Goal: Task Accomplishment & Management: Use online tool/utility

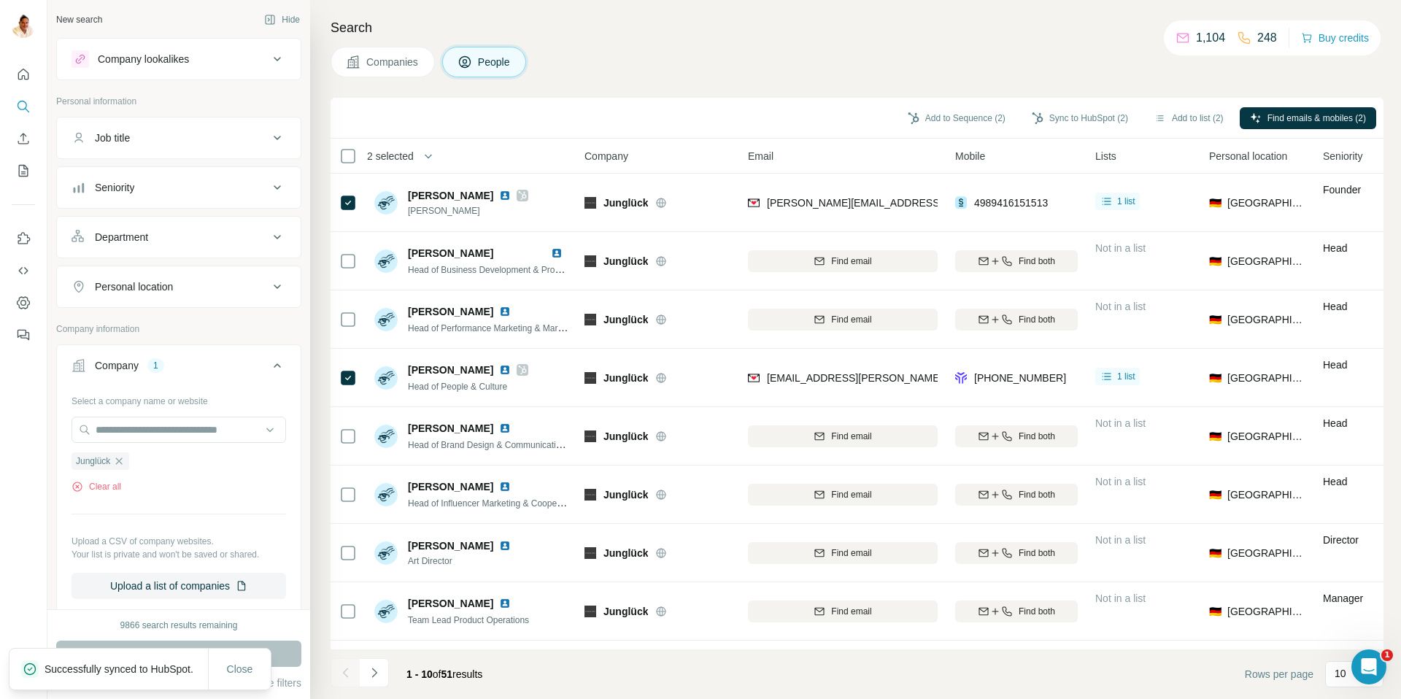
scroll to position [0, 4]
click at [120, 458] on icon "button" at bounding box center [119, 461] width 12 height 12
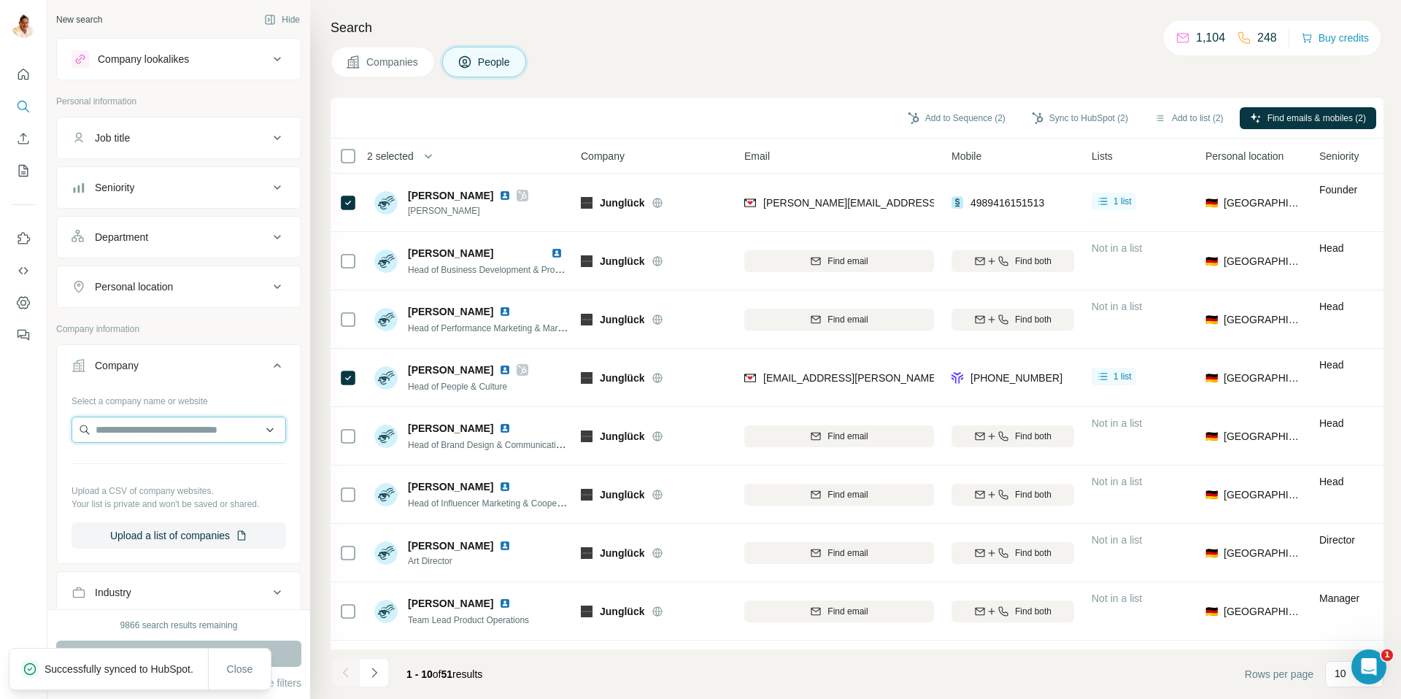
click at [137, 420] on input "text" at bounding box center [179, 430] width 215 height 26
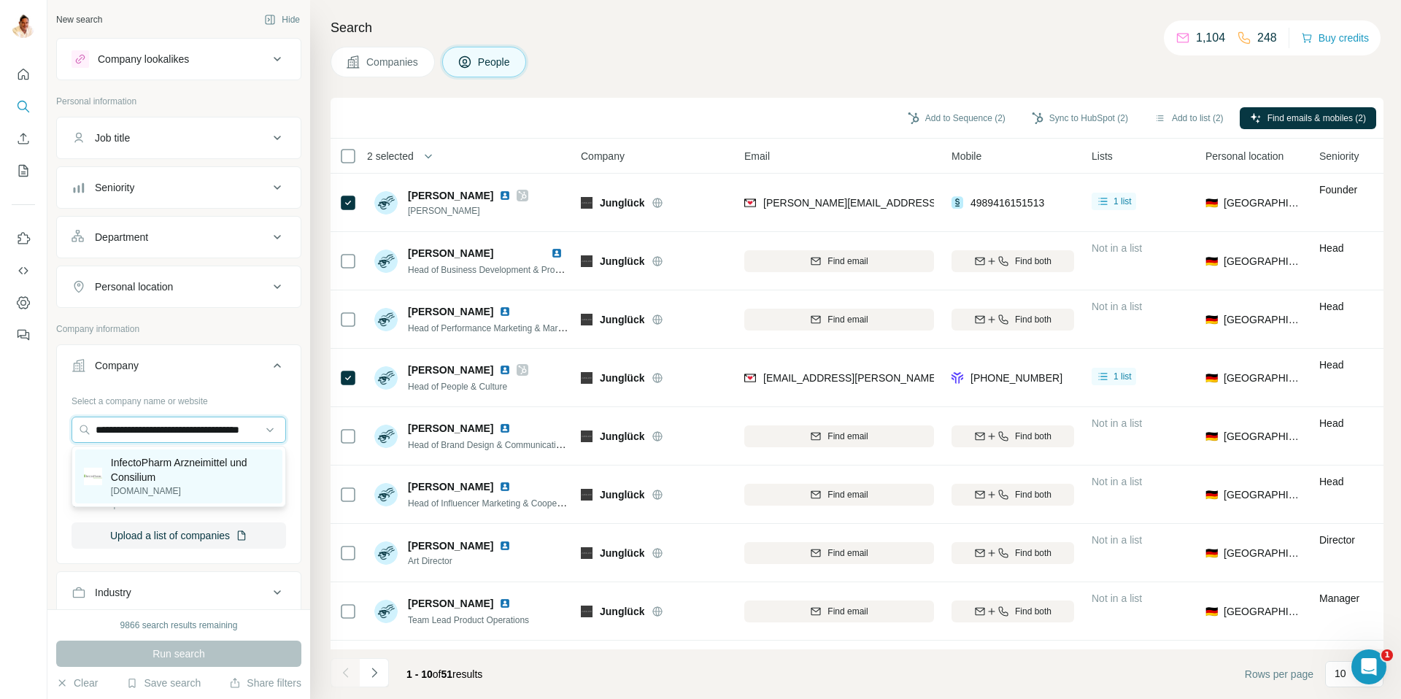
type input "**********"
click at [167, 477] on p "InfectoPharm Arzneimittel und Consilium" at bounding box center [192, 469] width 163 height 29
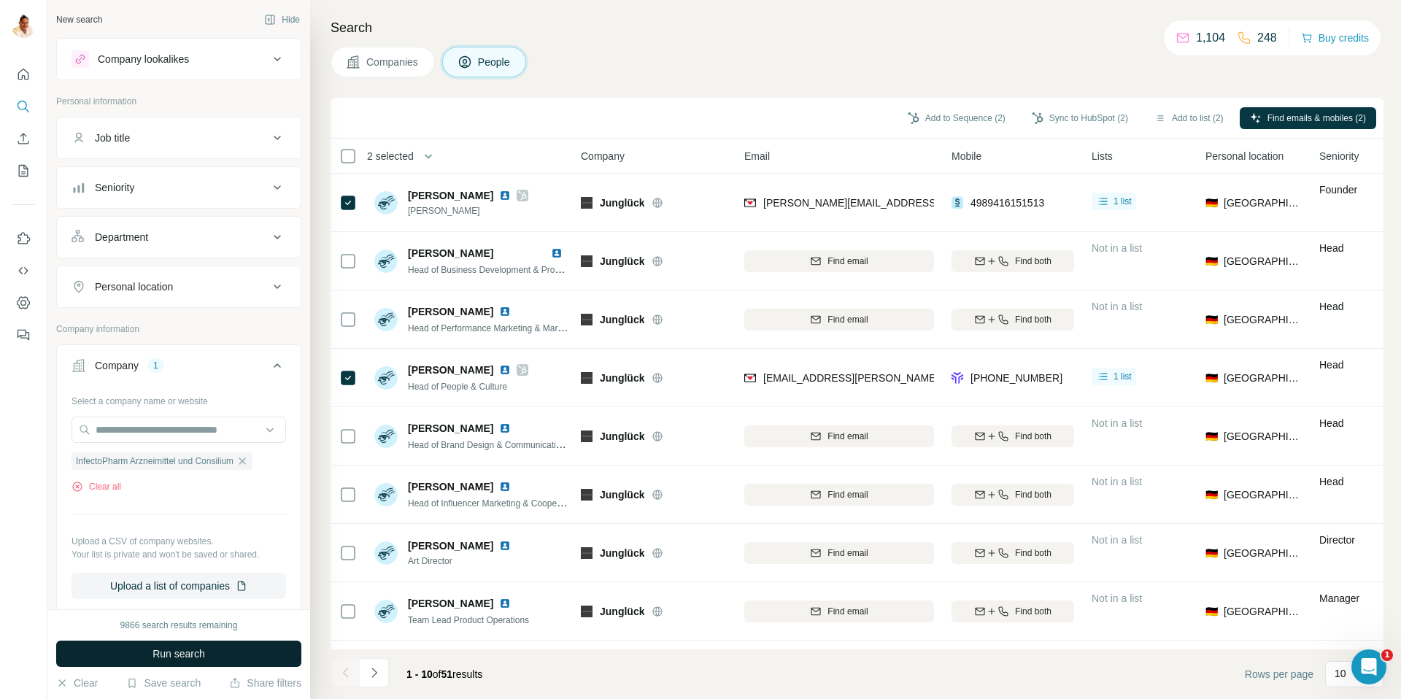
click at [183, 643] on button "Run search" at bounding box center [178, 654] width 245 height 26
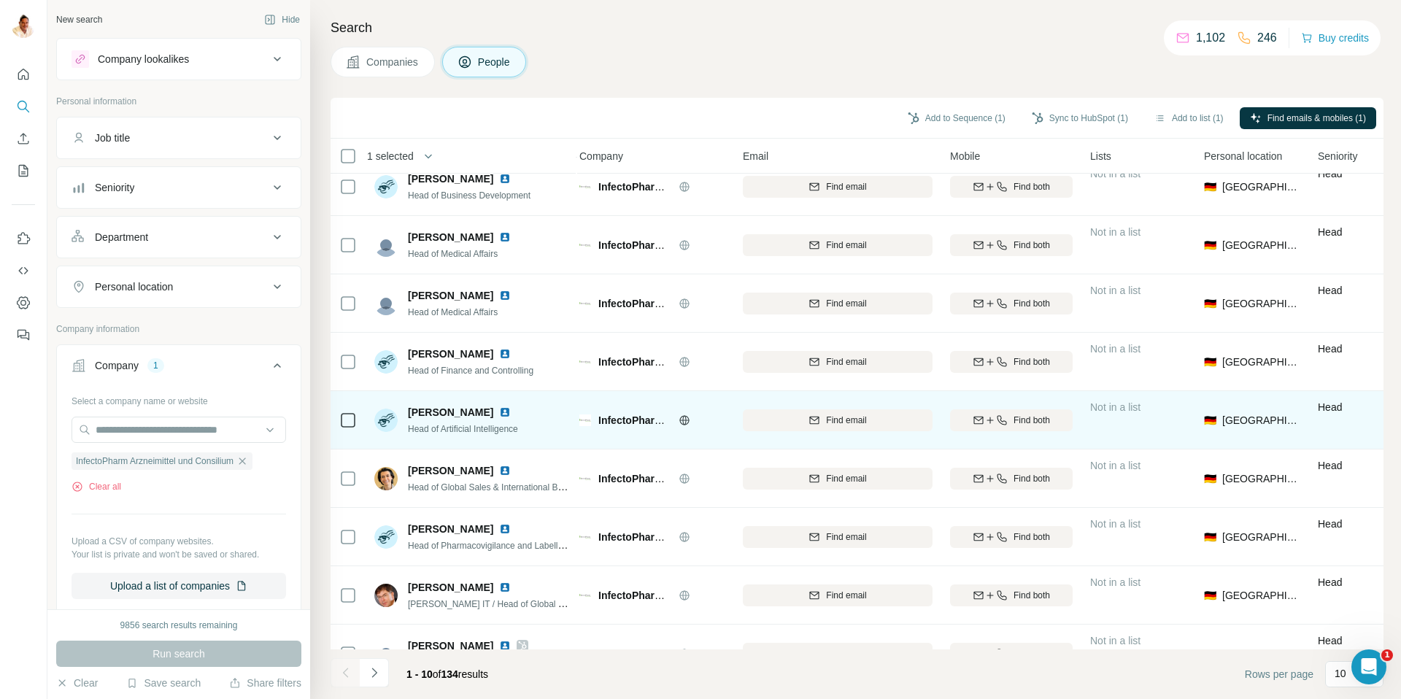
scroll to position [108, 5]
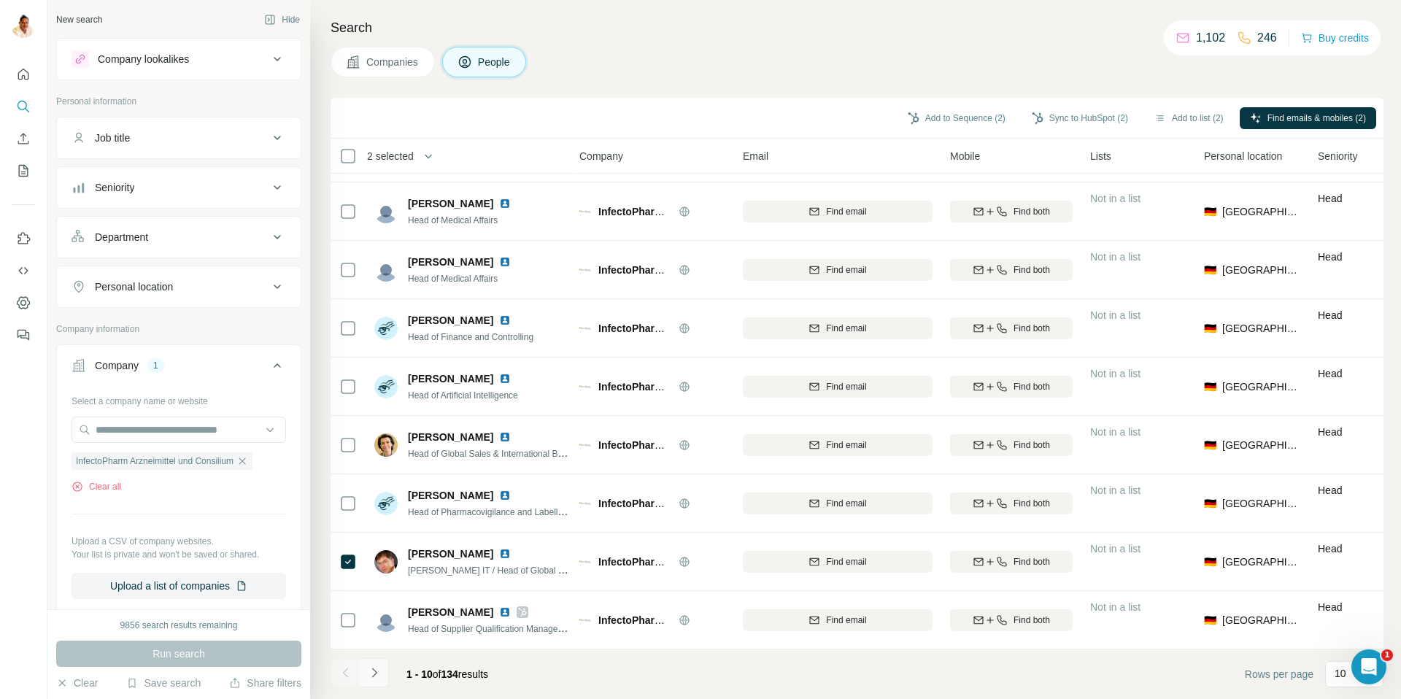
click at [379, 678] on icon "Navigate to next page" at bounding box center [374, 672] width 15 height 15
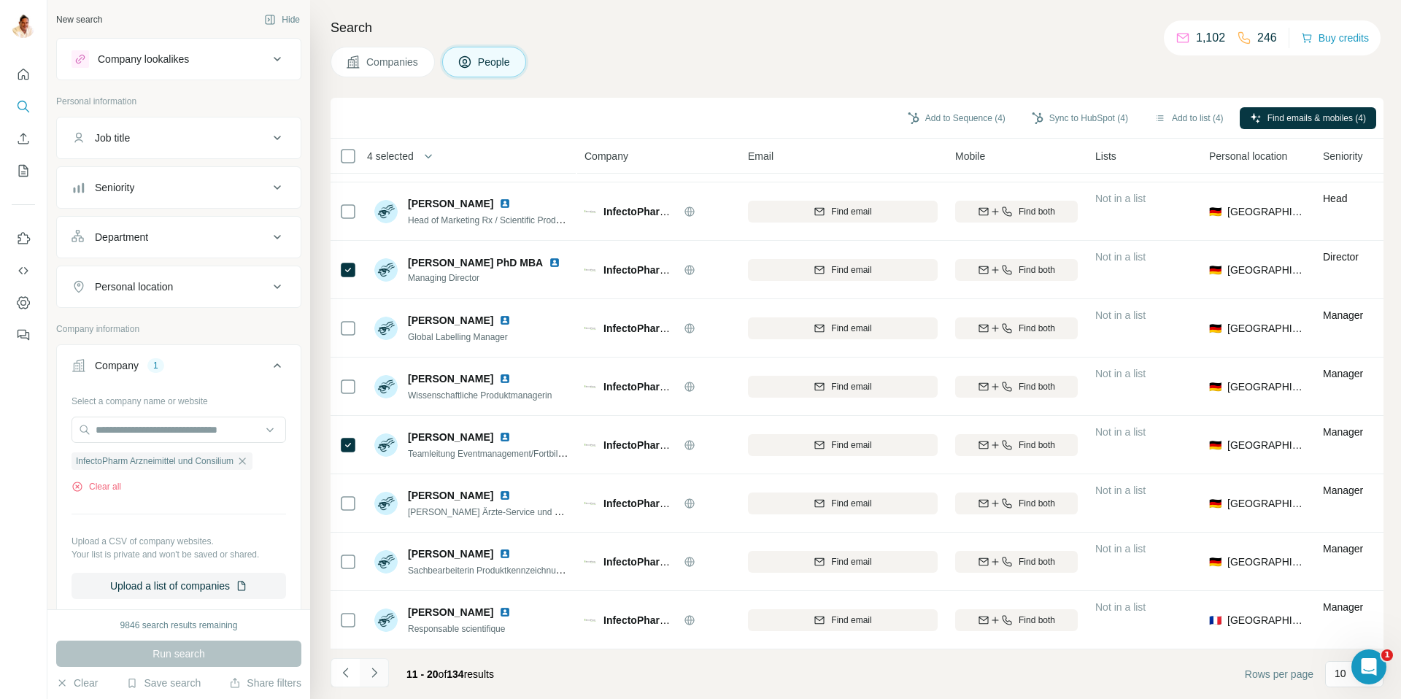
click at [368, 668] on icon "Navigate to next page" at bounding box center [374, 672] width 15 height 15
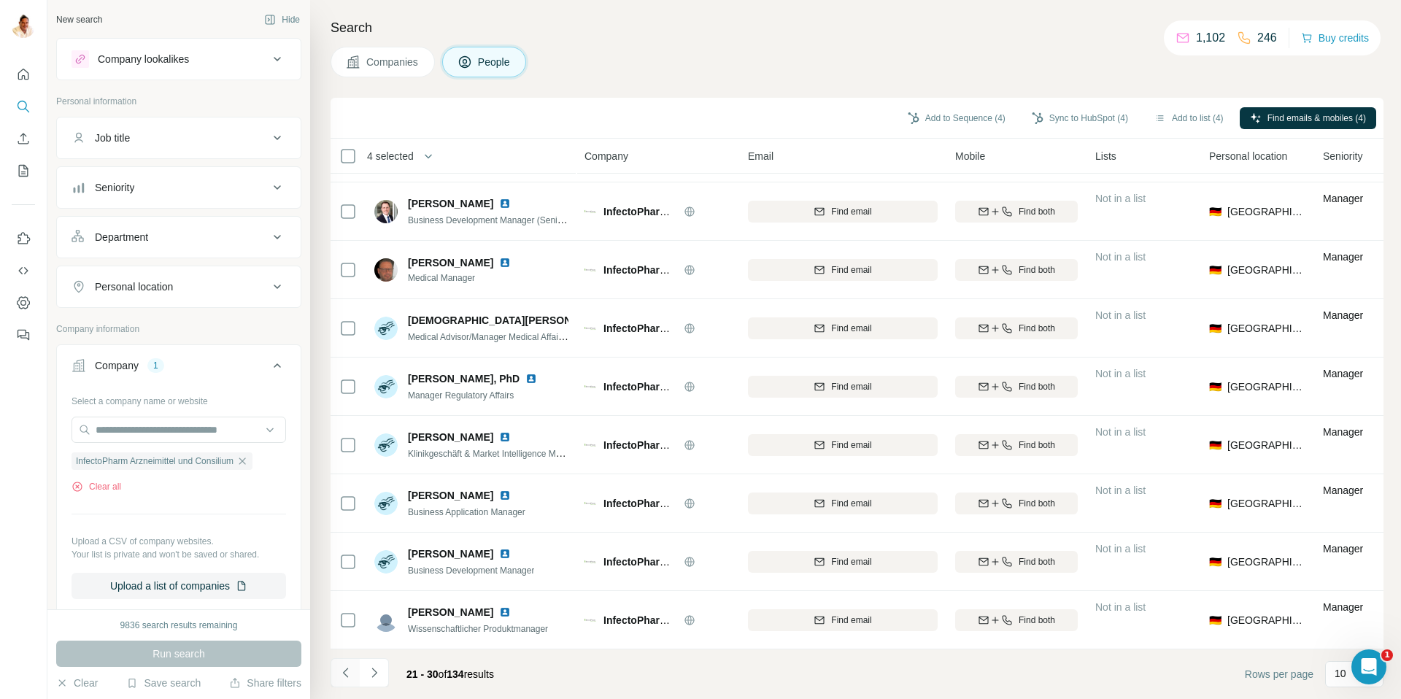
click at [350, 664] on button "Navigate to previous page" at bounding box center [345, 672] width 29 height 29
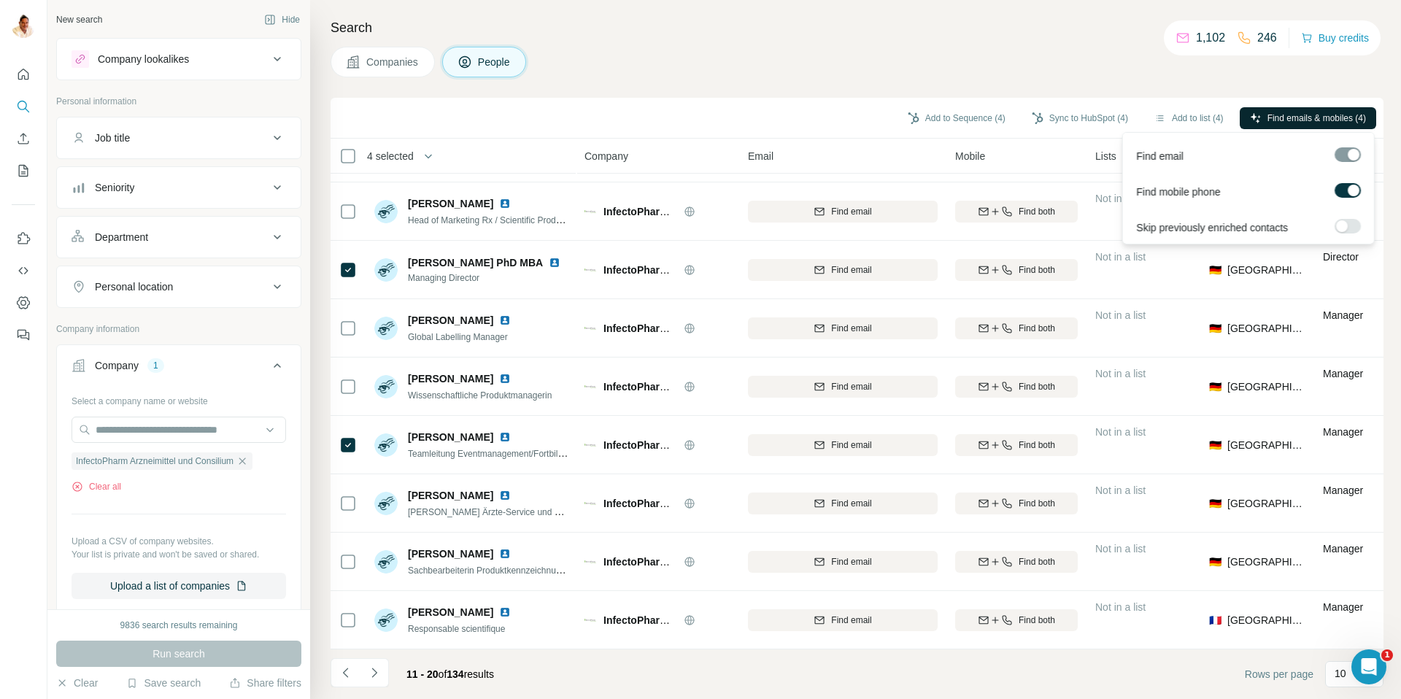
click at [1258, 117] on button "Find emails & mobiles (4)" at bounding box center [1308, 118] width 136 height 22
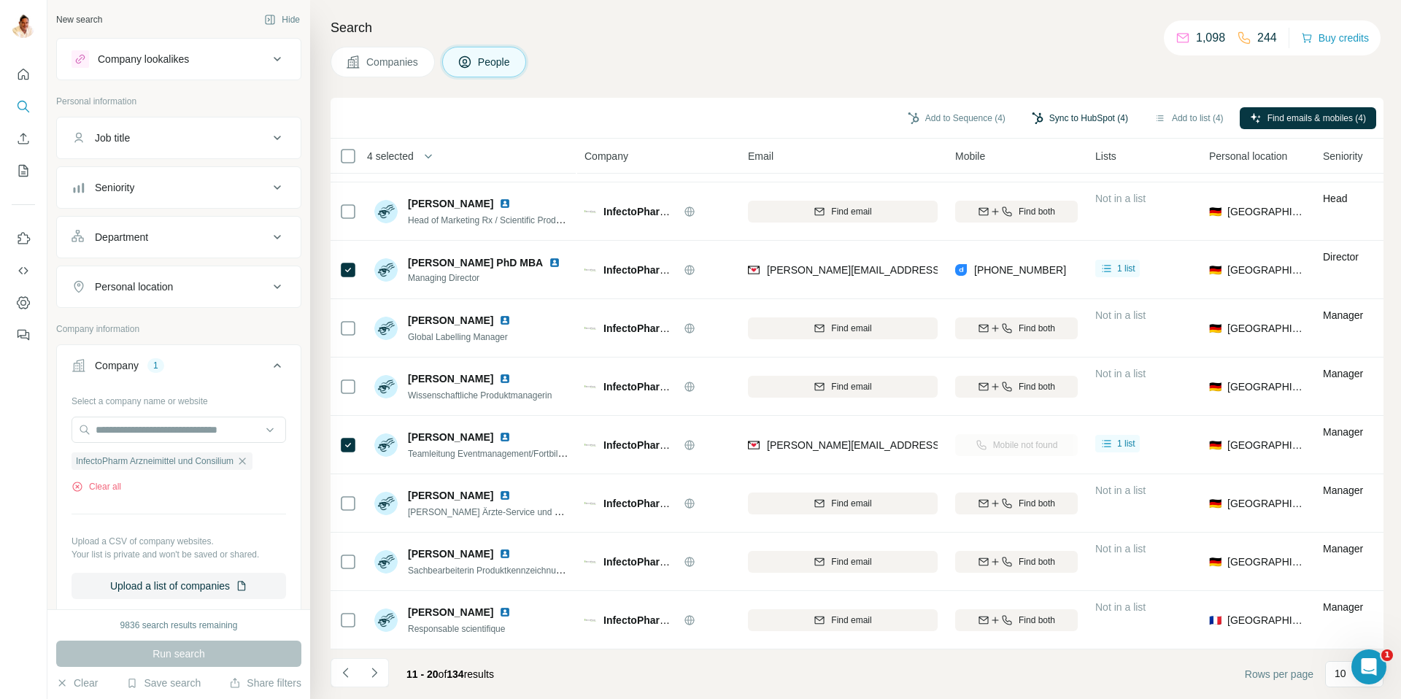
click at [1052, 117] on button "Sync to HubSpot (4)" at bounding box center [1080, 118] width 117 height 22
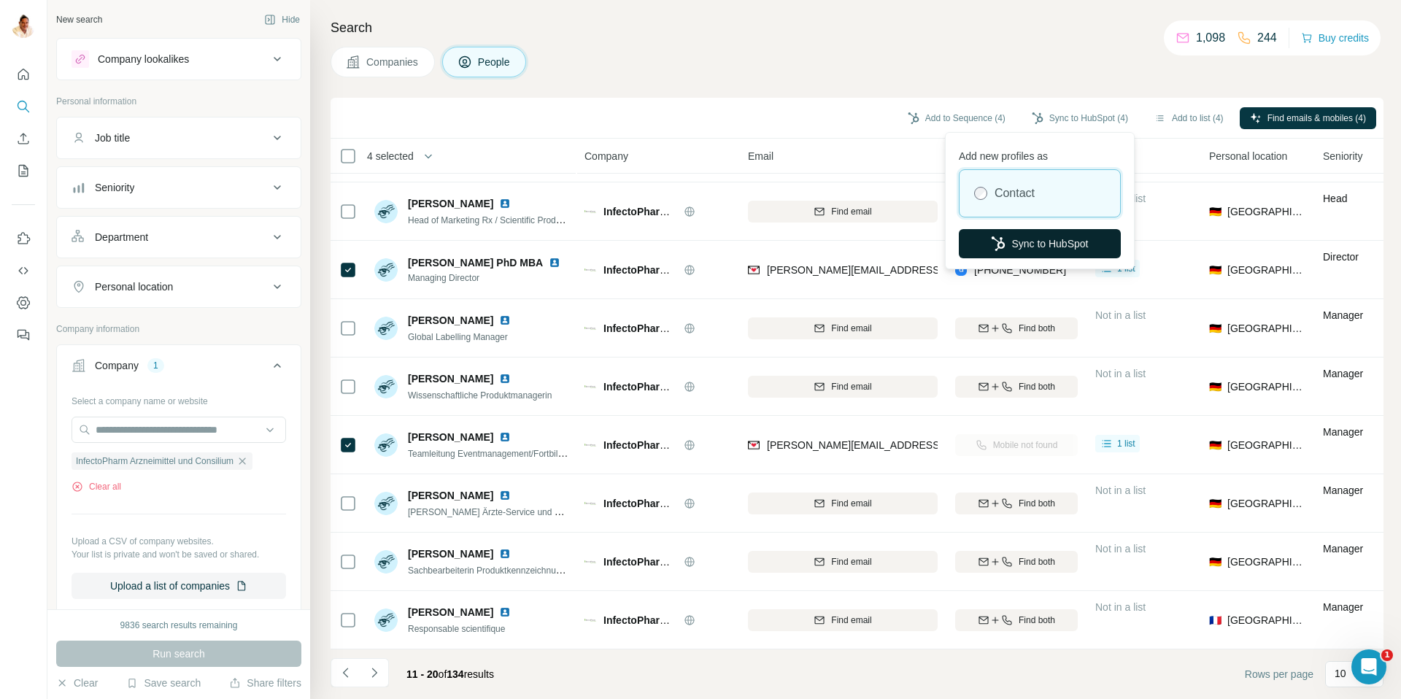
click at [1022, 236] on button "Sync to HubSpot" at bounding box center [1040, 243] width 162 height 29
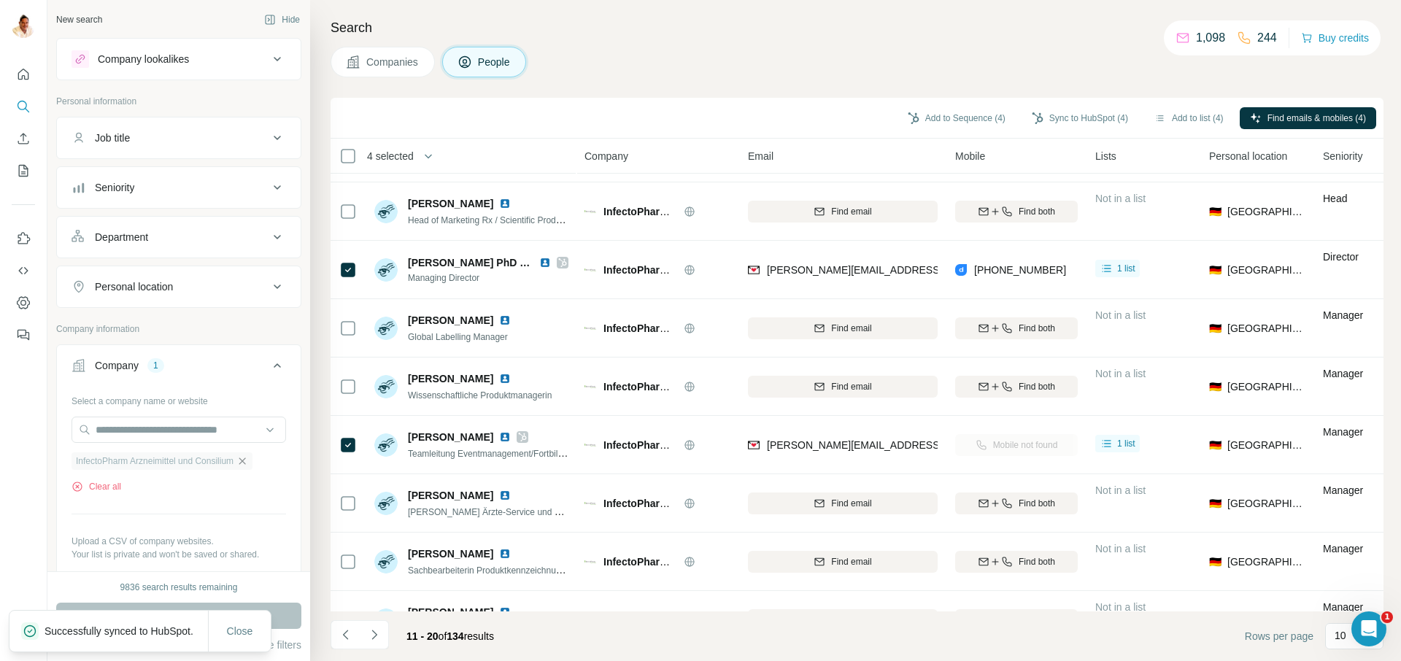
click at [248, 463] on icon "button" at bounding box center [242, 461] width 12 height 12
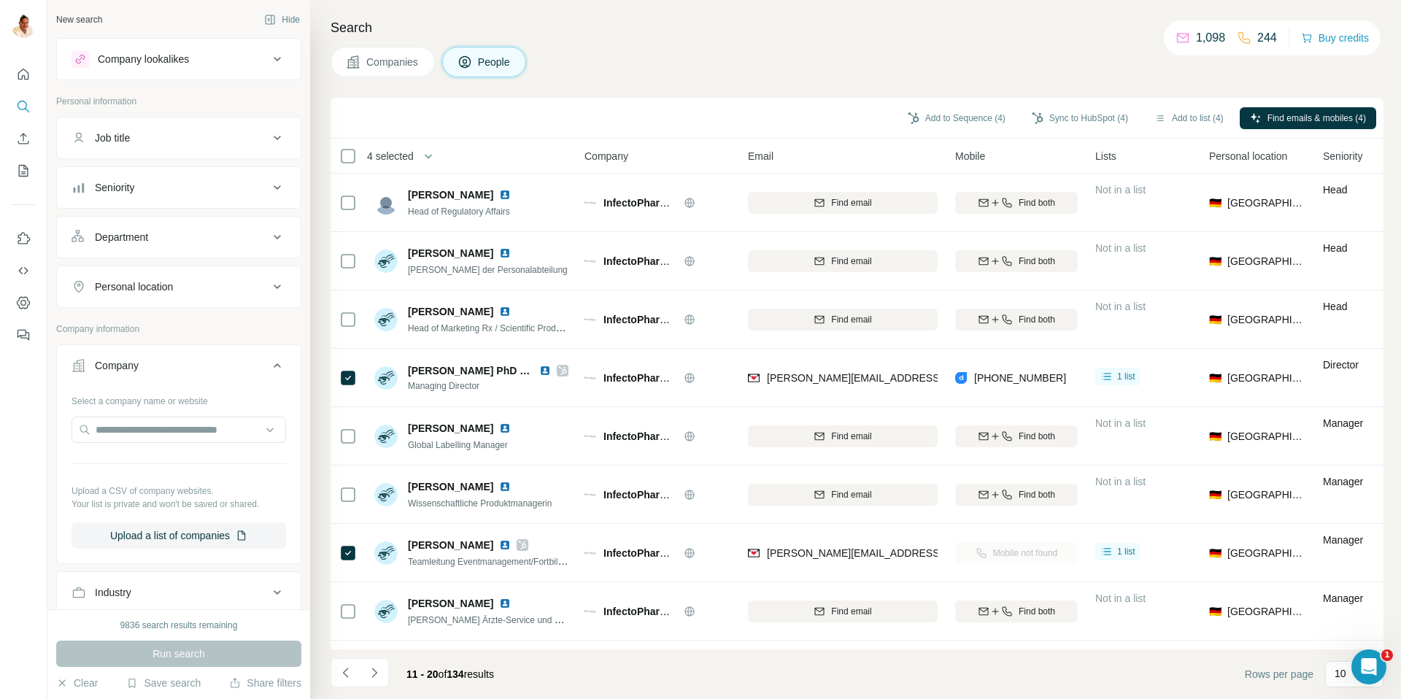
click at [618, 56] on div "Companies People" at bounding box center [857, 62] width 1053 height 31
click at [181, 433] on input "text" at bounding box center [179, 430] width 215 height 26
paste input "**********"
type input "**********"
click at [174, 66] on div "Company lookalikes" at bounding box center [170, 59] width 197 height 18
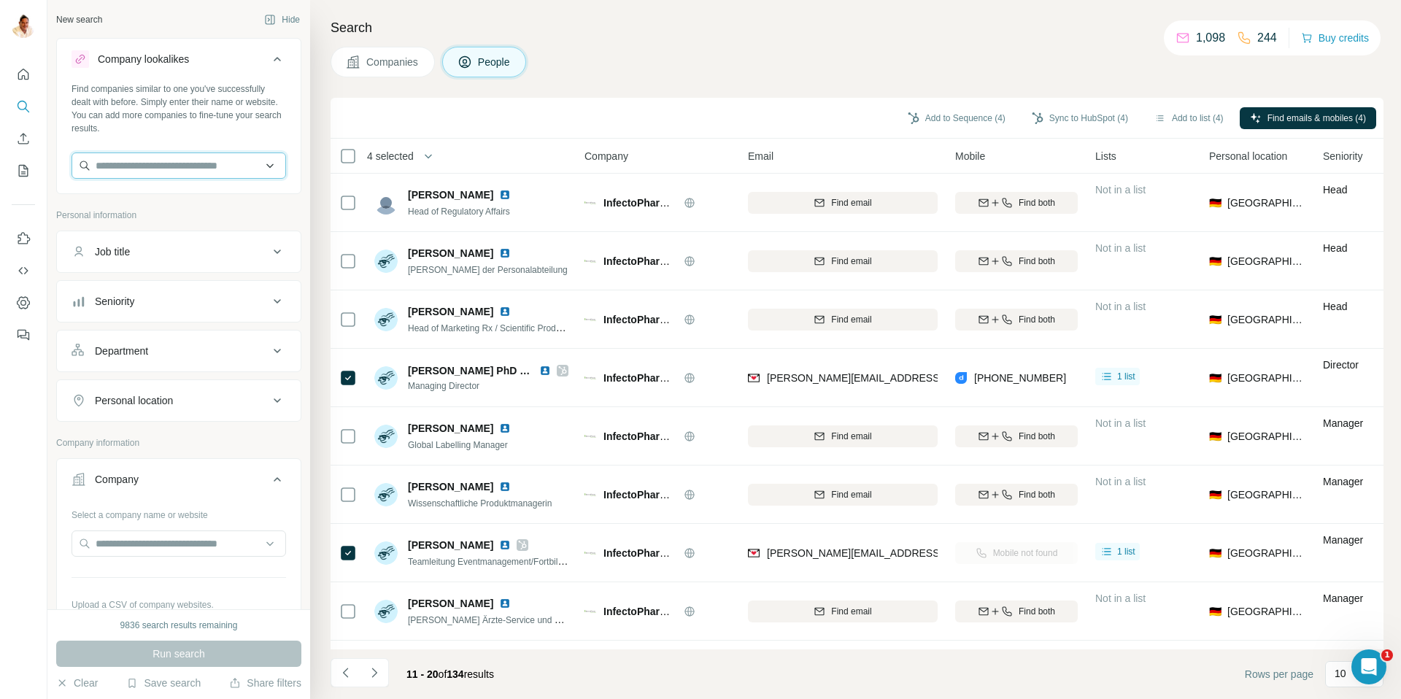
click at [180, 162] on input "text" at bounding box center [179, 166] width 215 height 26
paste input "**********"
type input "**********"
click at [167, 211] on div "Frank-Pti frankpti.com" at bounding box center [178, 204] width 207 height 39
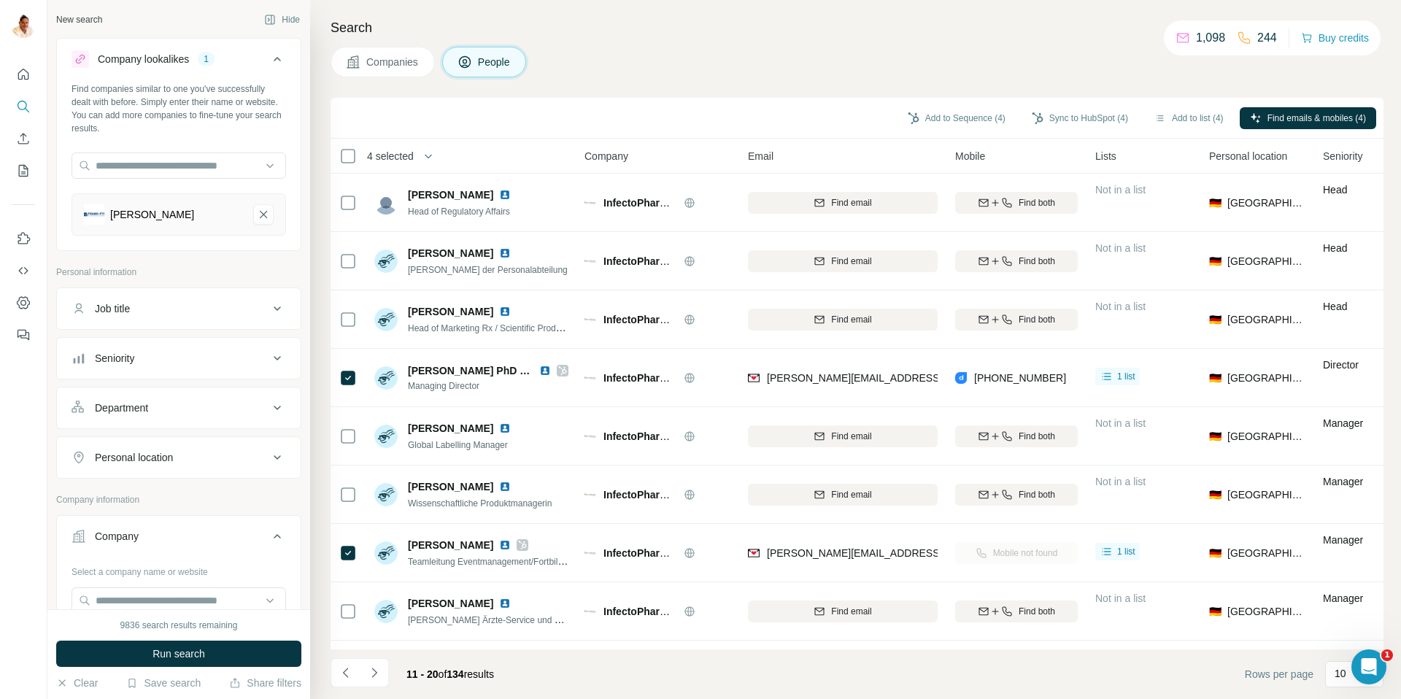
click at [361, 68] on button "Companies" at bounding box center [383, 62] width 104 height 31
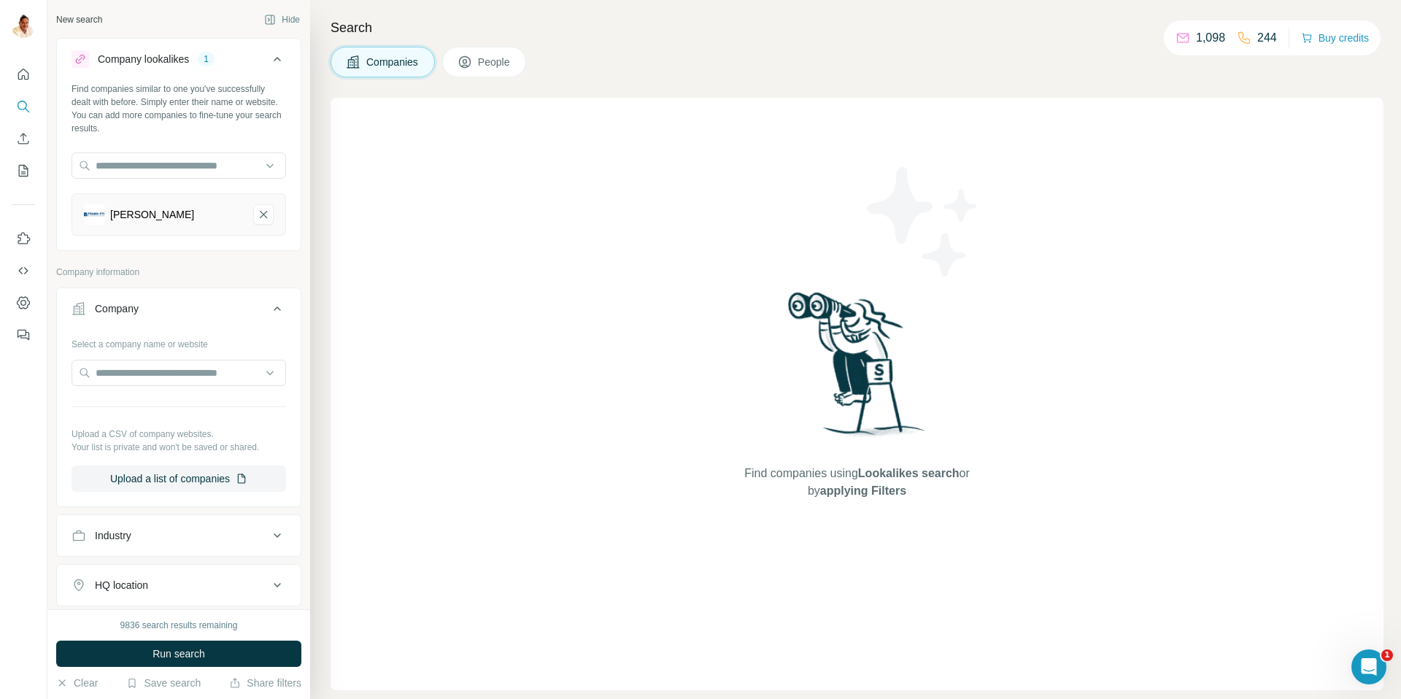
click at [192, 657] on span "Run search" at bounding box center [179, 654] width 53 height 15
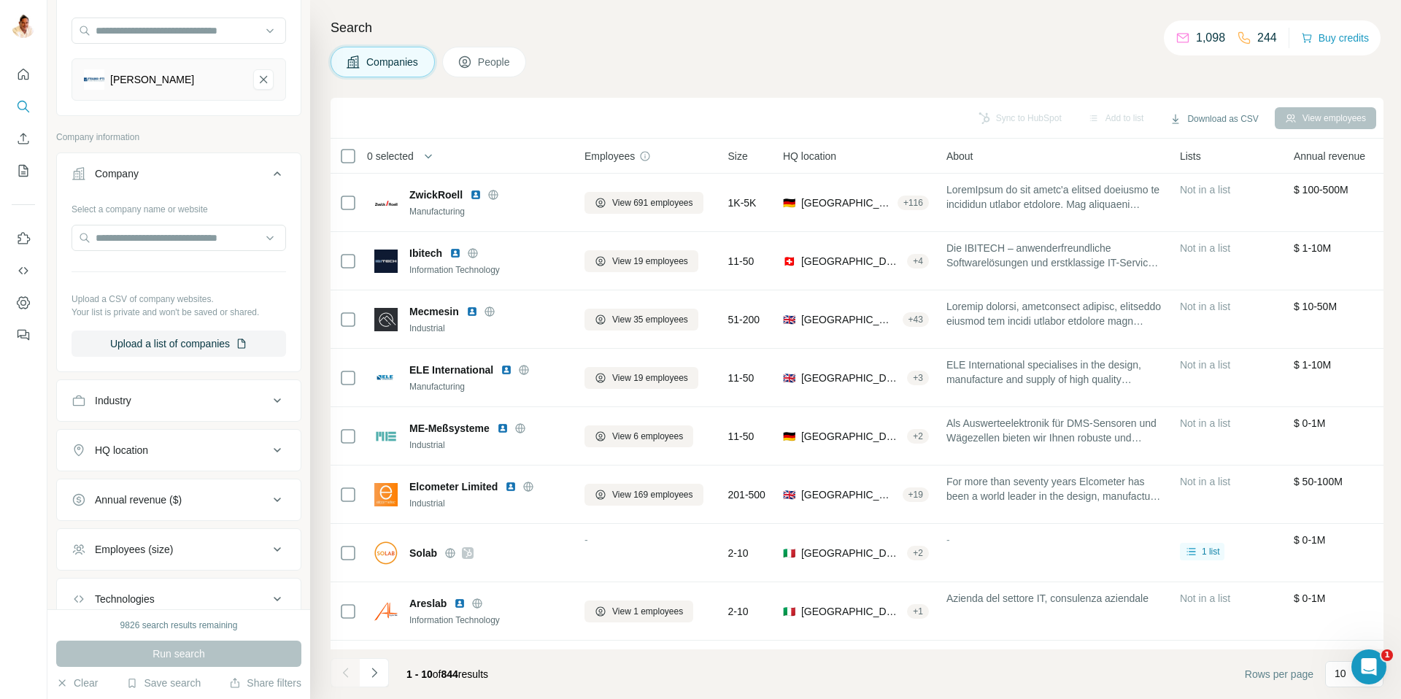
scroll to position [236, 0]
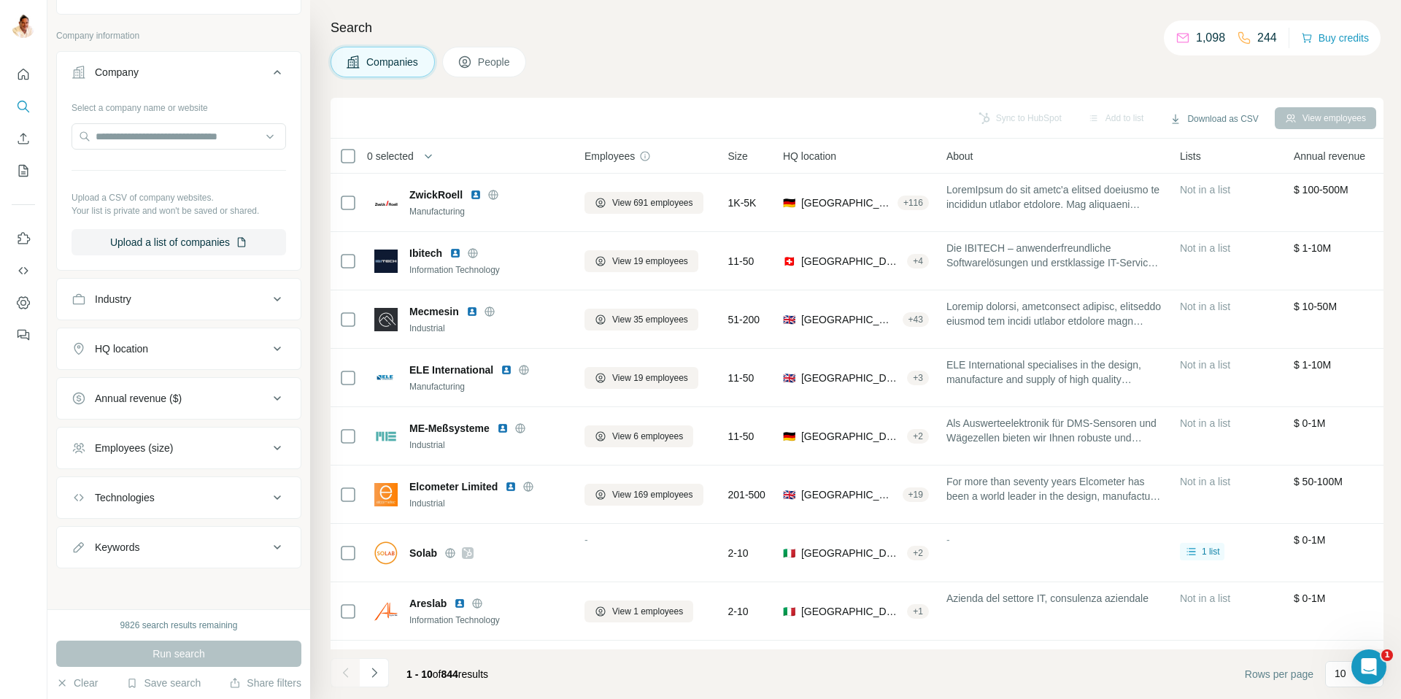
click at [174, 337] on button "HQ location" at bounding box center [179, 348] width 244 height 35
click at [169, 383] on input "text" at bounding box center [179, 385] width 215 height 26
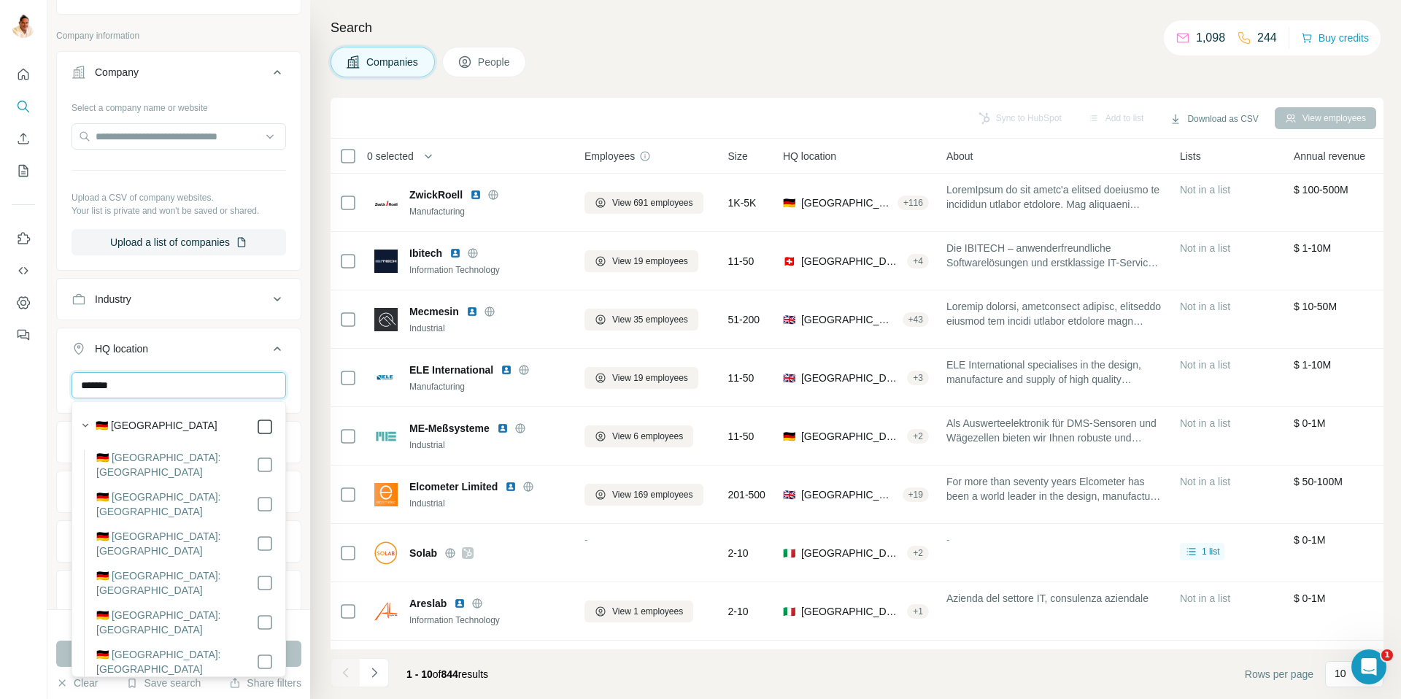
type input "*******"
click at [210, 352] on div "HQ location 1" at bounding box center [170, 348] width 197 height 15
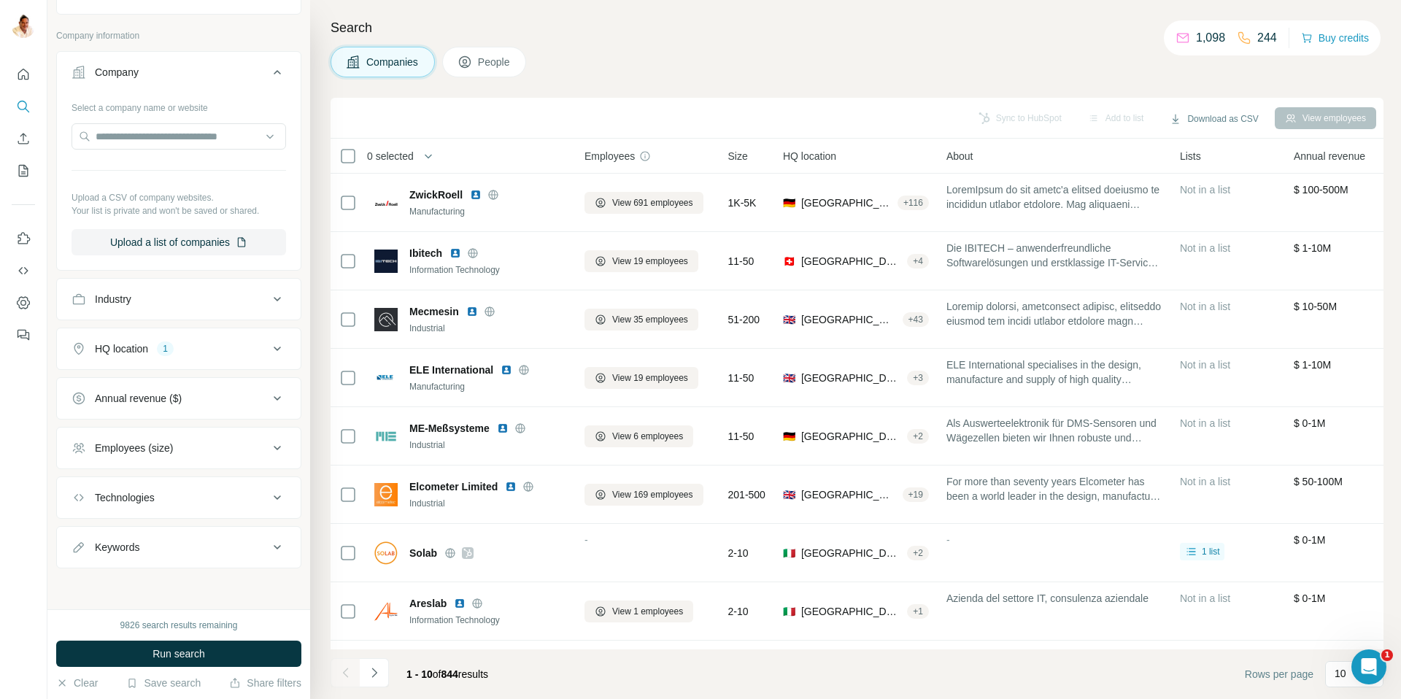
click at [207, 355] on div "HQ location 1" at bounding box center [170, 349] width 197 height 15
click at [167, 393] on input "text" at bounding box center [179, 389] width 215 height 26
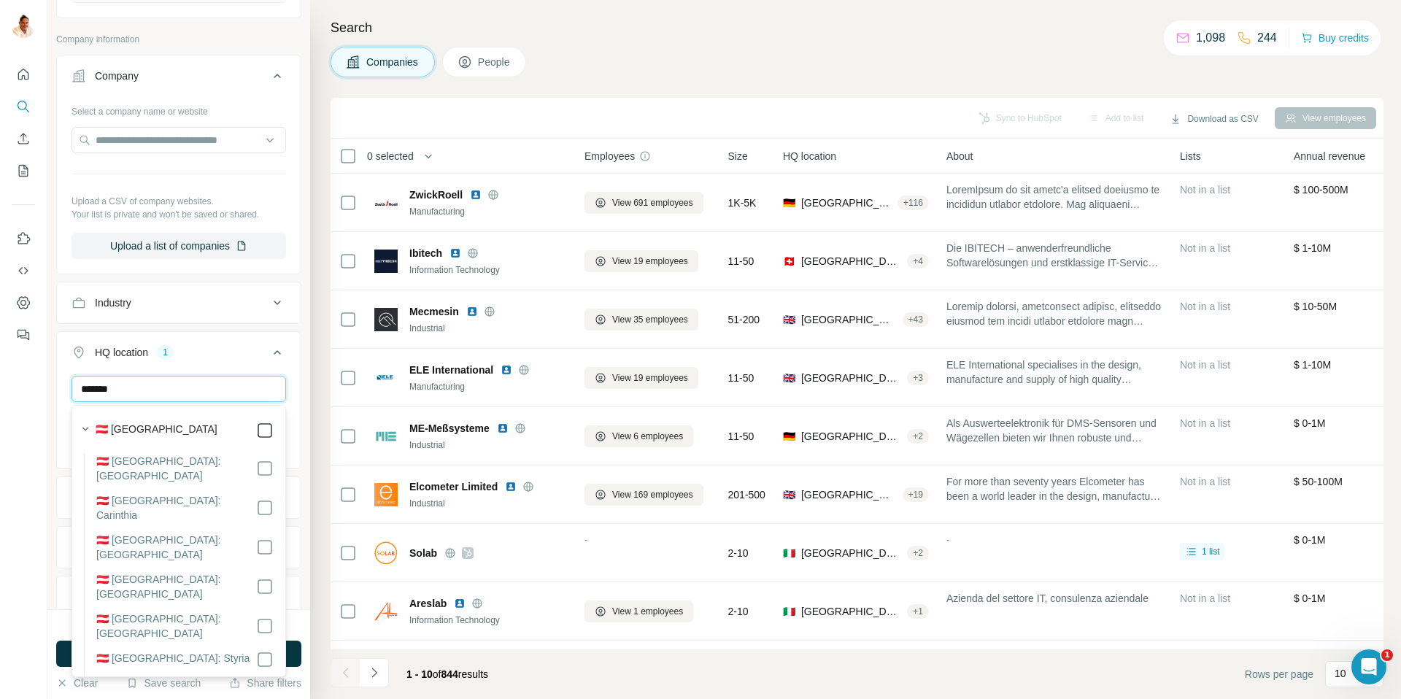
type input "*******"
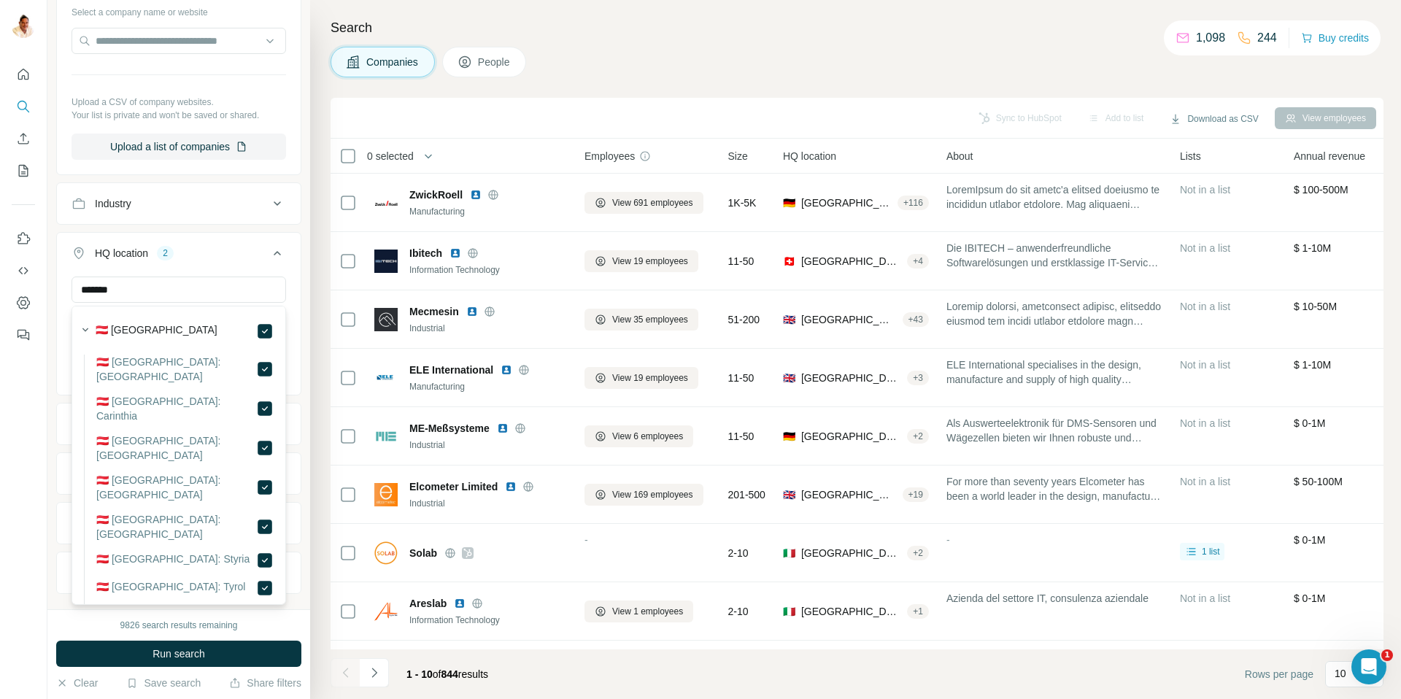
click at [37, 460] on div at bounding box center [23, 349] width 47 height 699
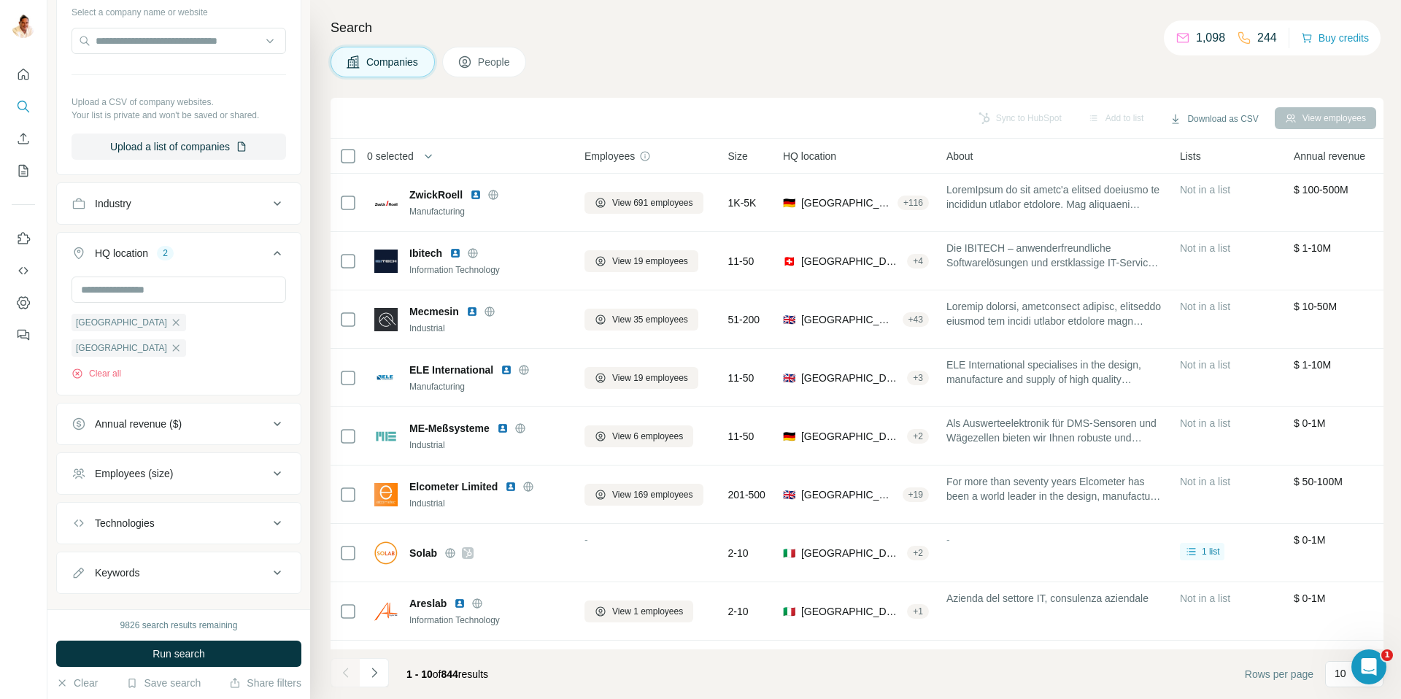
click at [205, 466] on div "Employees (size)" at bounding box center [170, 473] width 197 height 15
click at [88, 578] on icon at bounding box center [81, 587] width 18 height 18
drag, startPoint x: 83, startPoint y: 583, endPoint x: 86, endPoint y: 590, distance: 7.9
click at [83, 605] on icon at bounding box center [81, 614] width 18 height 18
click at [159, 652] on span "Run search" at bounding box center [179, 654] width 53 height 15
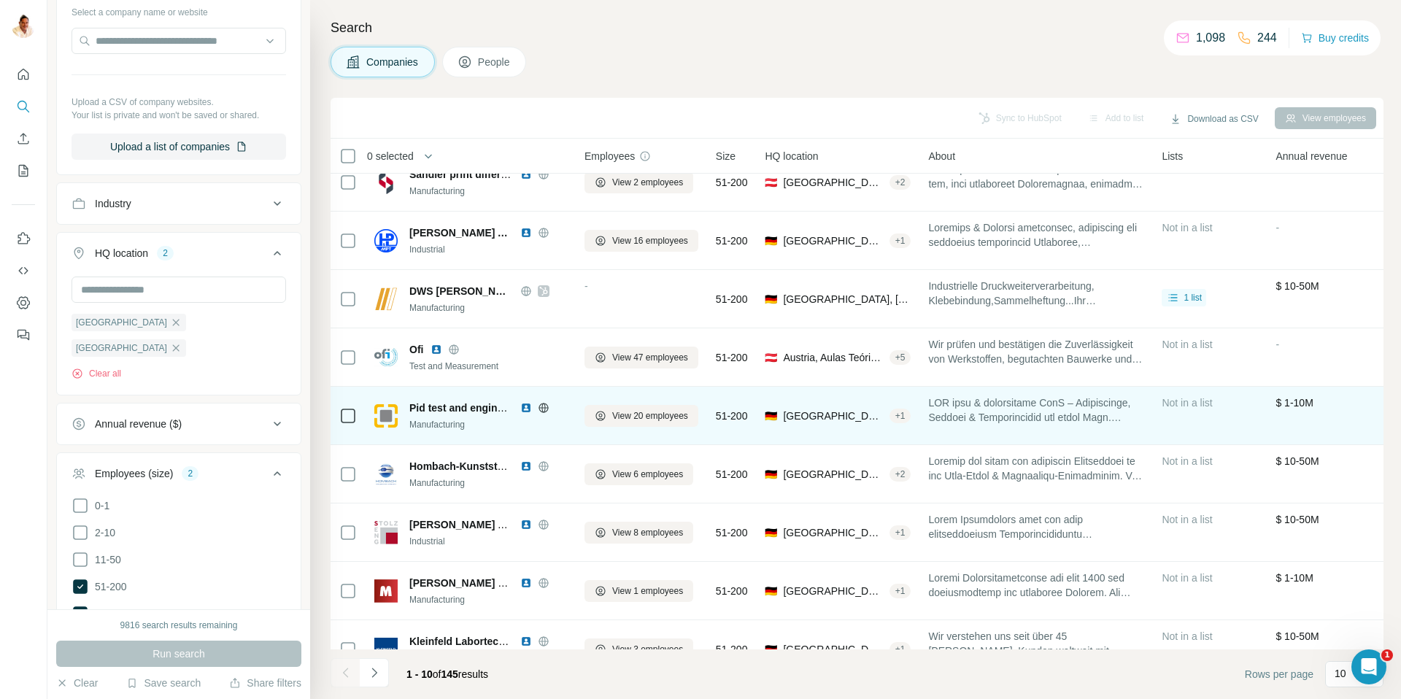
scroll to position [108, 0]
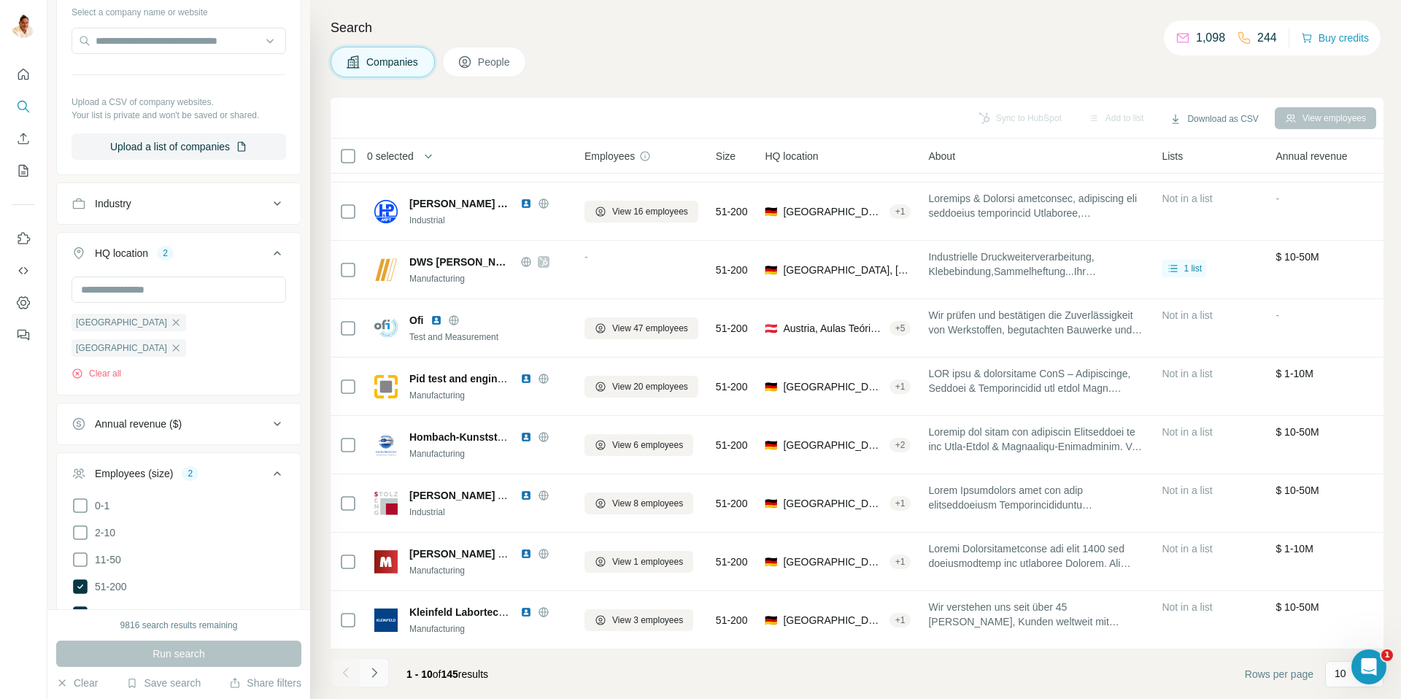
click at [382, 674] on button "Navigate to next page" at bounding box center [374, 672] width 29 height 29
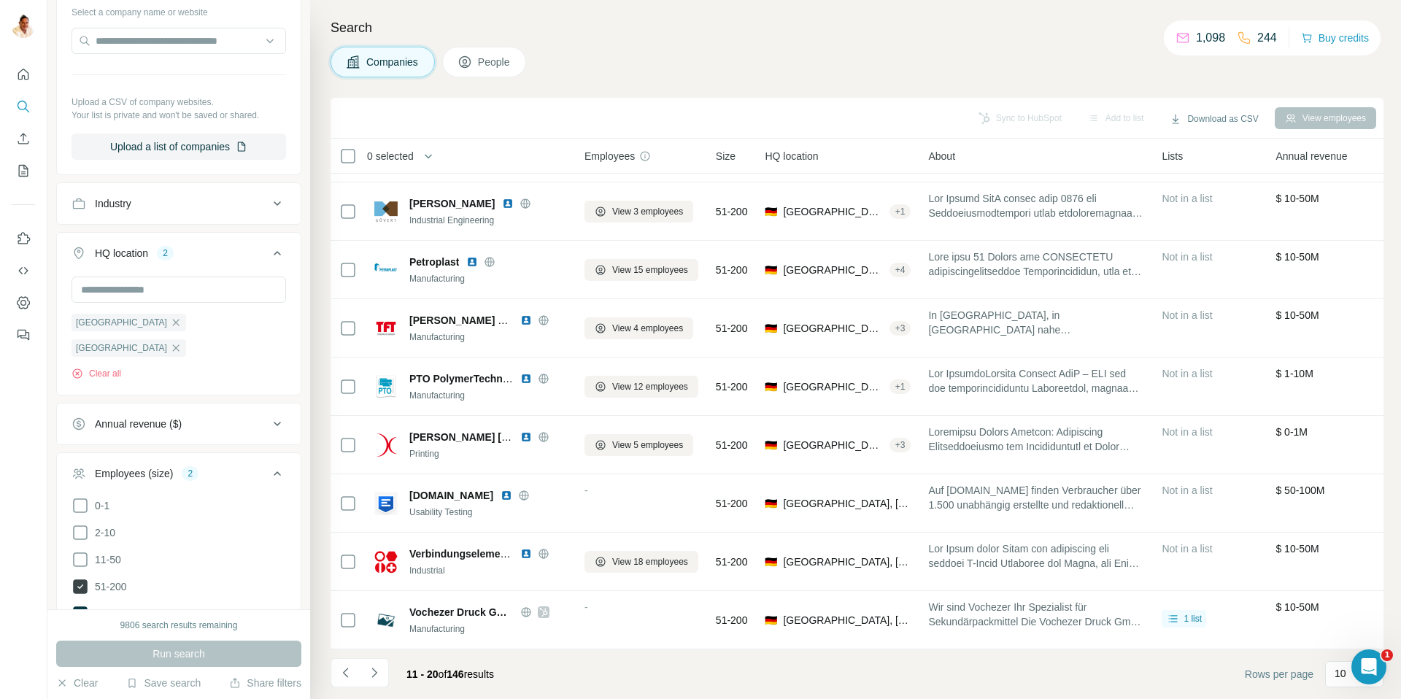
click at [81, 579] on icon at bounding box center [80, 586] width 15 height 15
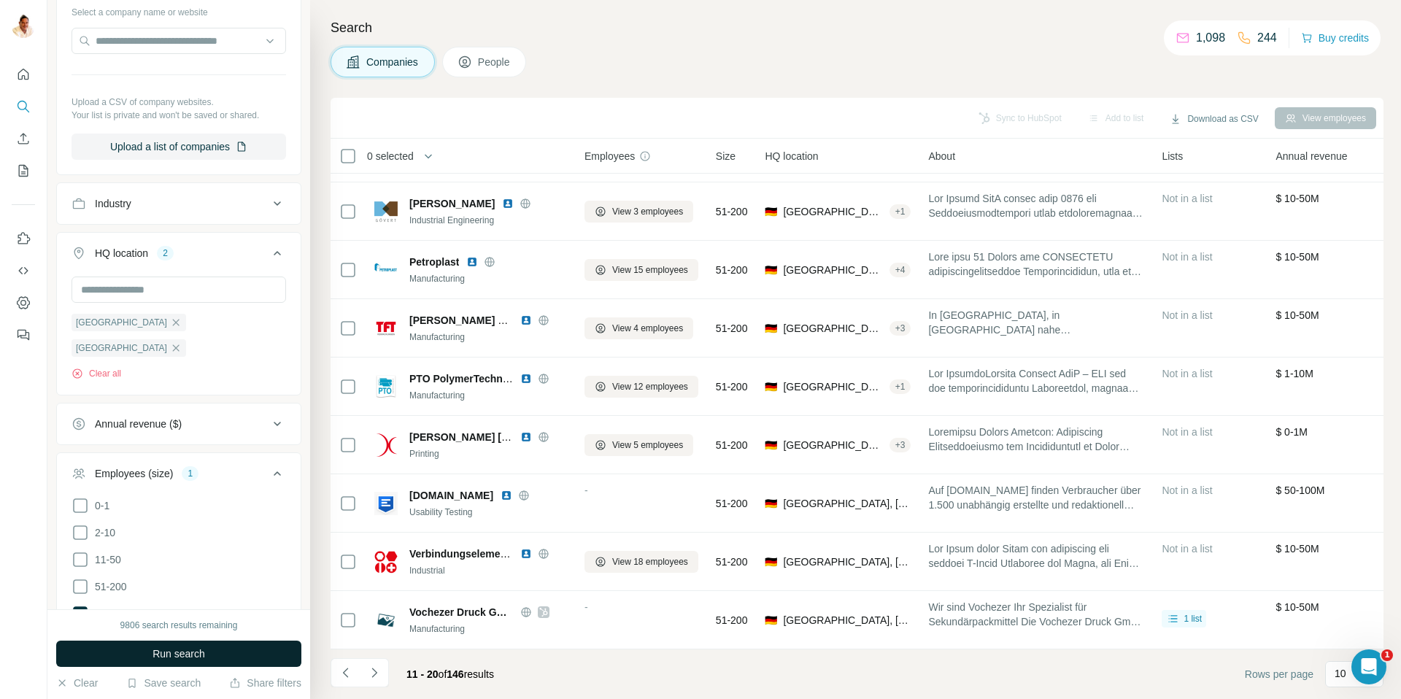
click at [199, 654] on span "Run search" at bounding box center [179, 654] width 53 height 15
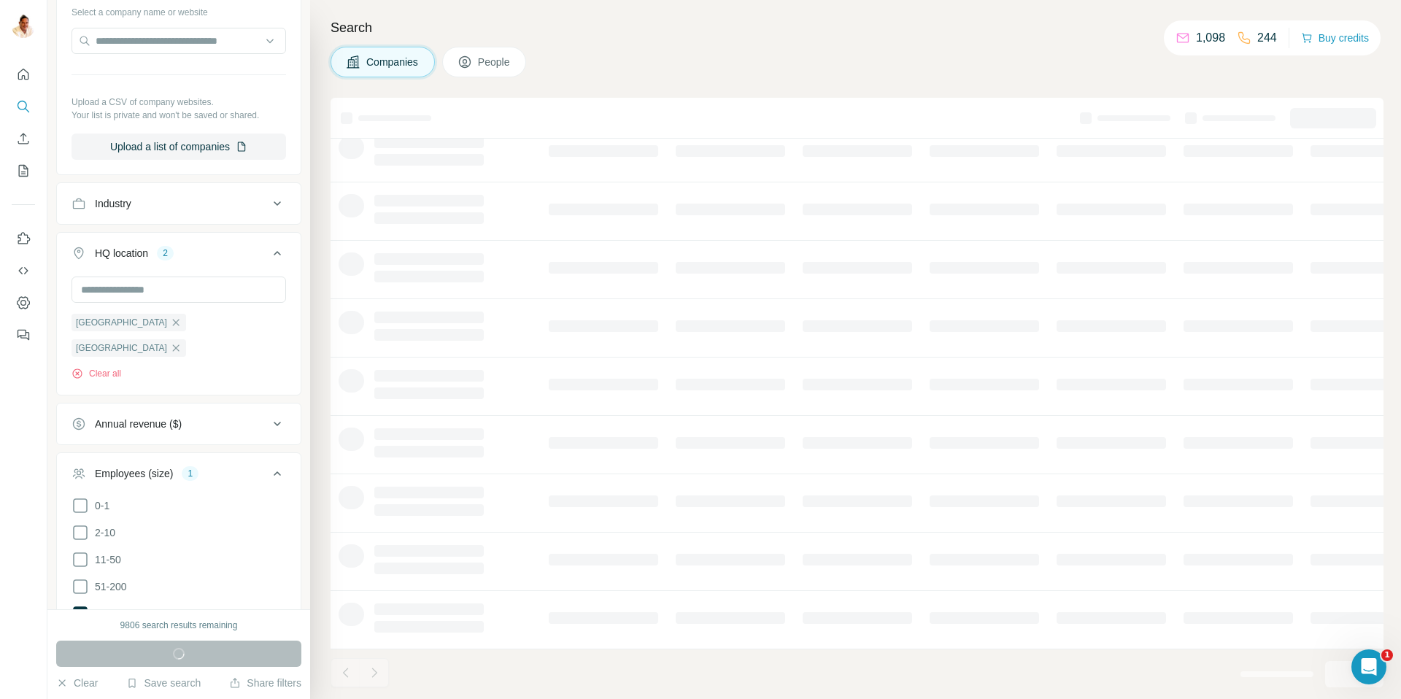
scroll to position [0, 36]
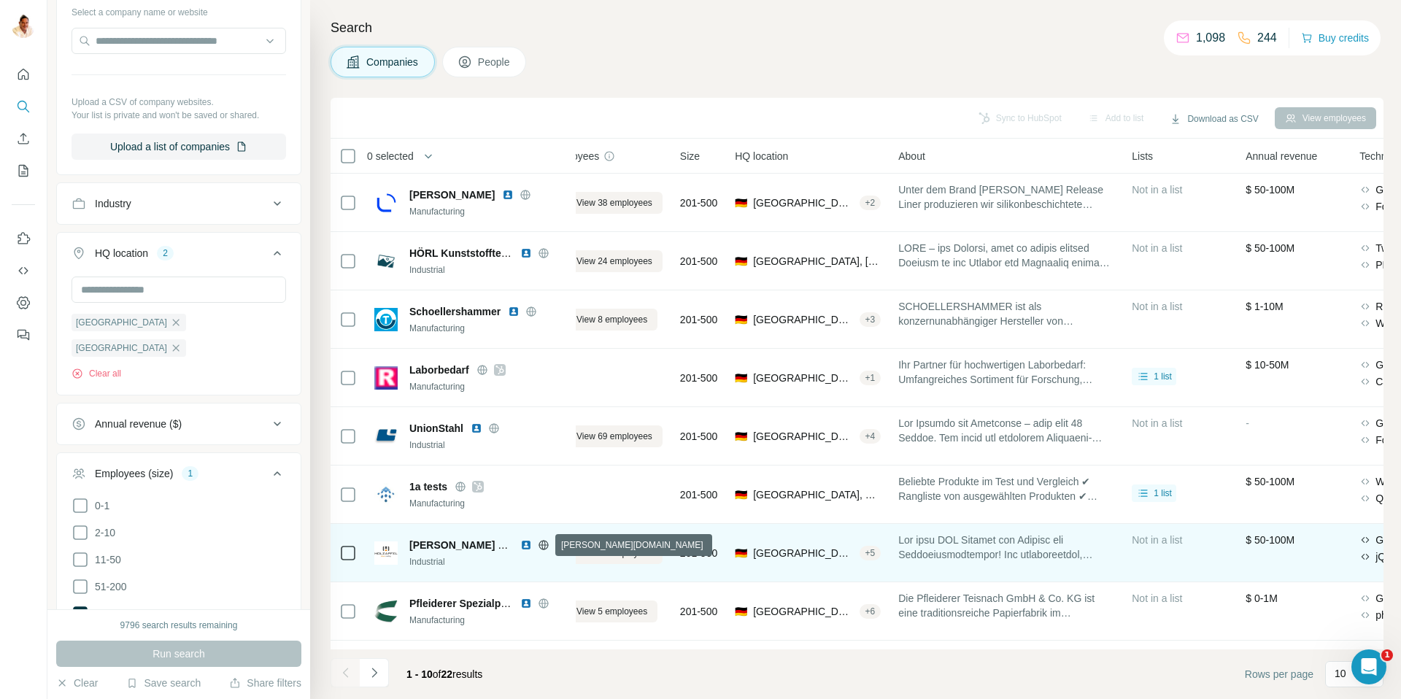
click at [545, 544] on icon at bounding box center [543, 544] width 4 height 9
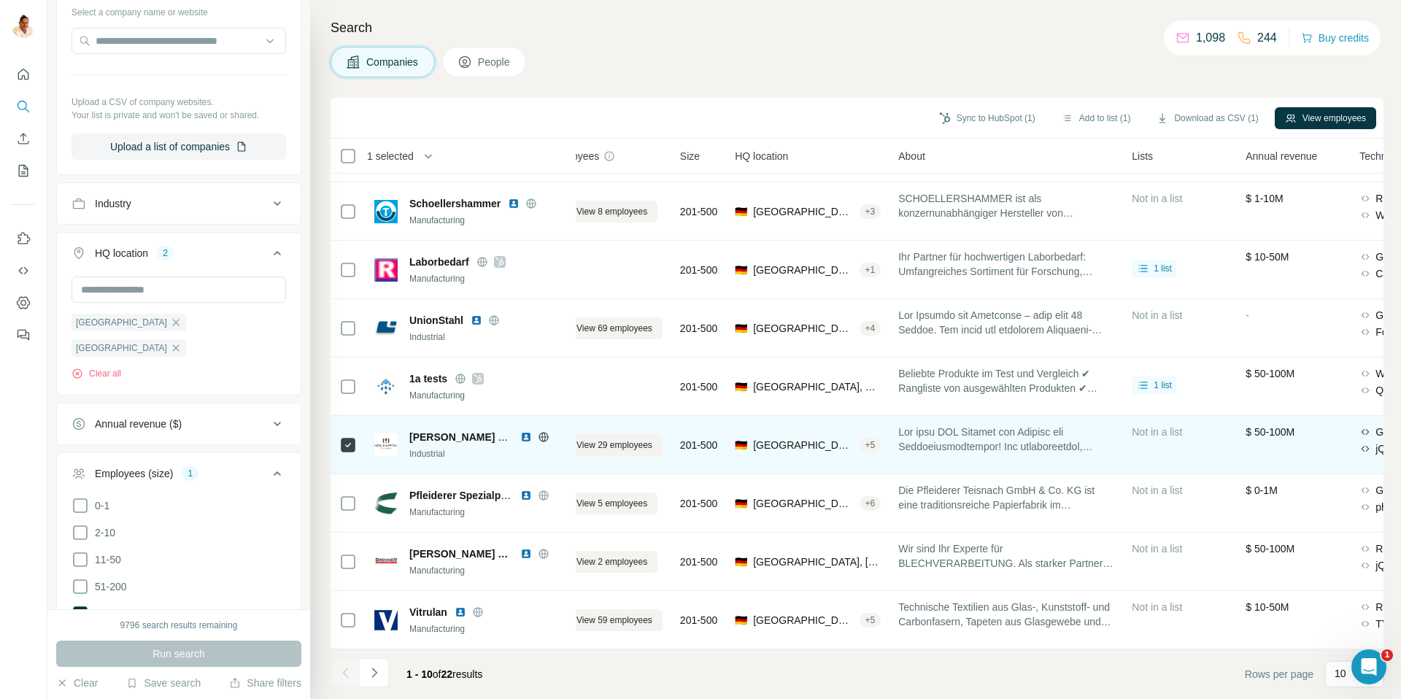
scroll to position [107, 36]
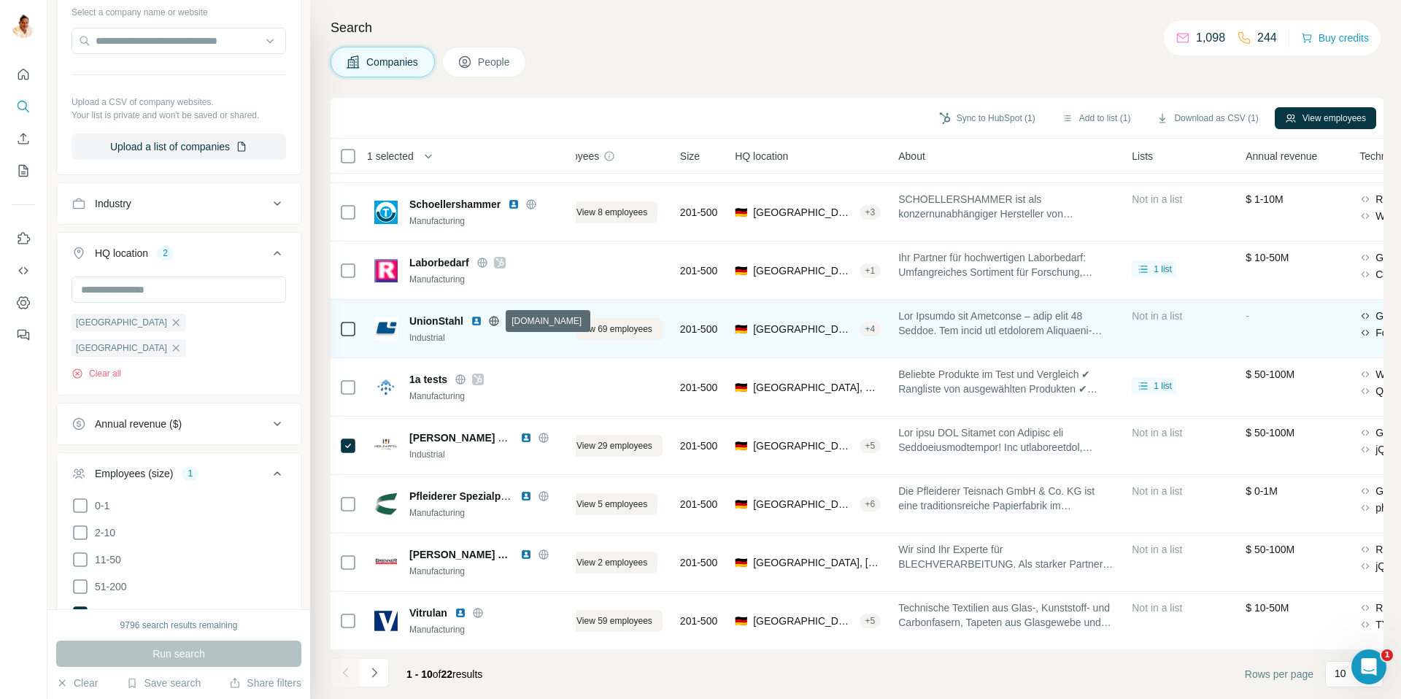
click at [492, 320] on icon at bounding box center [494, 320] width 4 height 9
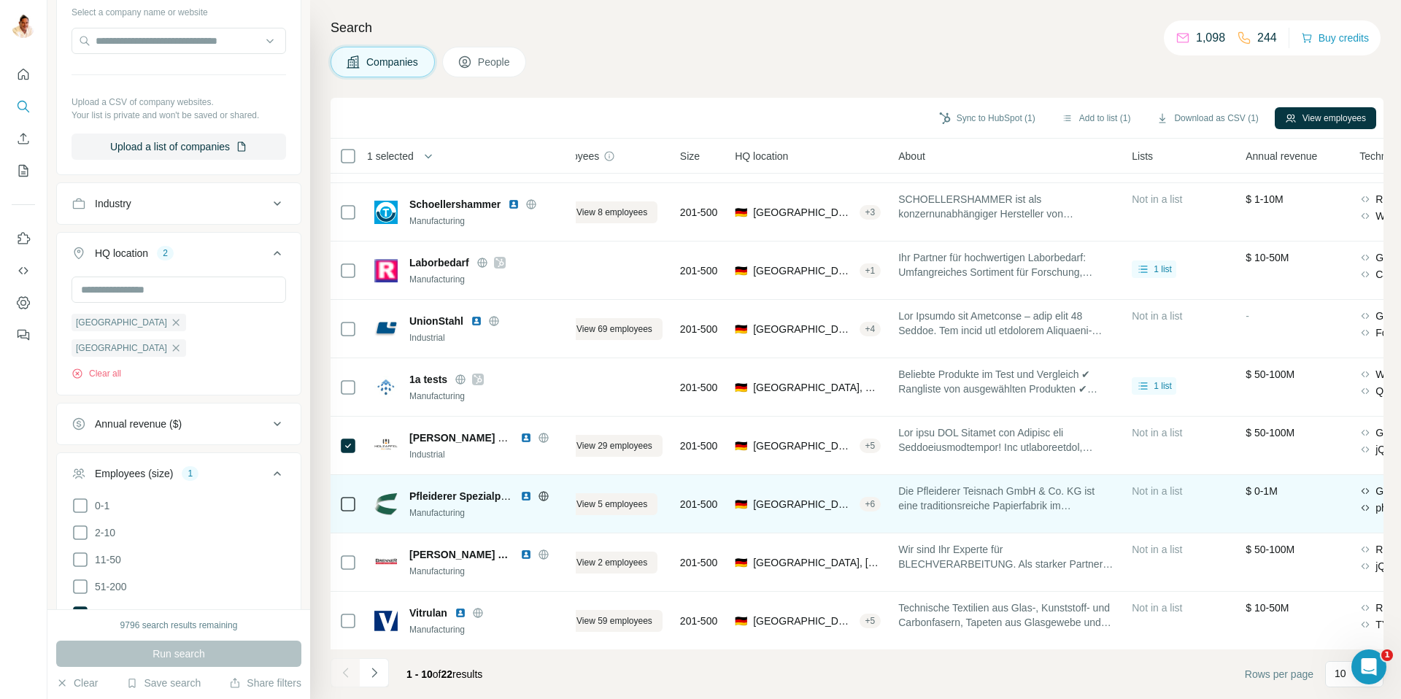
scroll to position [108, 36]
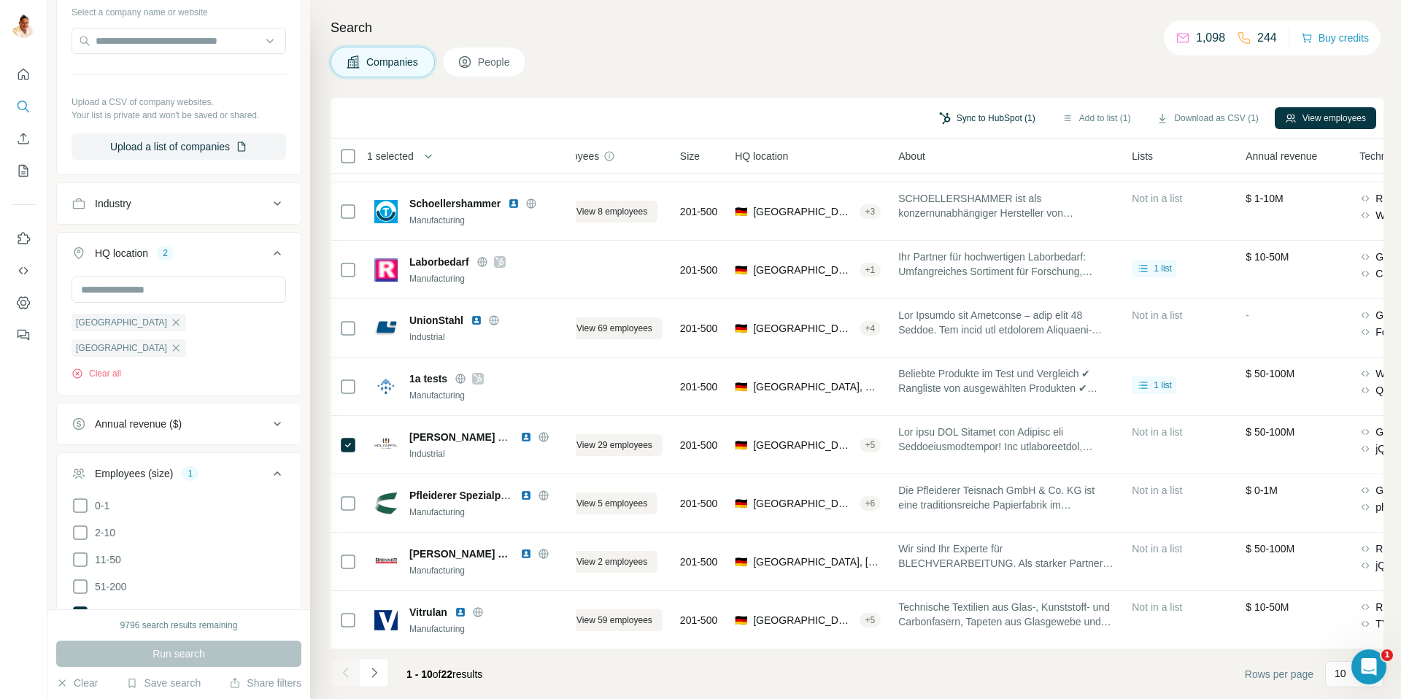
click at [981, 115] on button "Sync to HubSpot (1)" at bounding box center [987, 118] width 117 height 22
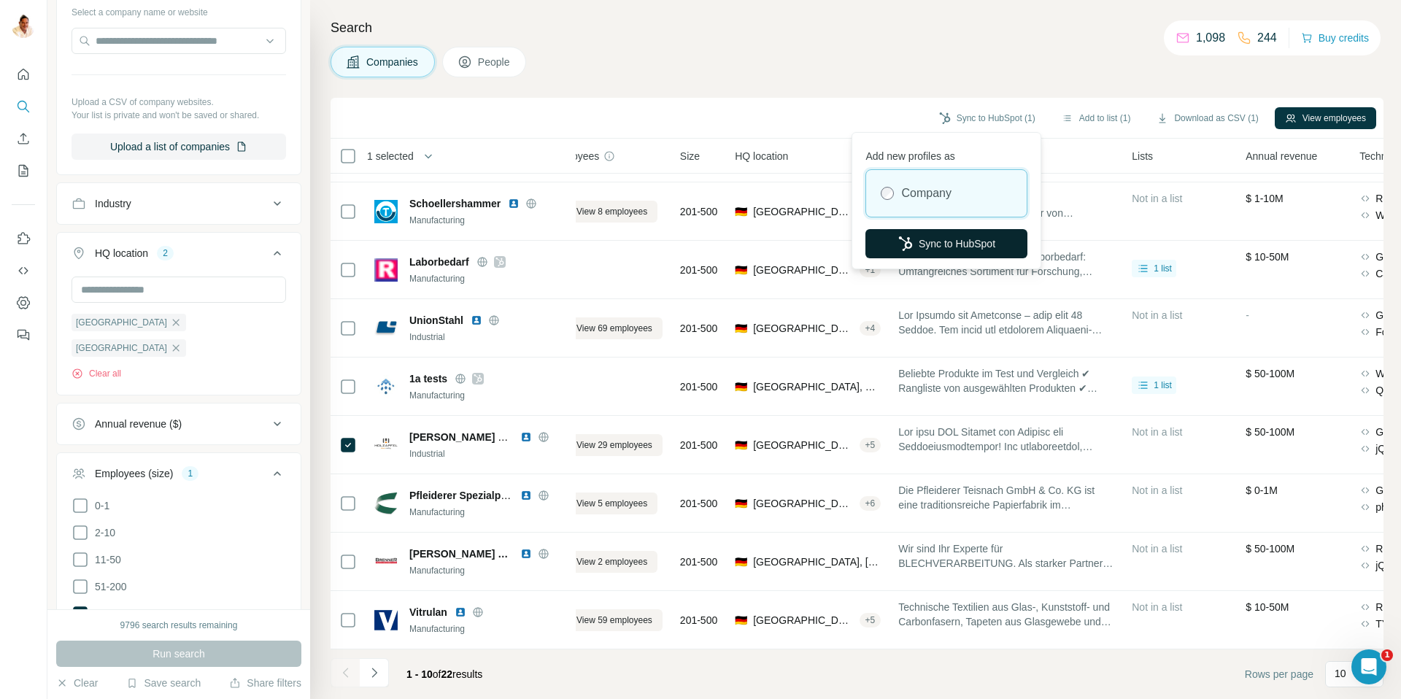
click at [927, 239] on button "Sync to HubSpot" at bounding box center [946, 243] width 162 height 29
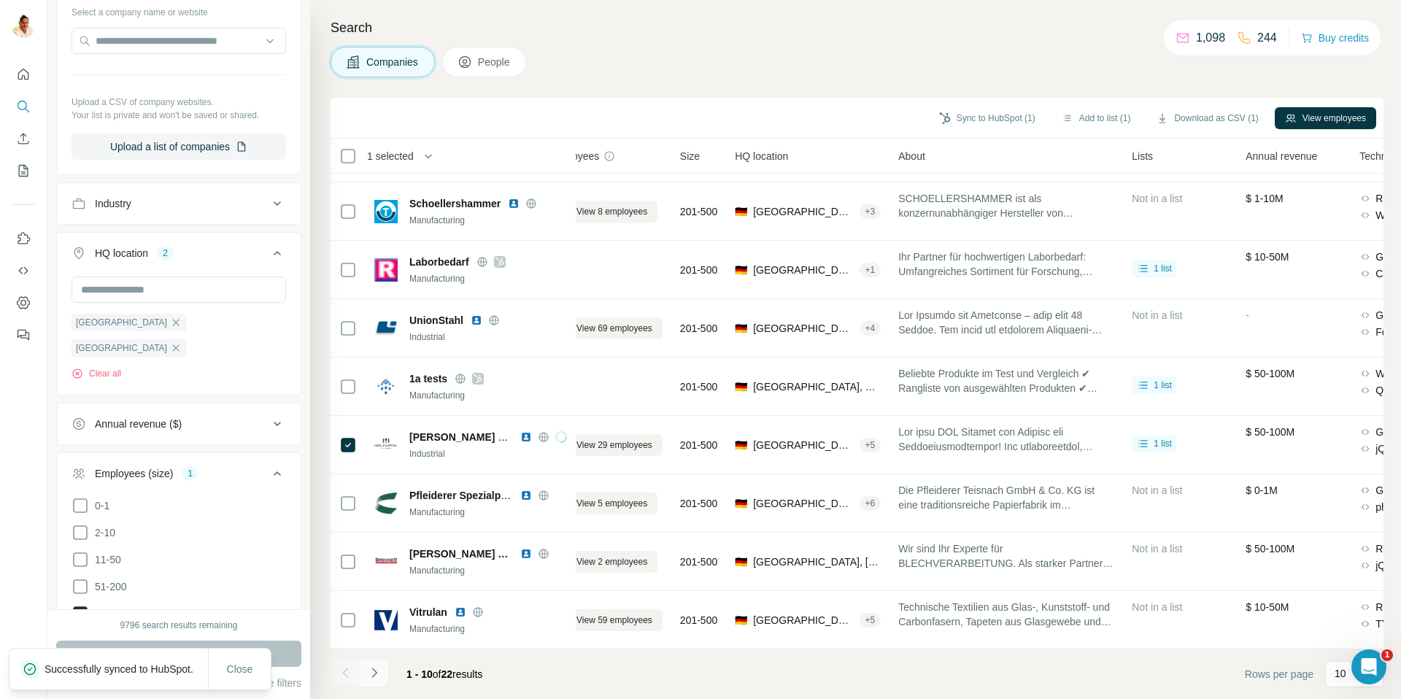
click at [378, 672] on icon "Navigate to next page" at bounding box center [374, 672] width 15 height 15
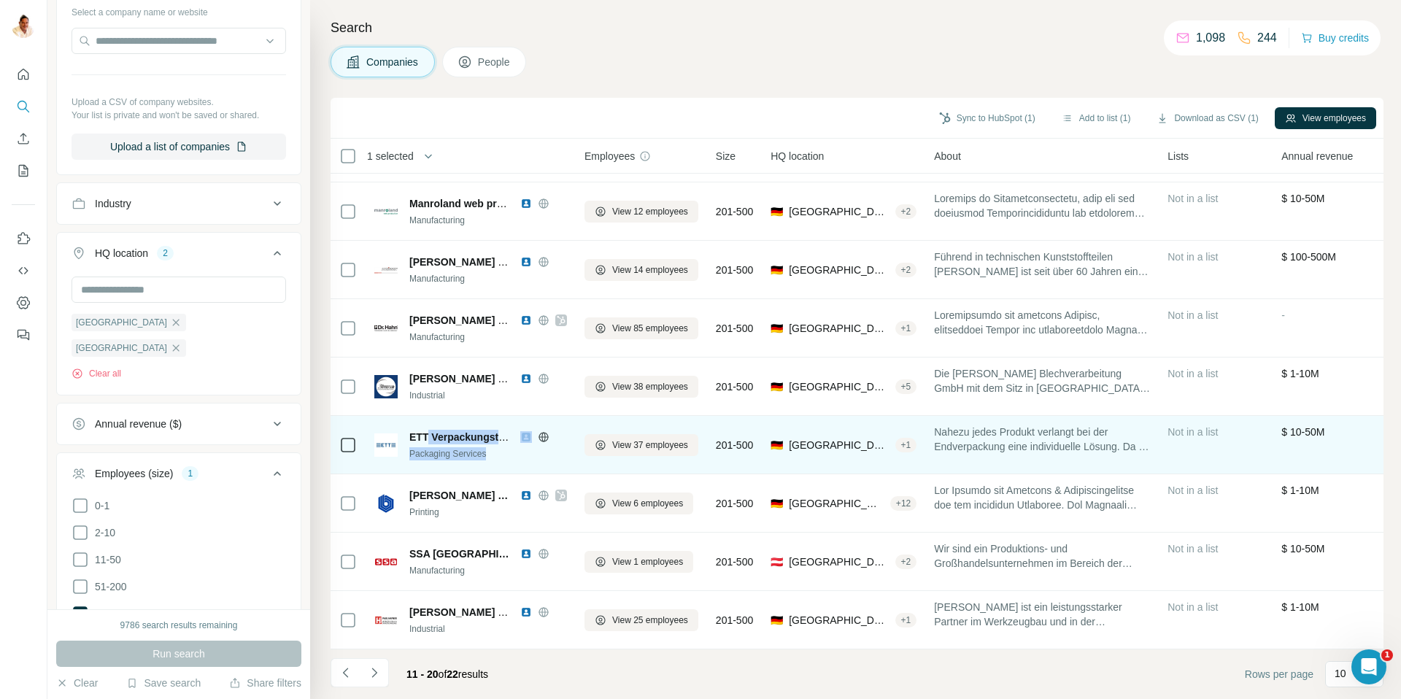
drag, startPoint x: 426, startPoint y: 437, endPoint x: 555, endPoint y: 454, distance: 130.2
click at [560, 453] on div "ETT Verpackungstechnik Packaging Services" at bounding box center [488, 445] width 158 height 31
click at [547, 457] on div "Packaging Services" at bounding box center [488, 453] width 158 height 13
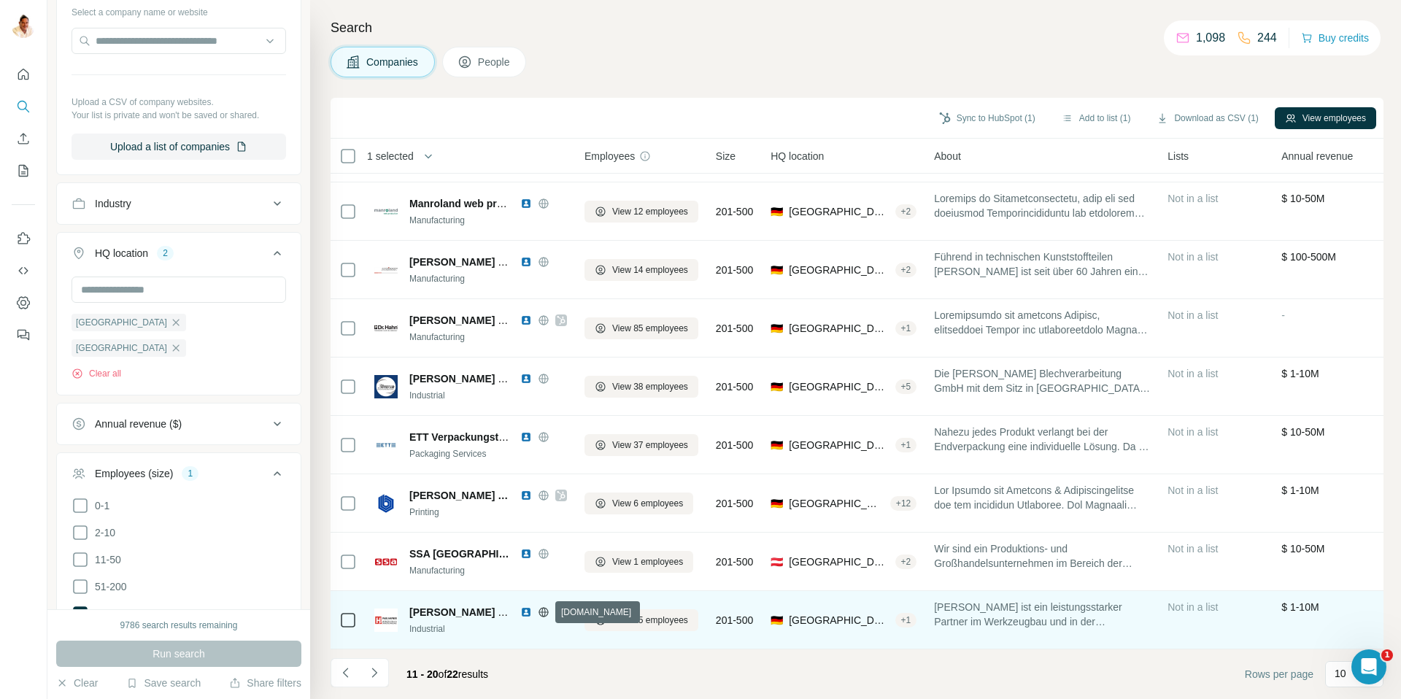
click at [542, 613] on icon at bounding box center [544, 612] width 12 height 12
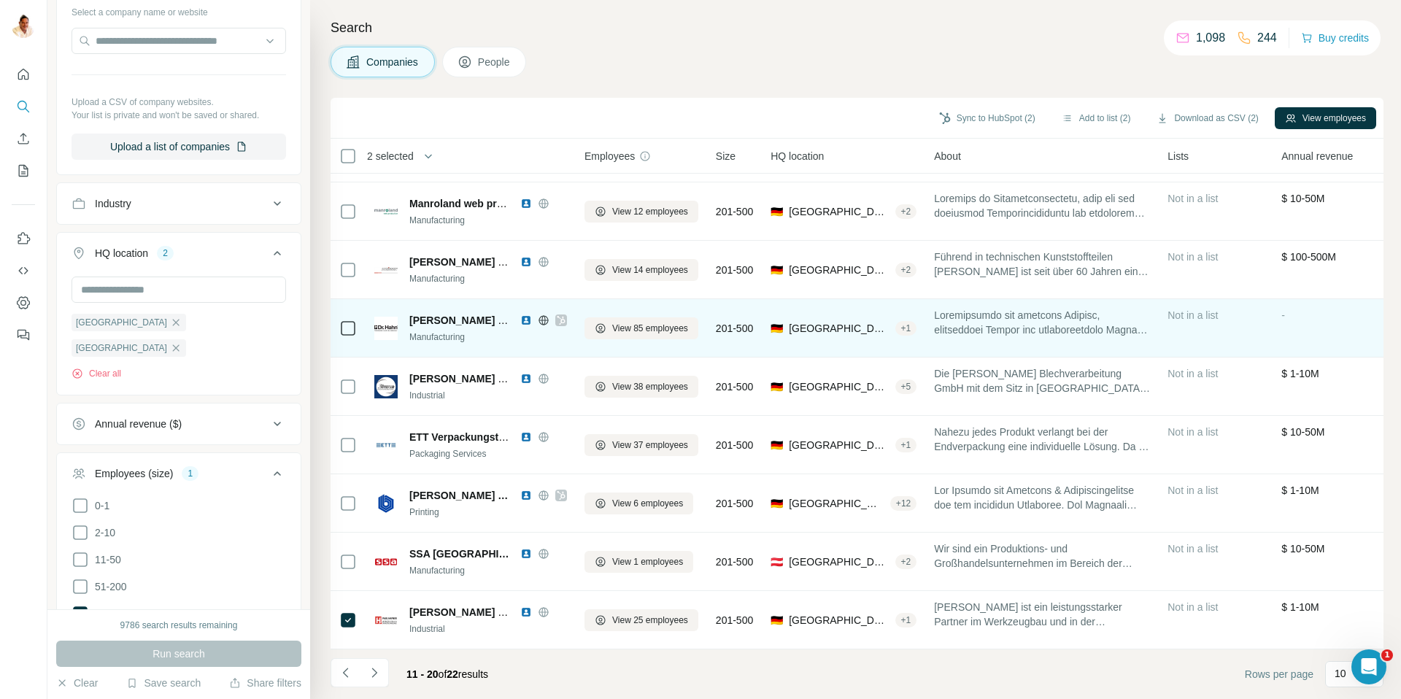
scroll to position [0, 0]
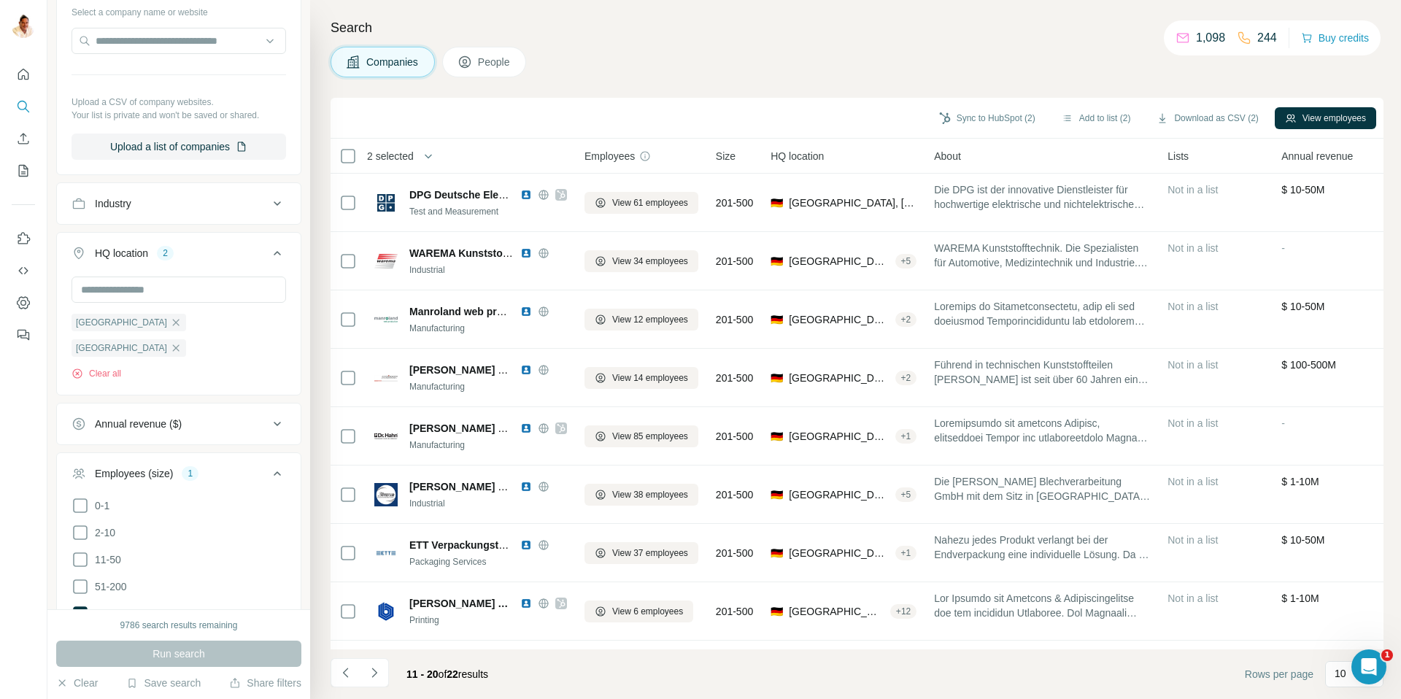
click at [350, 669] on icon "Navigate to previous page" at bounding box center [346, 672] width 15 height 15
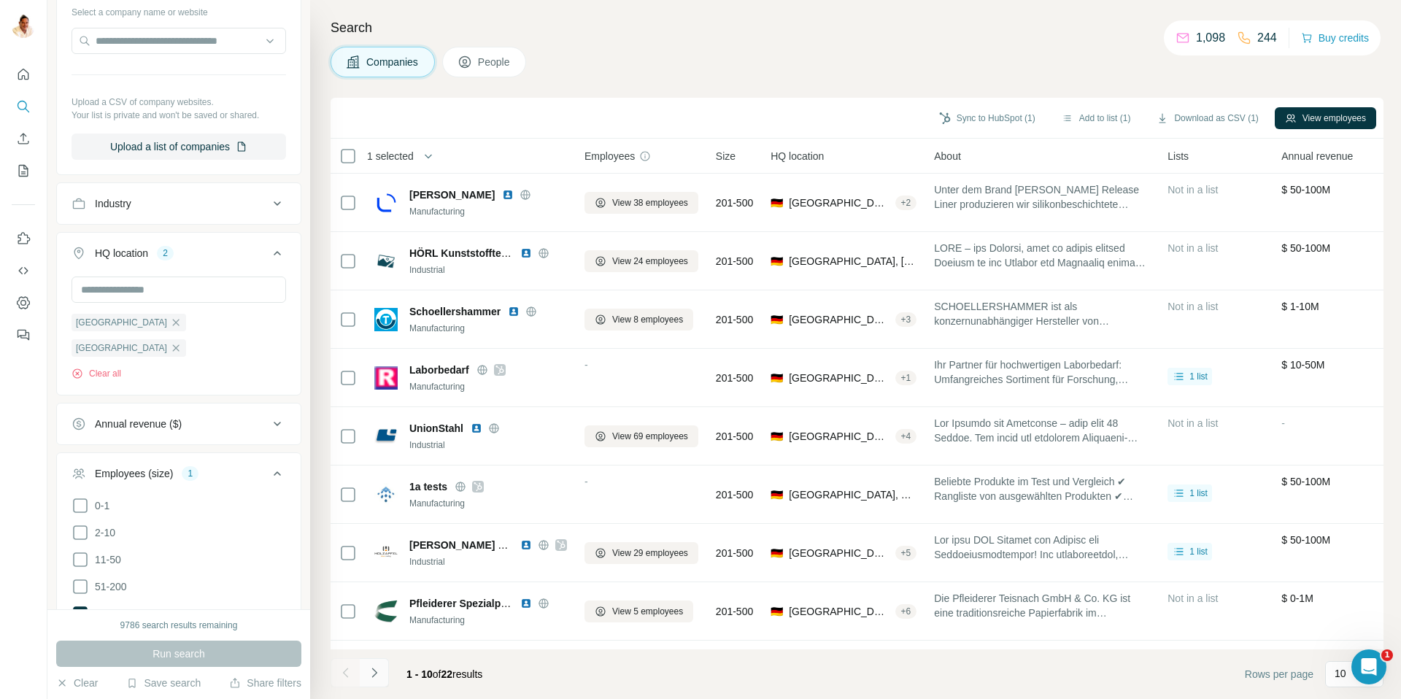
click at [369, 668] on icon "Navigate to next page" at bounding box center [374, 672] width 15 height 15
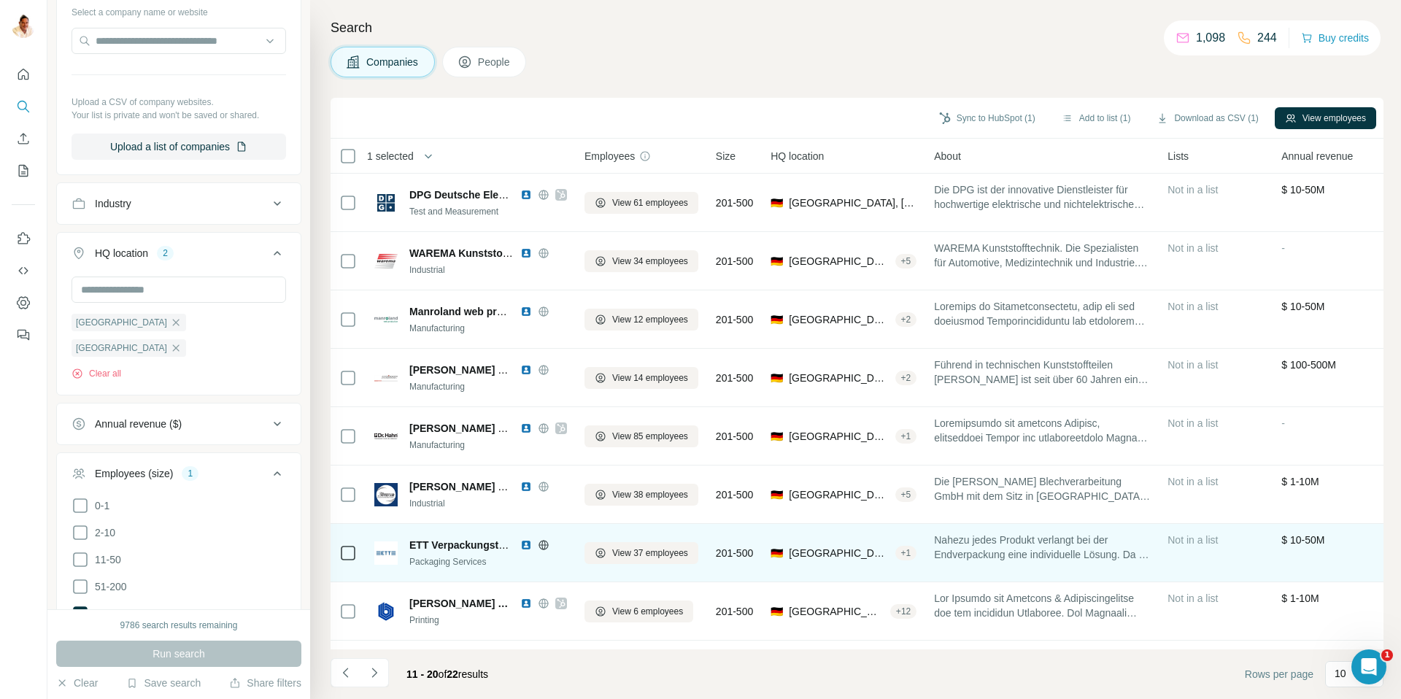
scroll to position [108, 0]
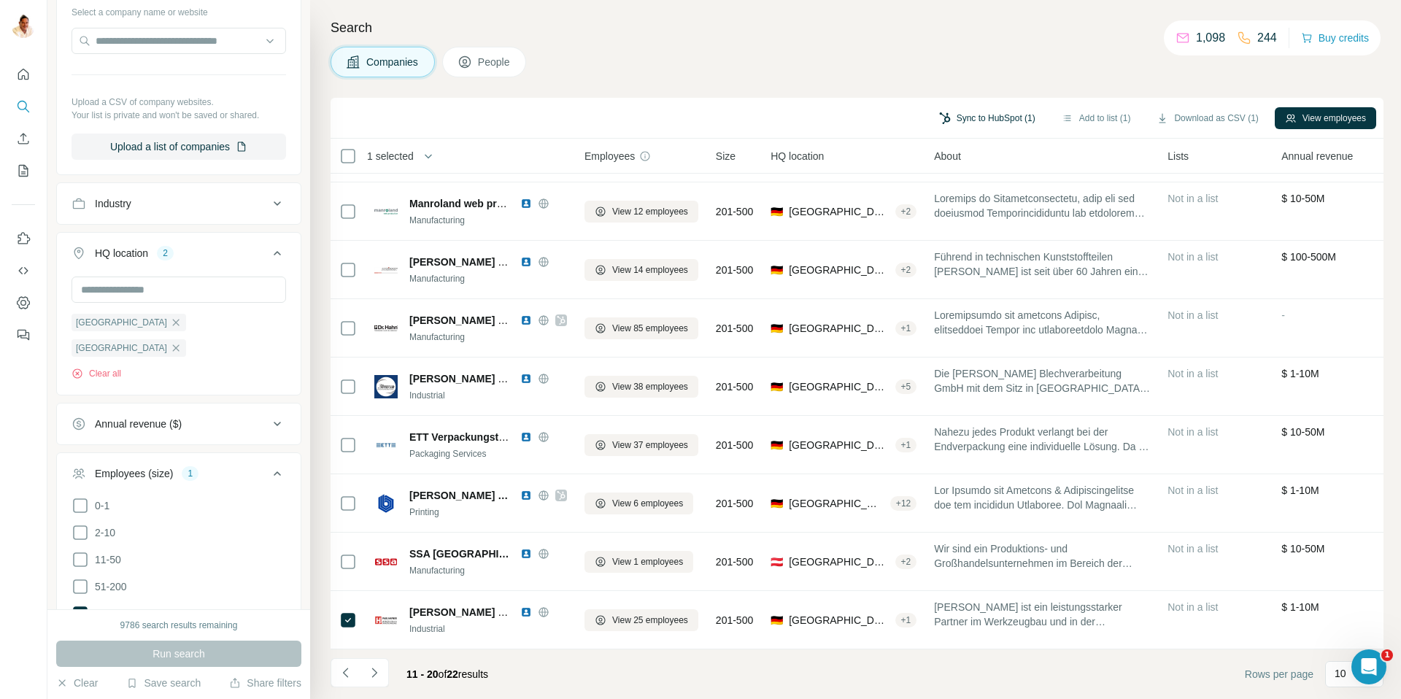
click at [975, 117] on button "Sync to HubSpot (1)" at bounding box center [987, 118] width 117 height 22
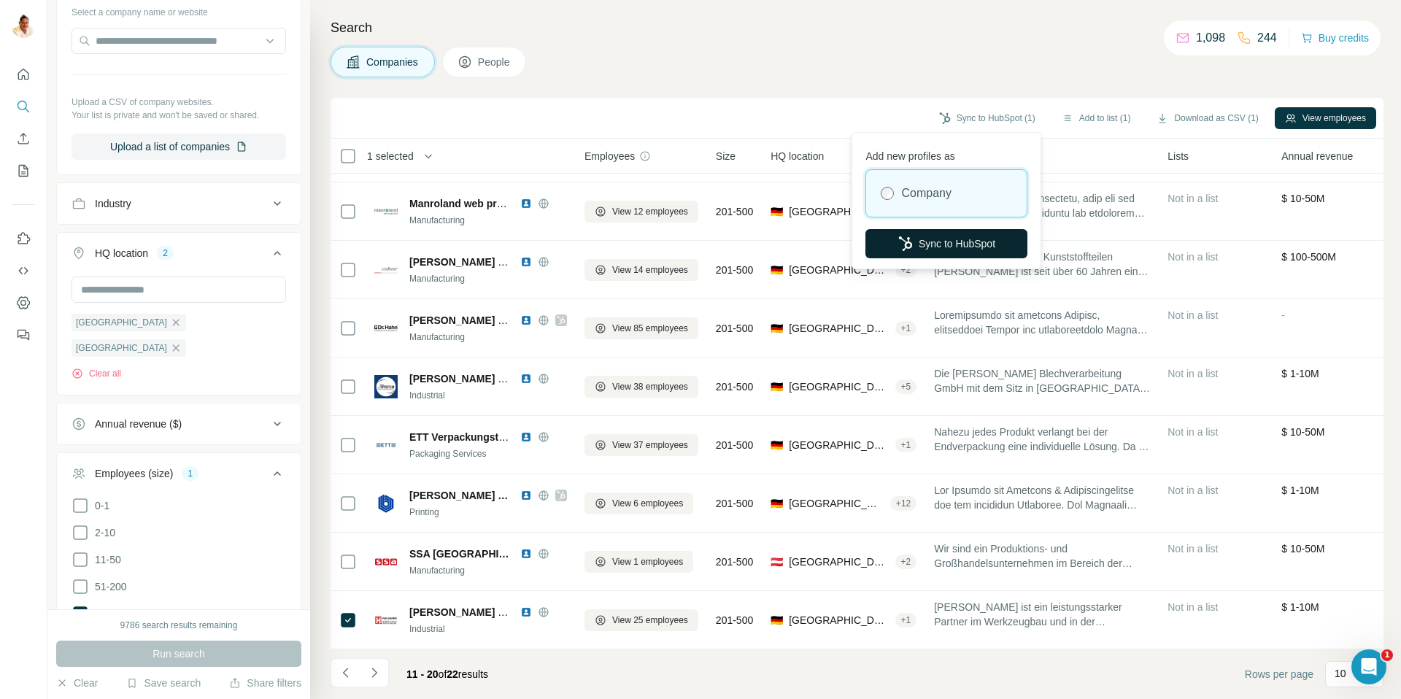
click at [935, 238] on button "Sync to HubSpot" at bounding box center [946, 243] width 162 height 29
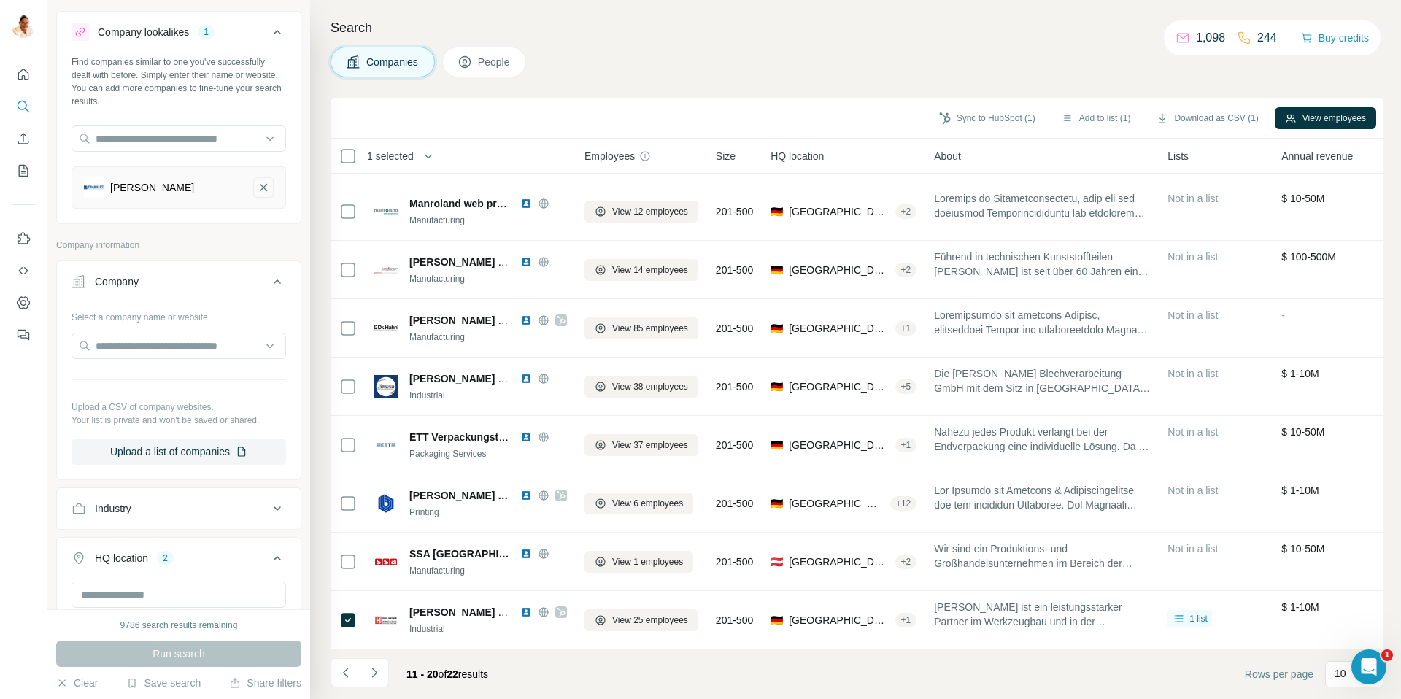
scroll to position [26, 0]
click at [382, 668] on button "Navigate to next page" at bounding box center [374, 672] width 29 height 29
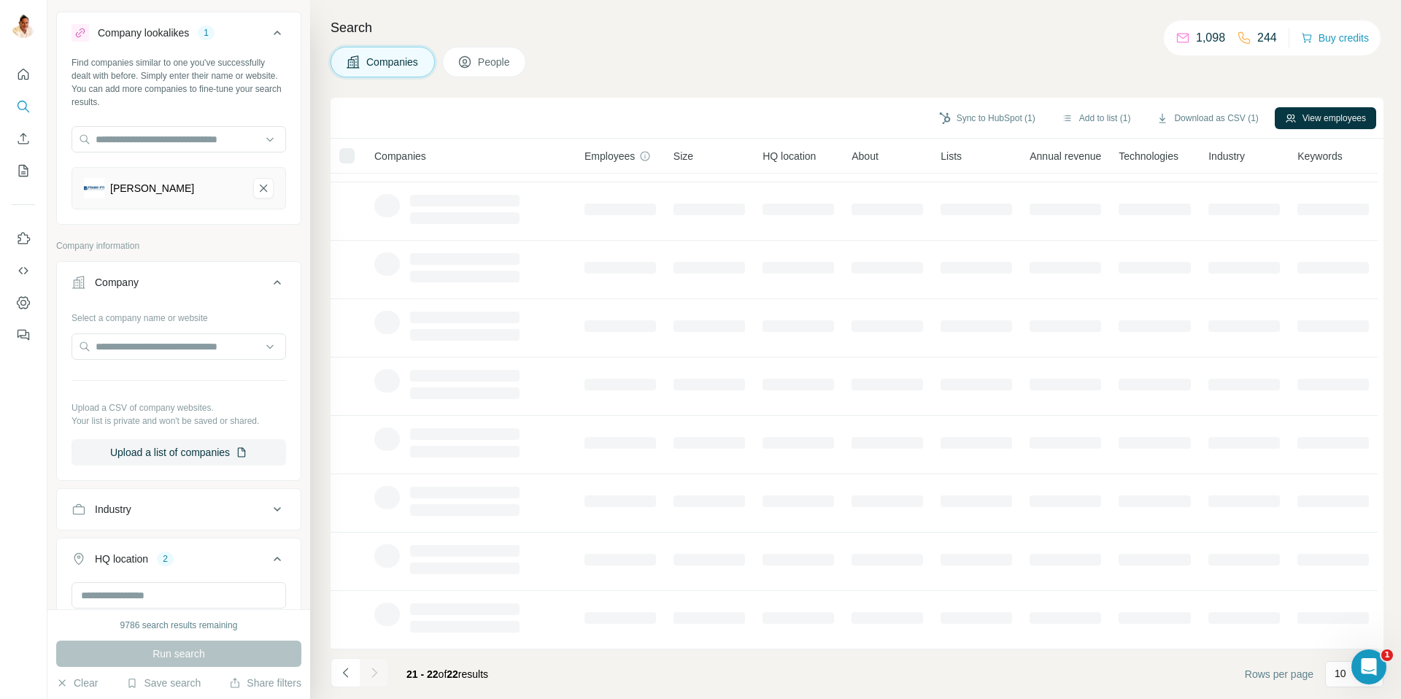
scroll to position [0, 0]
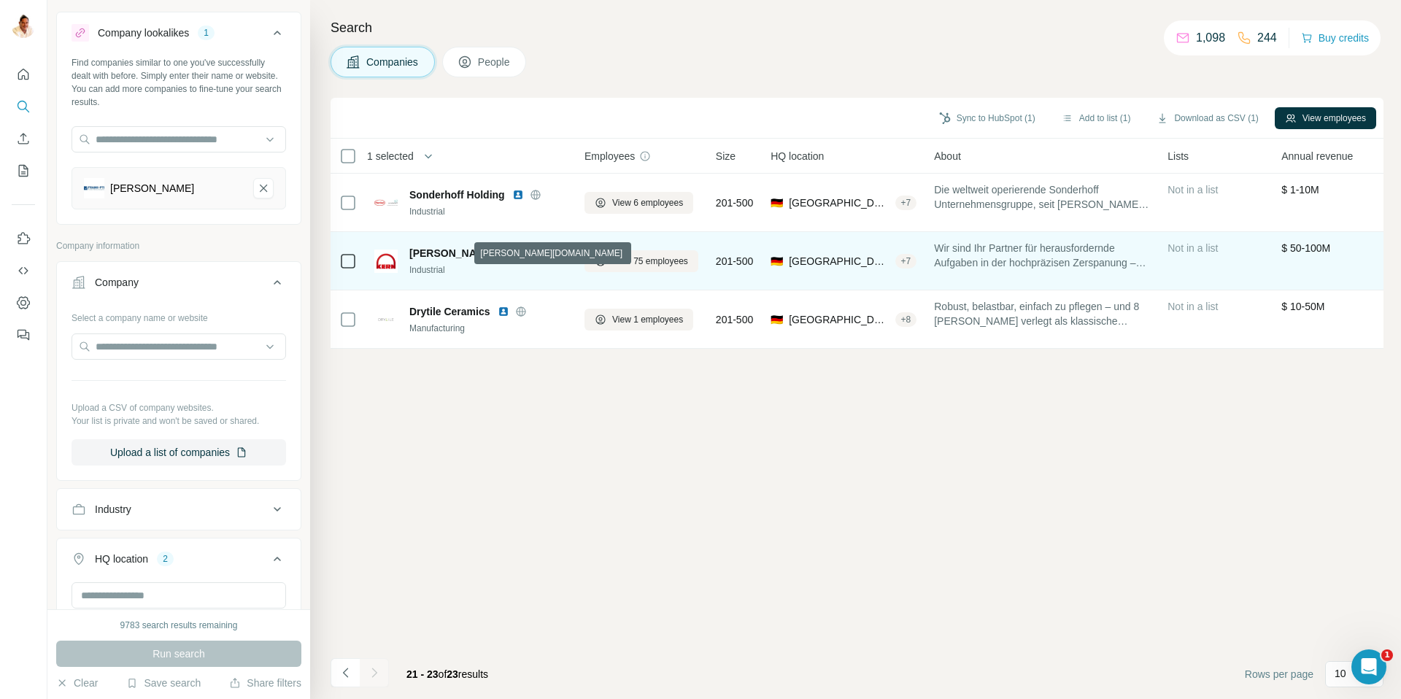
click at [524, 255] on icon at bounding box center [526, 252] width 4 height 9
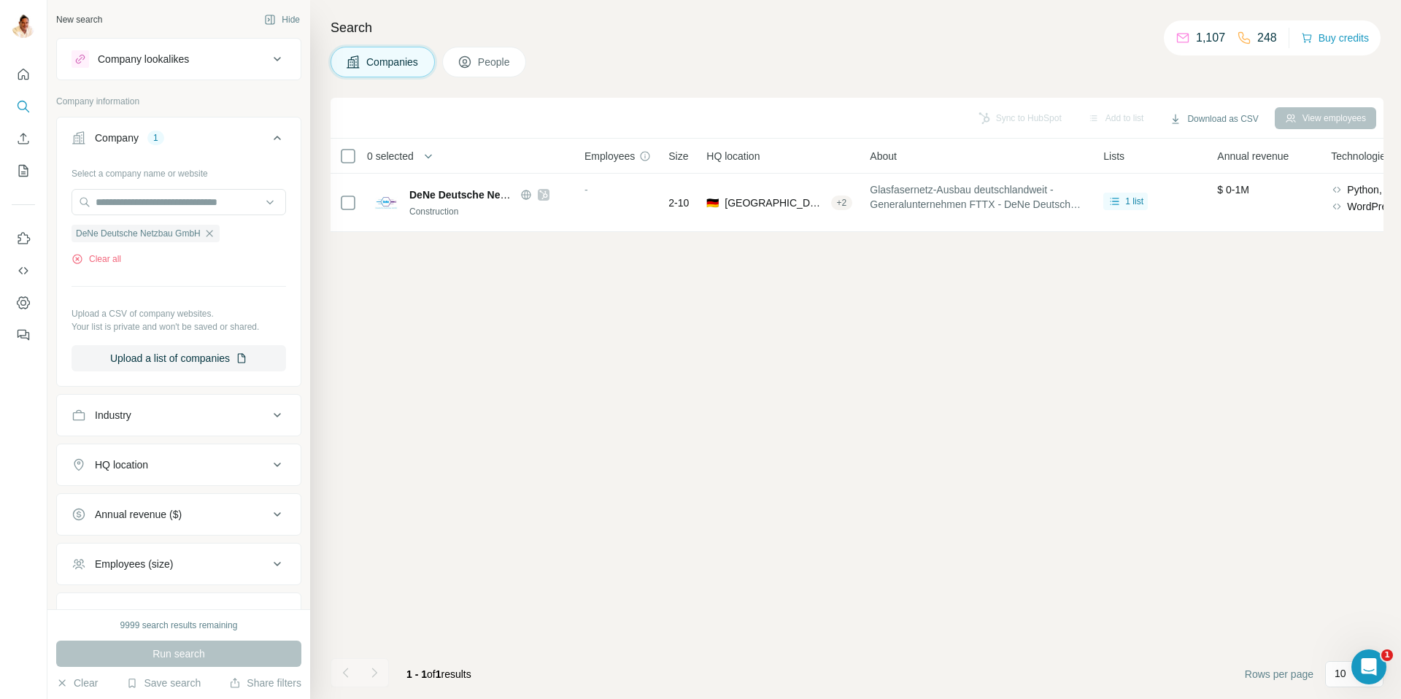
drag, startPoint x: 214, startPoint y: 232, endPoint x: 210, endPoint y: 220, distance: 12.2
click at [212, 232] on icon "button" at bounding box center [209, 233] width 7 height 7
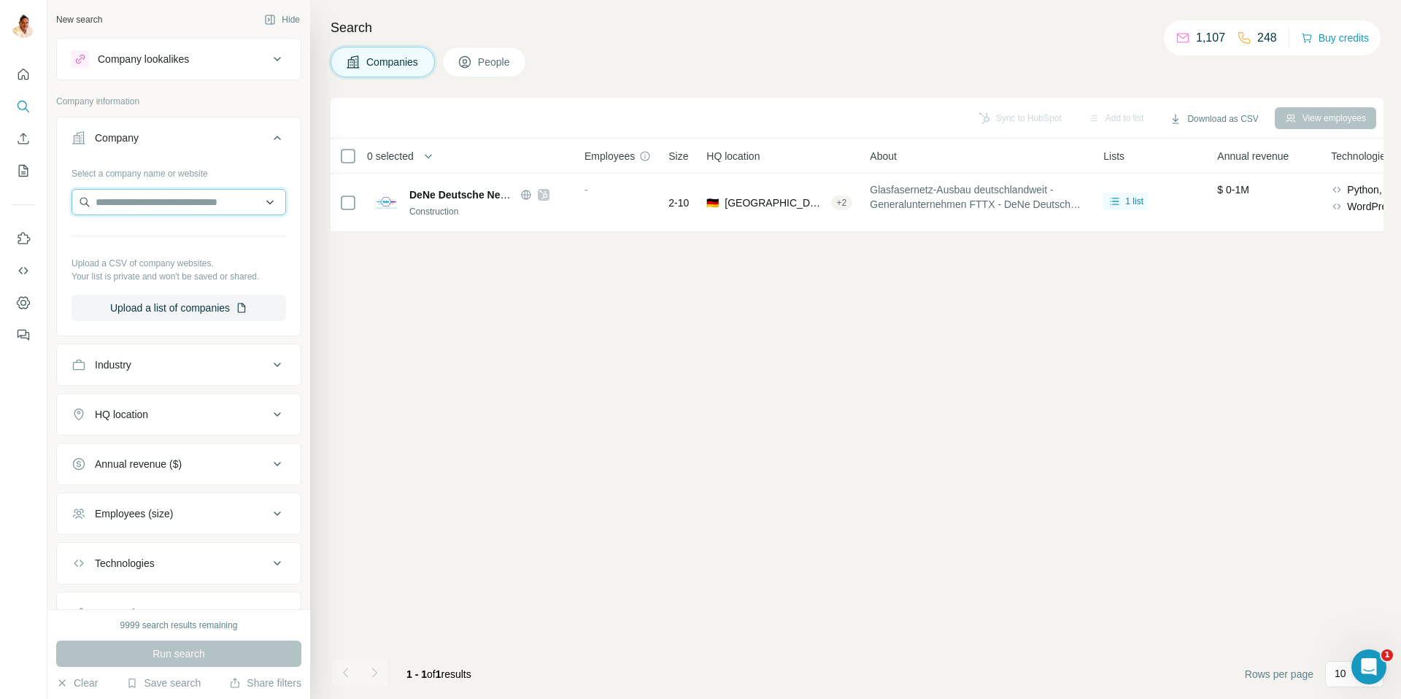
click at [205, 209] on input "text" at bounding box center [179, 202] width 215 height 26
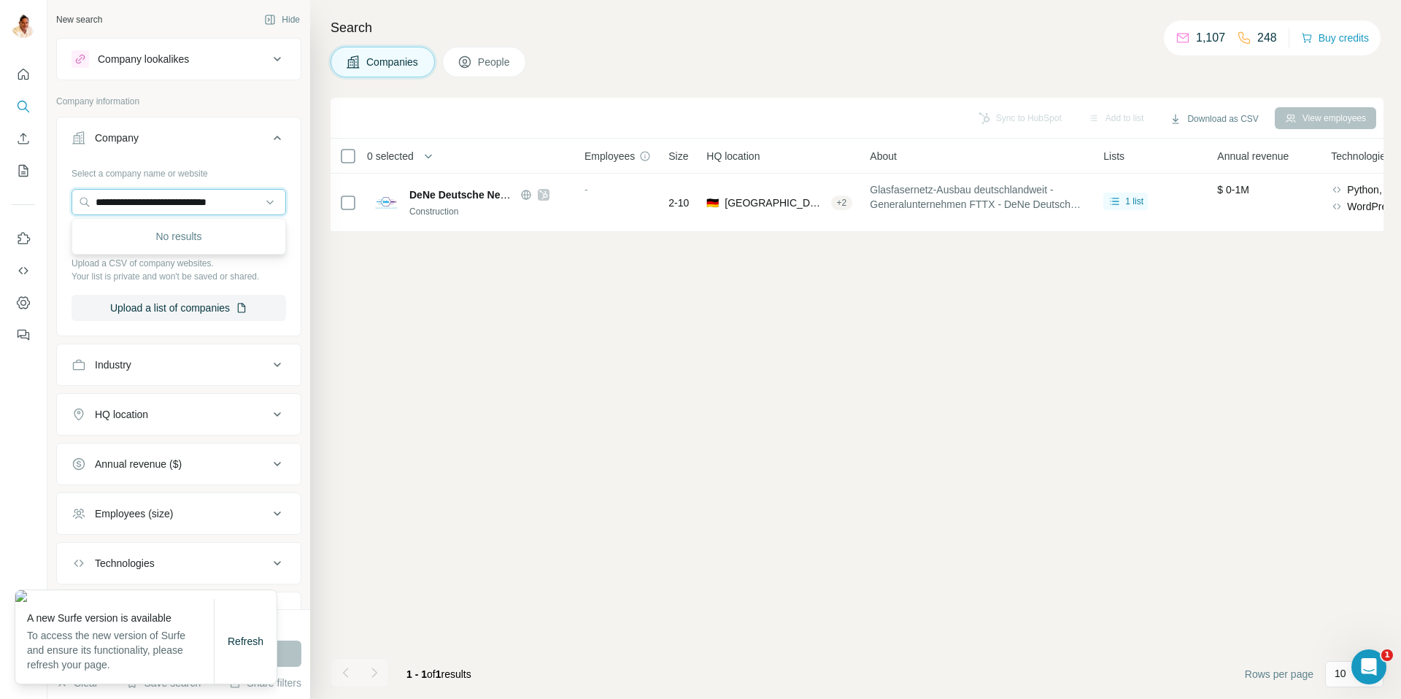
type input "**********"
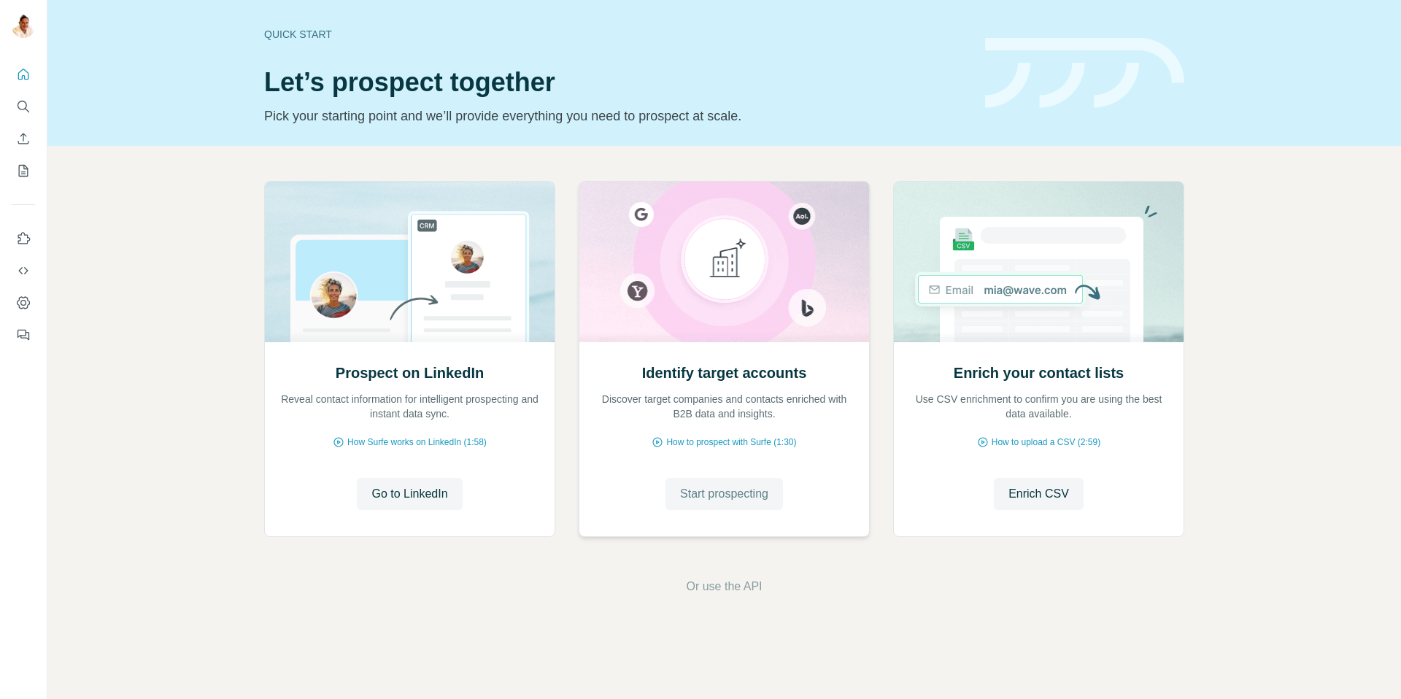
click at [736, 493] on span "Start prospecting" at bounding box center [724, 494] width 88 height 18
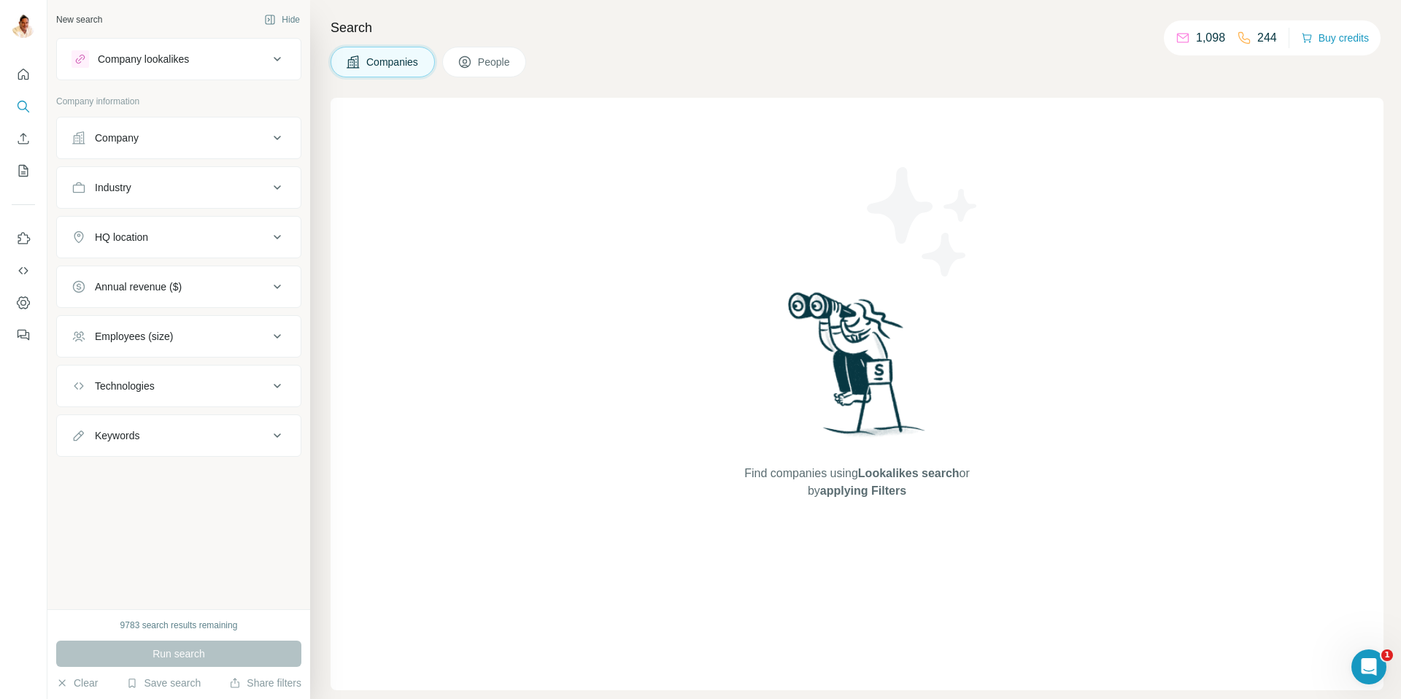
click at [144, 160] on ul "Company Industry HQ location Annual revenue ($) Employees (size) Technologies K…" at bounding box center [178, 287] width 245 height 340
click at [150, 149] on button "Company" at bounding box center [179, 137] width 244 height 35
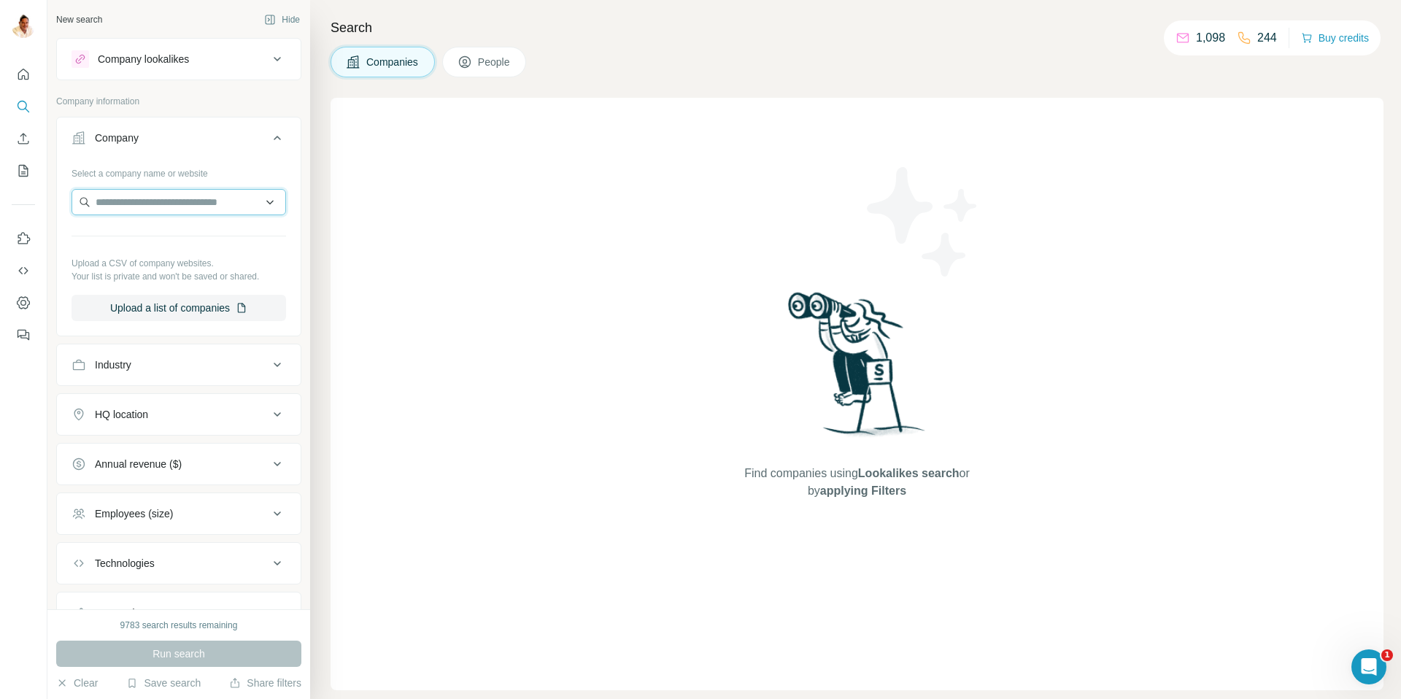
click at [170, 203] on input "text" at bounding box center [179, 202] width 215 height 26
paste input "**********"
type input "**********"
click at [158, 236] on p "Glowstaff" at bounding box center [148, 235] width 70 height 15
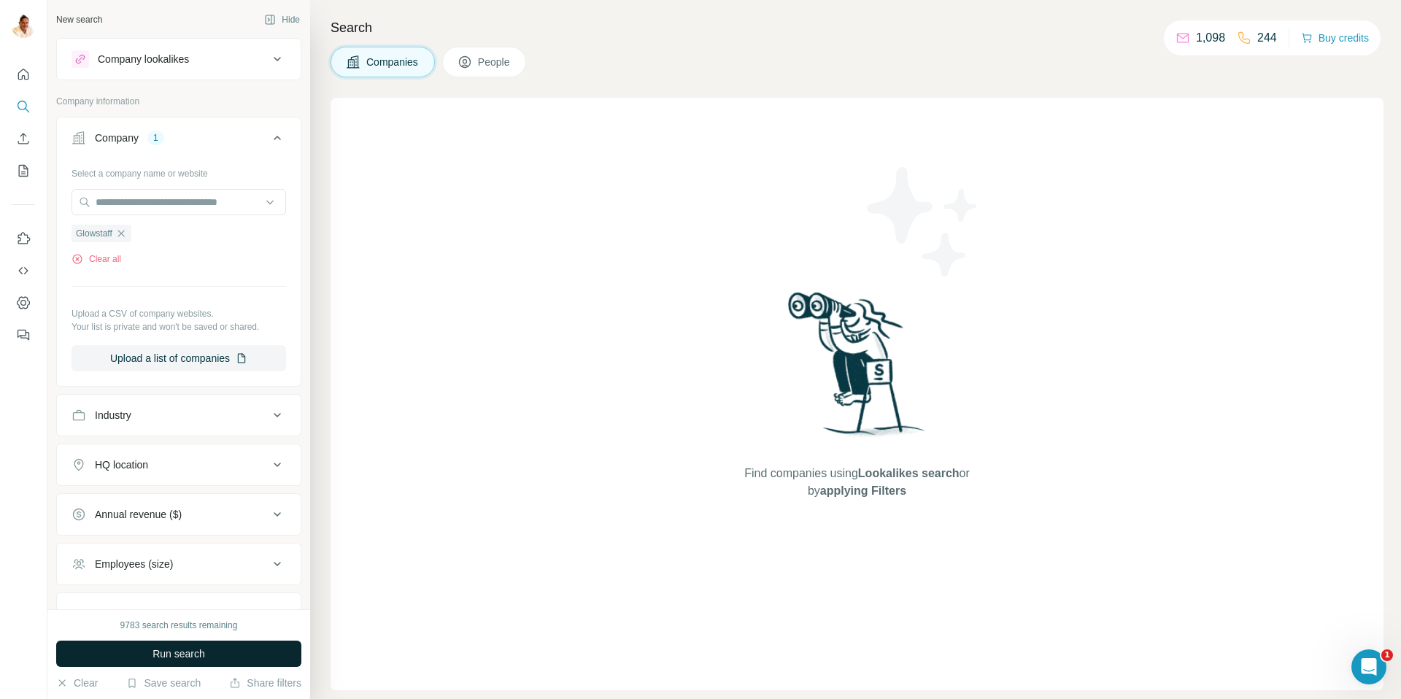
click at [201, 648] on span "Run search" at bounding box center [179, 654] width 53 height 15
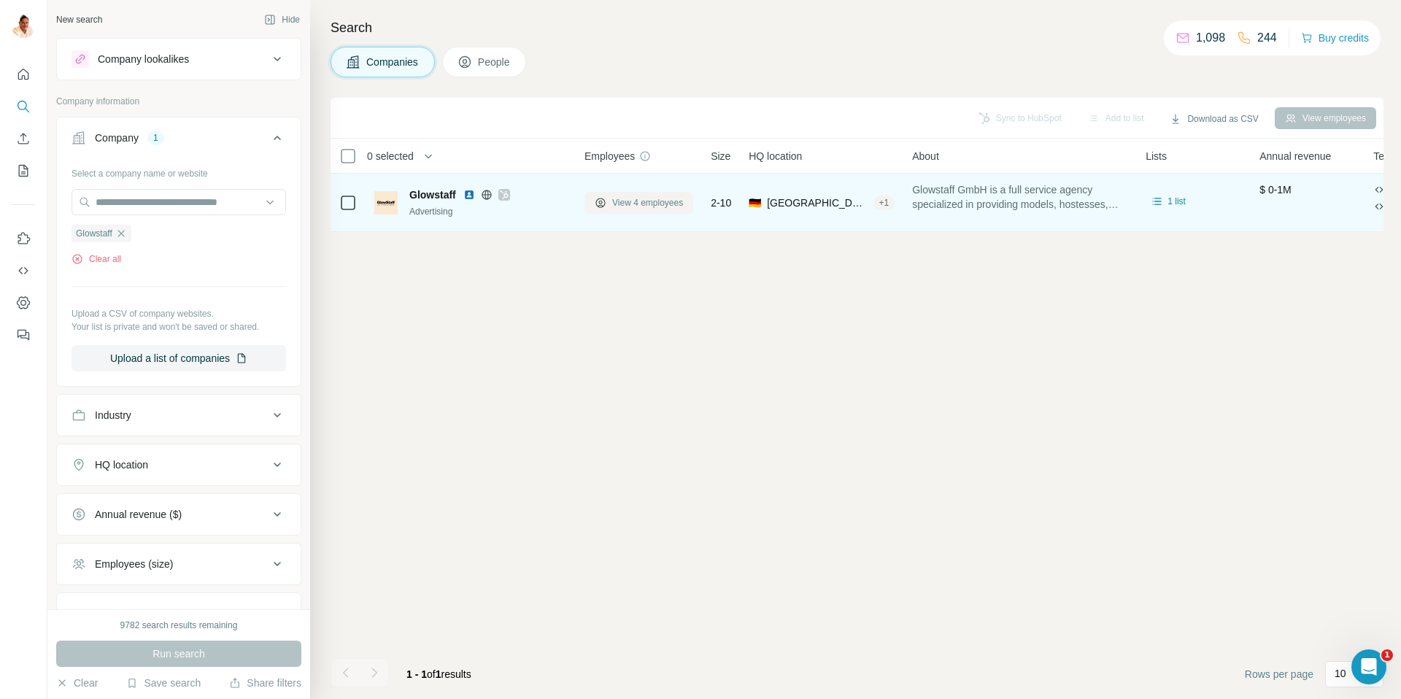
click at [640, 201] on span "View 4 employees" at bounding box center [647, 202] width 71 height 13
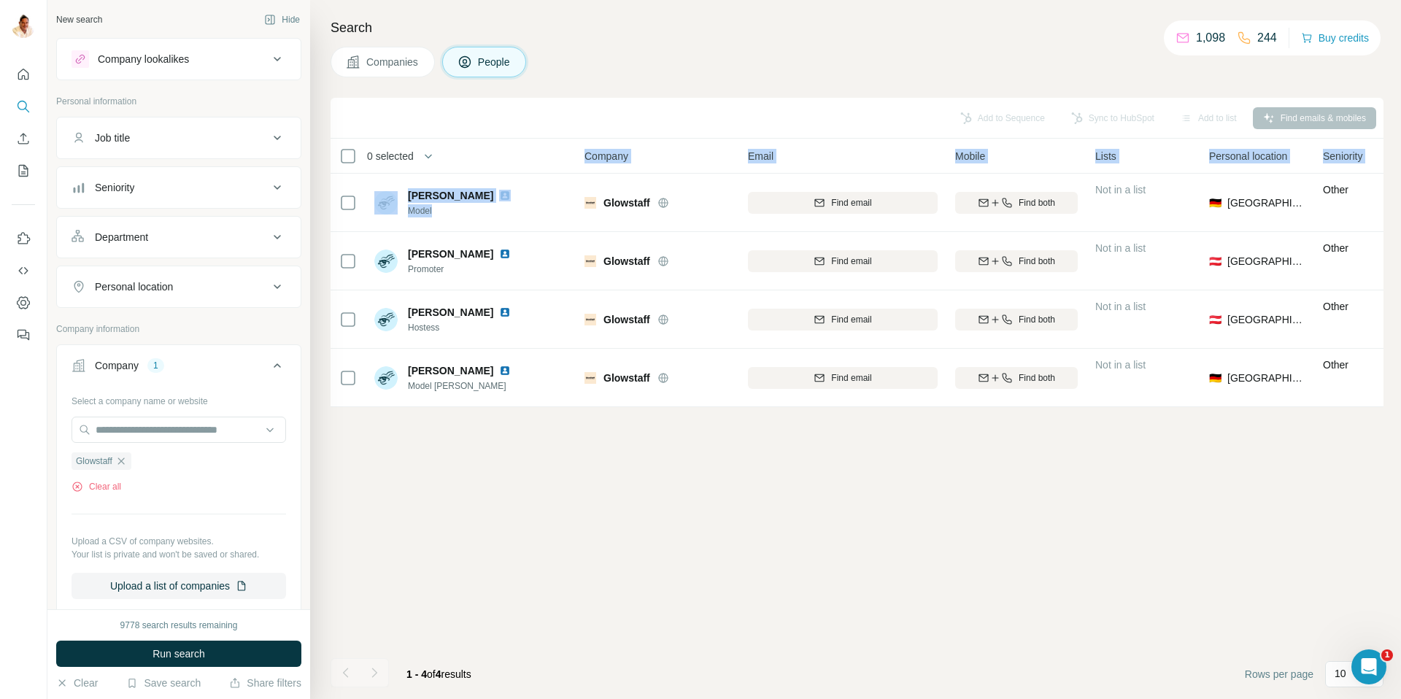
click at [420, 161] on table "0 selected People Company Email Mobile Lists Personal location Seniority Depart…" at bounding box center [1018, 273] width 1375 height 269
drag, startPoint x: 619, startPoint y: 595, endPoint x: 615, endPoint y: 583, distance: 12.2
click at [618, 592] on div "Add to Sequence Sync to HubSpot Add to list Find emails & mobiles 0 selected Pe…" at bounding box center [857, 398] width 1053 height 601
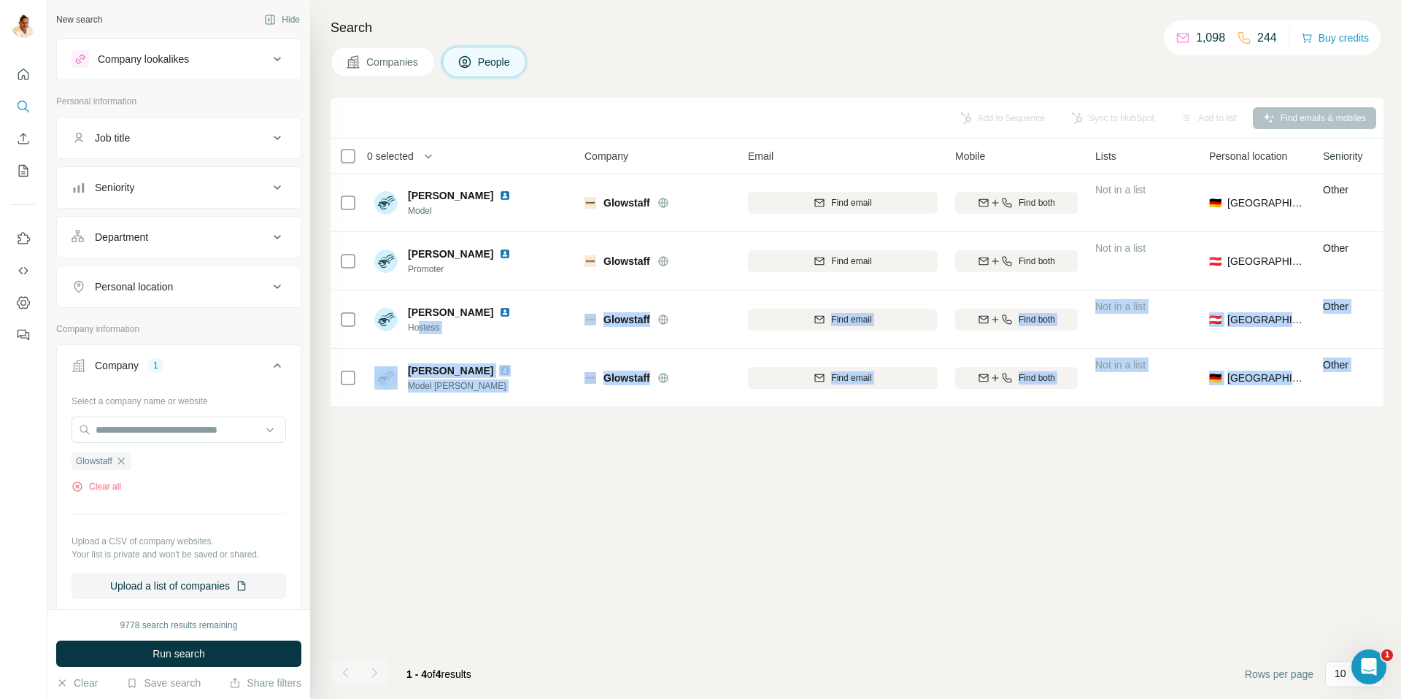
drag, startPoint x: 420, startPoint y: 328, endPoint x: 468, endPoint y: 559, distance: 235.4
click at [468, 559] on div "Add to Sequence Sync to HubSpot Add to list Find emails & mobiles 0 selected Pe…" at bounding box center [857, 398] width 1053 height 601
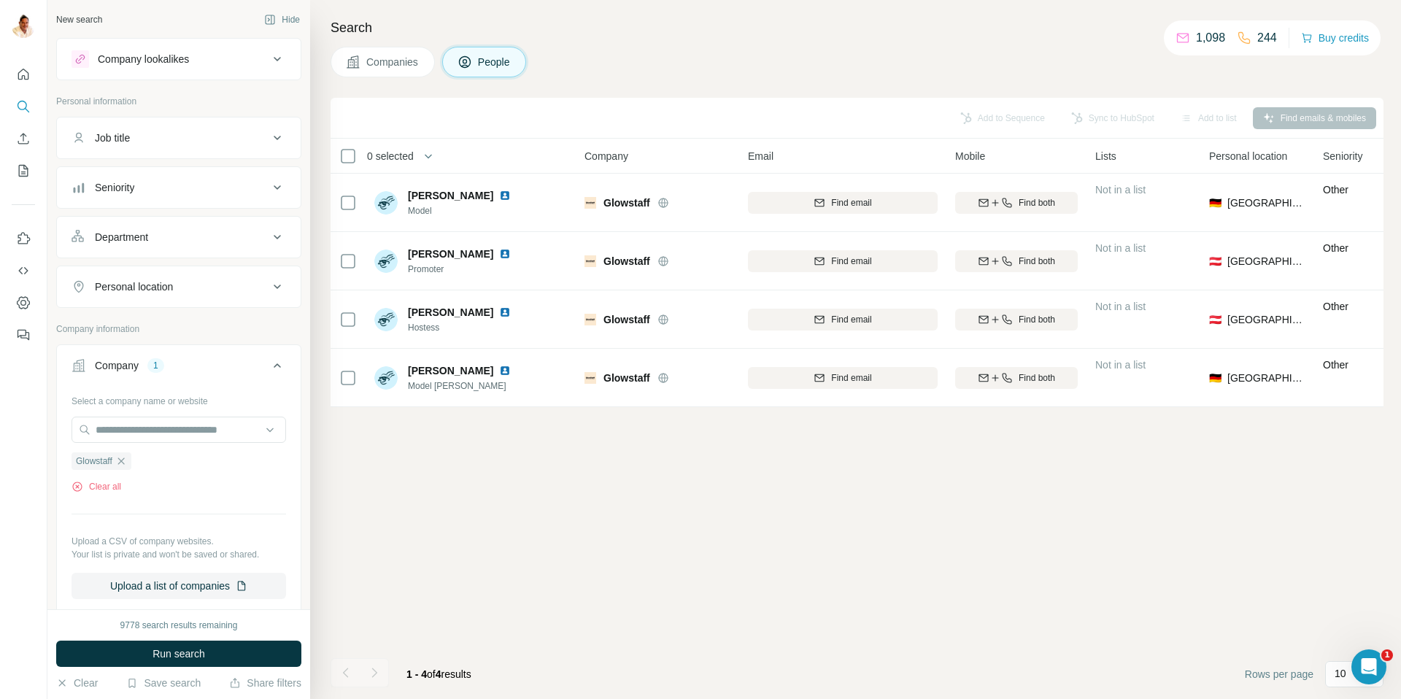
click at [472, 556] on div "Add to Sequence Sync to HubSpot Add to list Find emails & mobiles 0 selected Pe…" at bounding box center [857, 398] width 1053 height 601
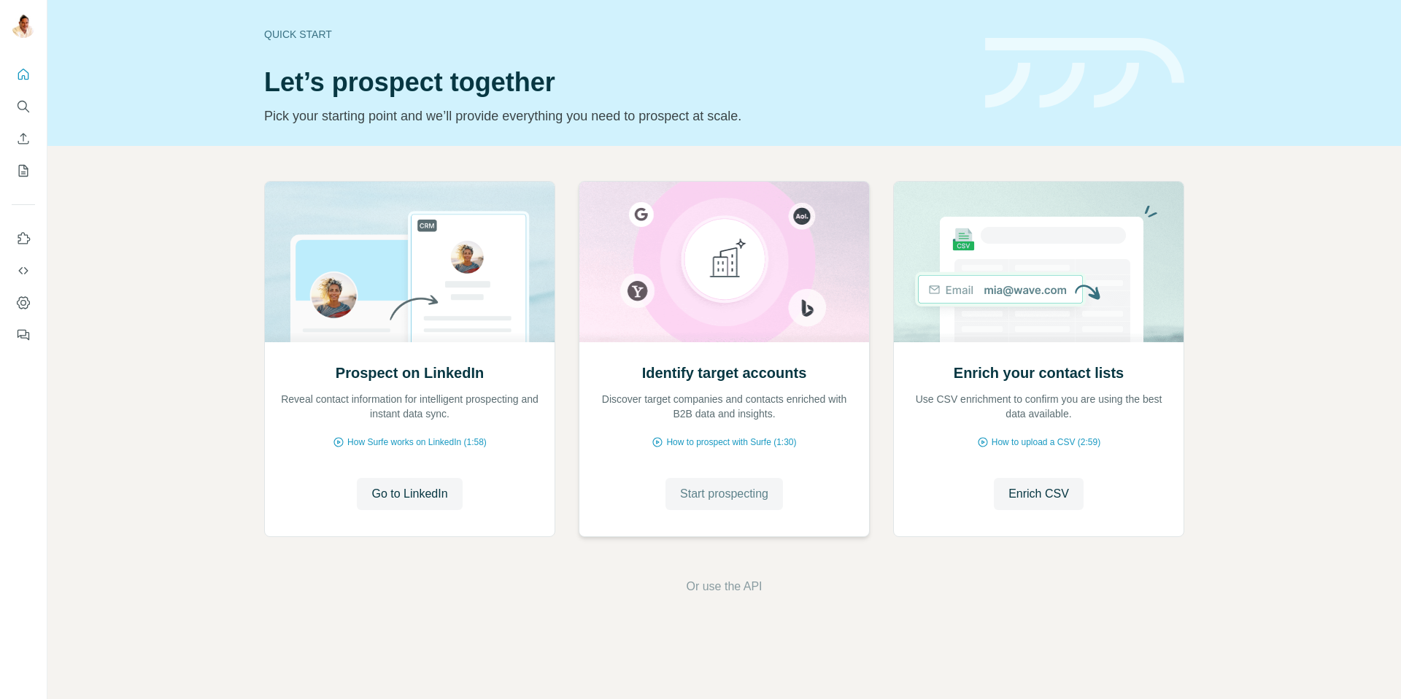
drag, startPoint x: 770, startPoint y: 485, endPoint x: 742, endPoint y: 485, distance: 27.7
click at [768, 485] on span "Start prospecting" at bounding box center [724, 494] width 88 height 18
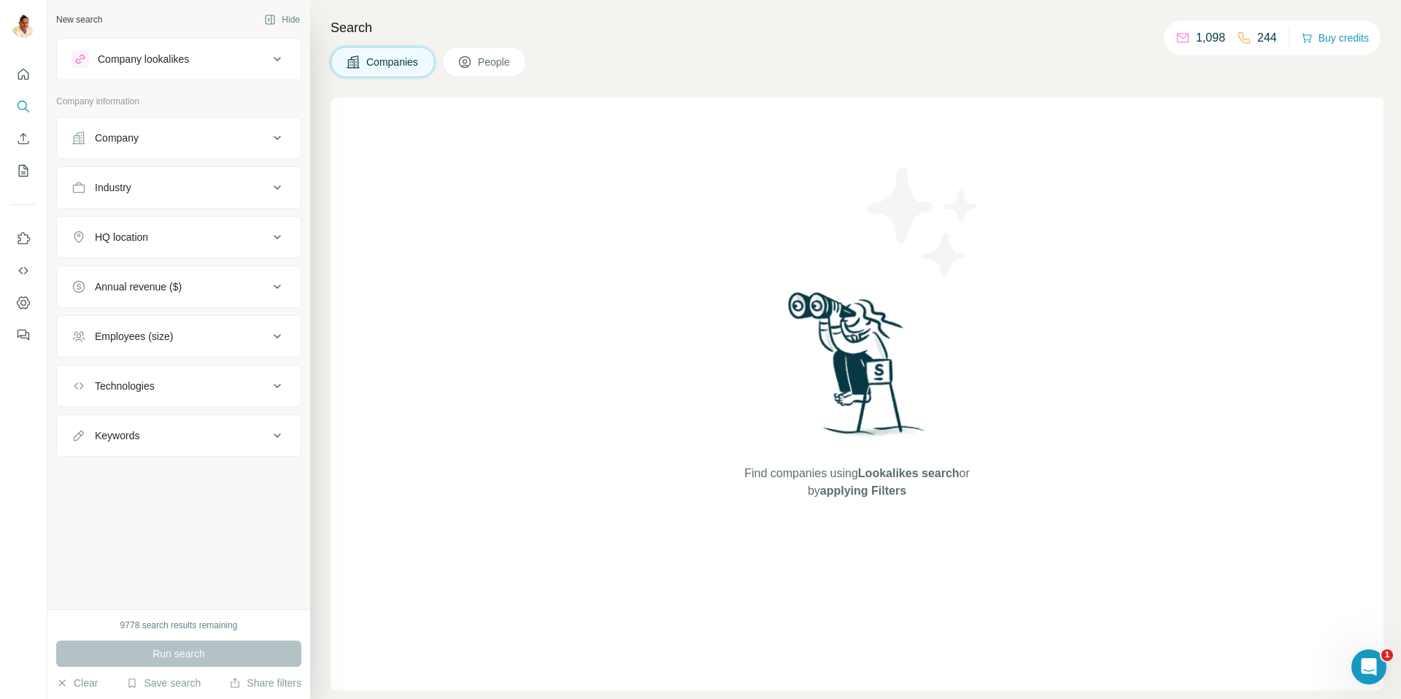
click at [133, 135] on div "Company" at bounding box center [117, 138] width 44 height 15
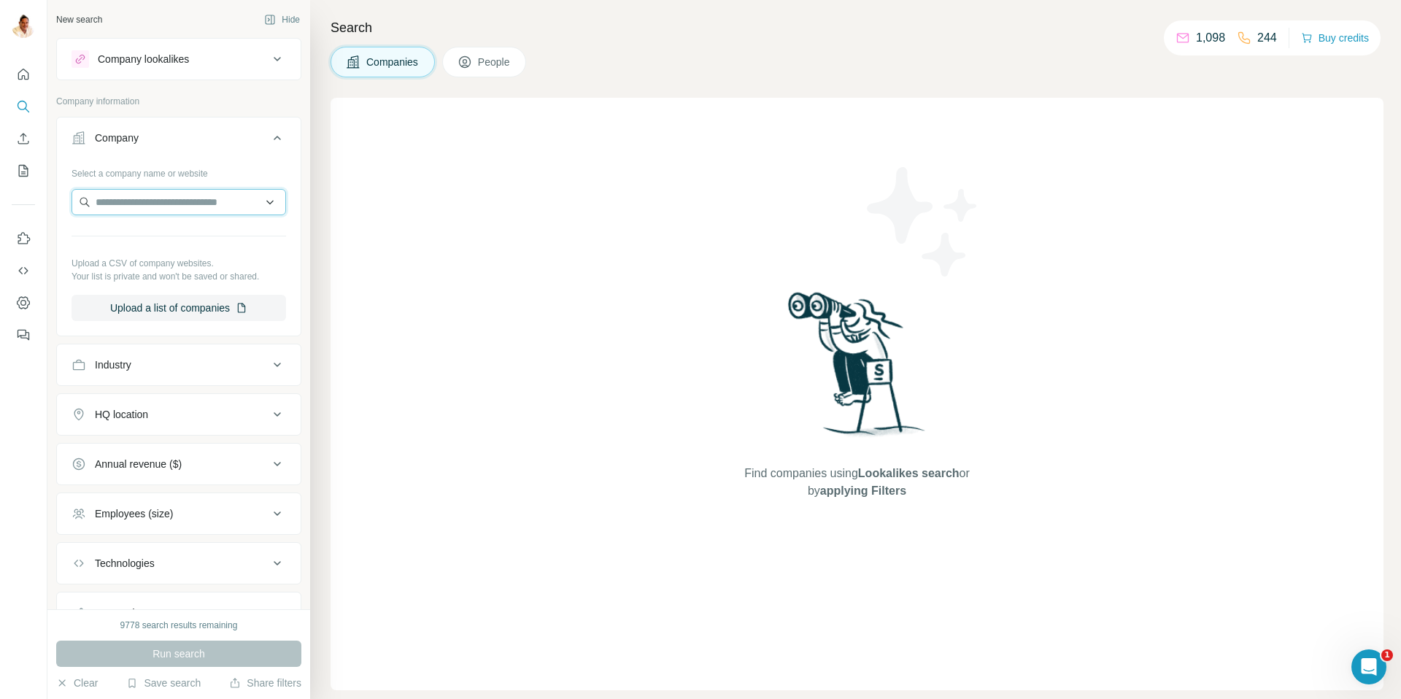
click at [162, 198] on input "text" at bounding box center [179, 202] width 215 height 26
paste input "**********"
type input "**********"
click at [165, 242] on p "[DOMAIN_NAME]" at bounding box center [188, 248] width 150 height 13
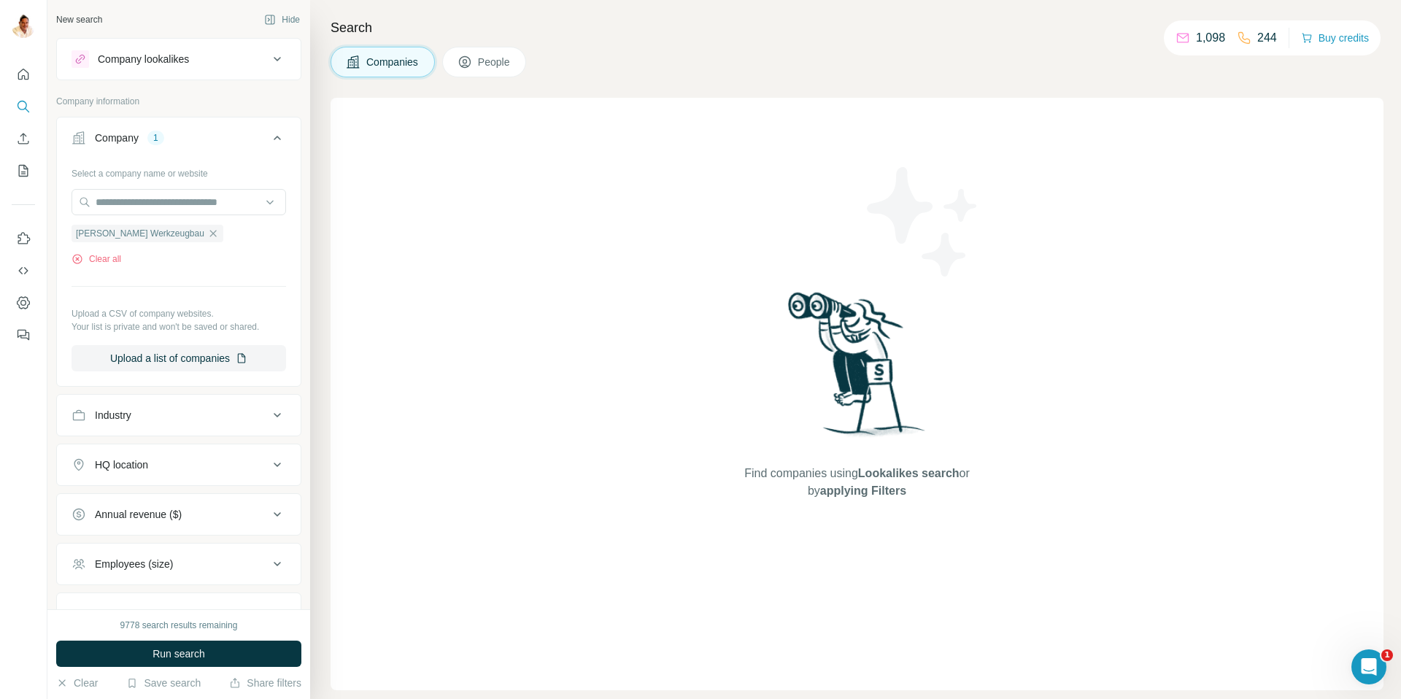
click at [483, 53] on button "People" at bounding box center [484, 62] width 85 height 31
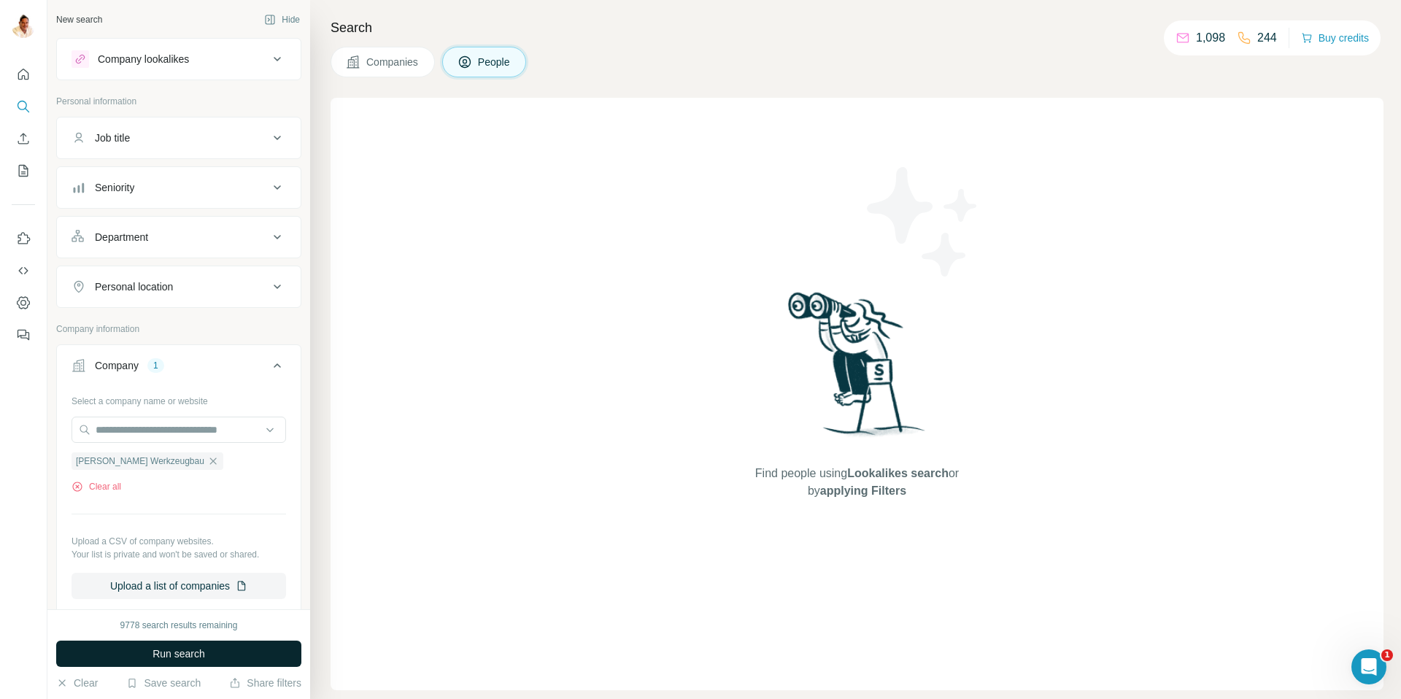
click at [196, 655] on span "Run search" at bounding box center [179, 654] width 53 height 15
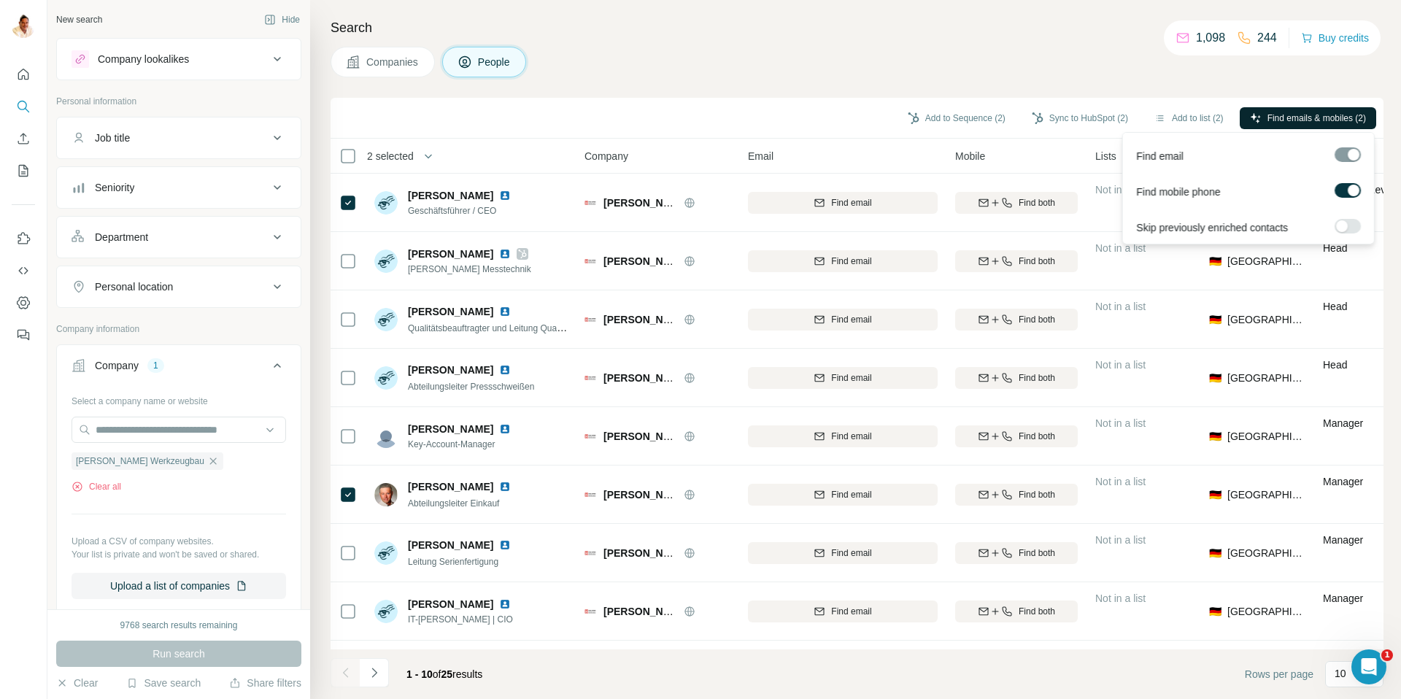
click at [1292, 113] on span "Find emails & mobiles (2)" at bounding box center [1316, 118] width 99 height 13
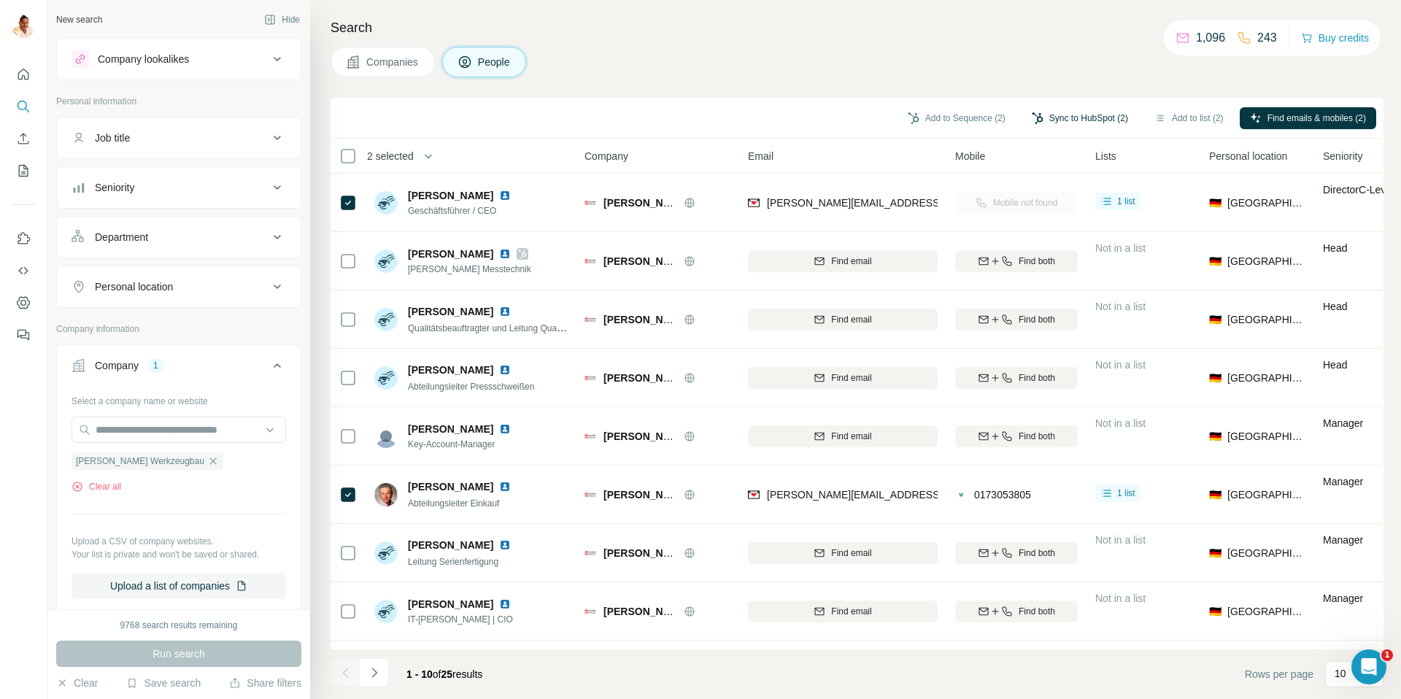
click at [1030, 120] on button "Sync to HubSpot (2)" at bounding box center [1080, 118] width 117 height 22
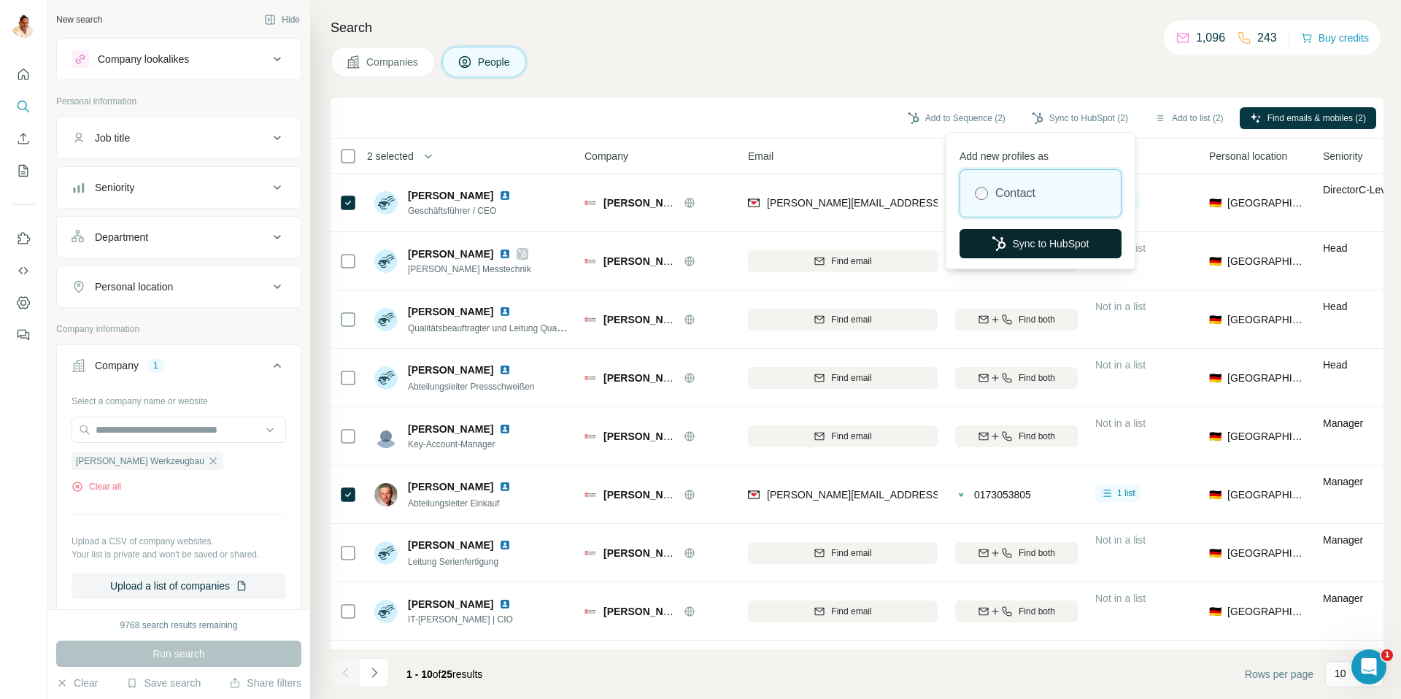
click at [1017, 244] on button "Sync to HubSpot" at bounding box center [1041, 243] width 162 height 29
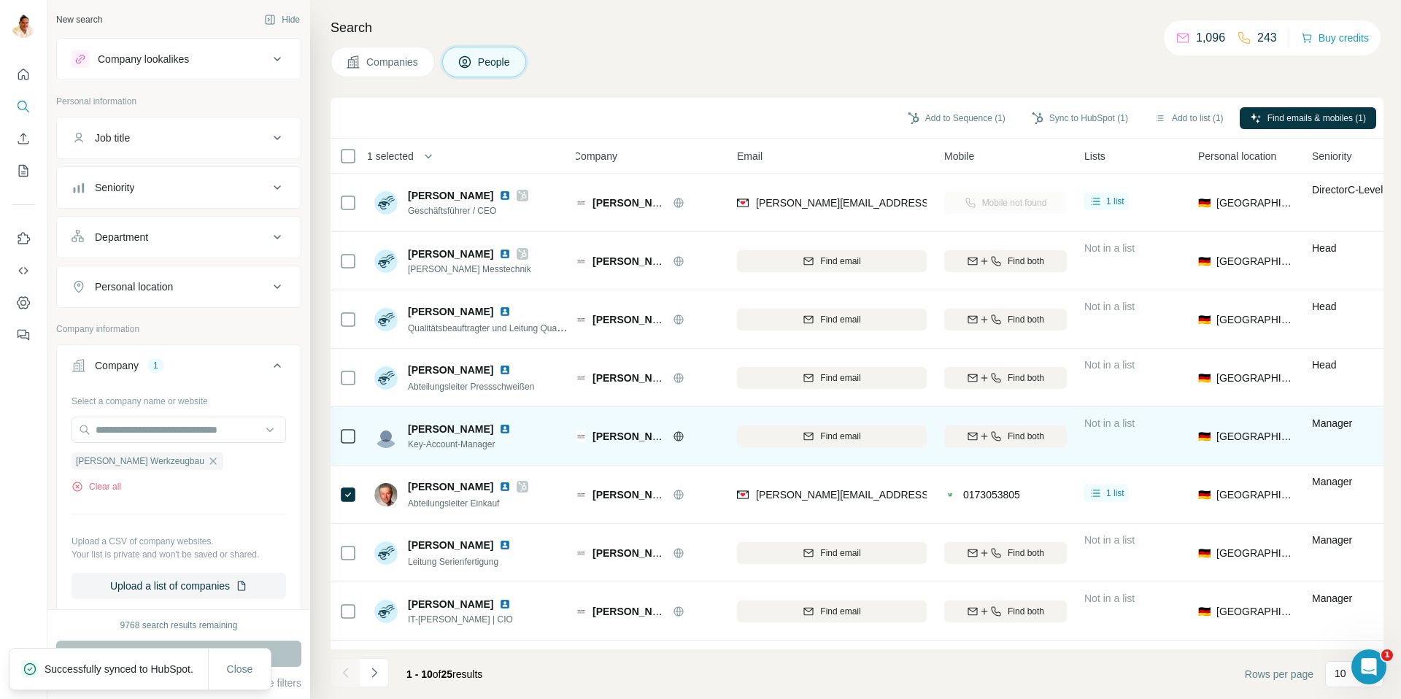
scroll to position [0, 12]
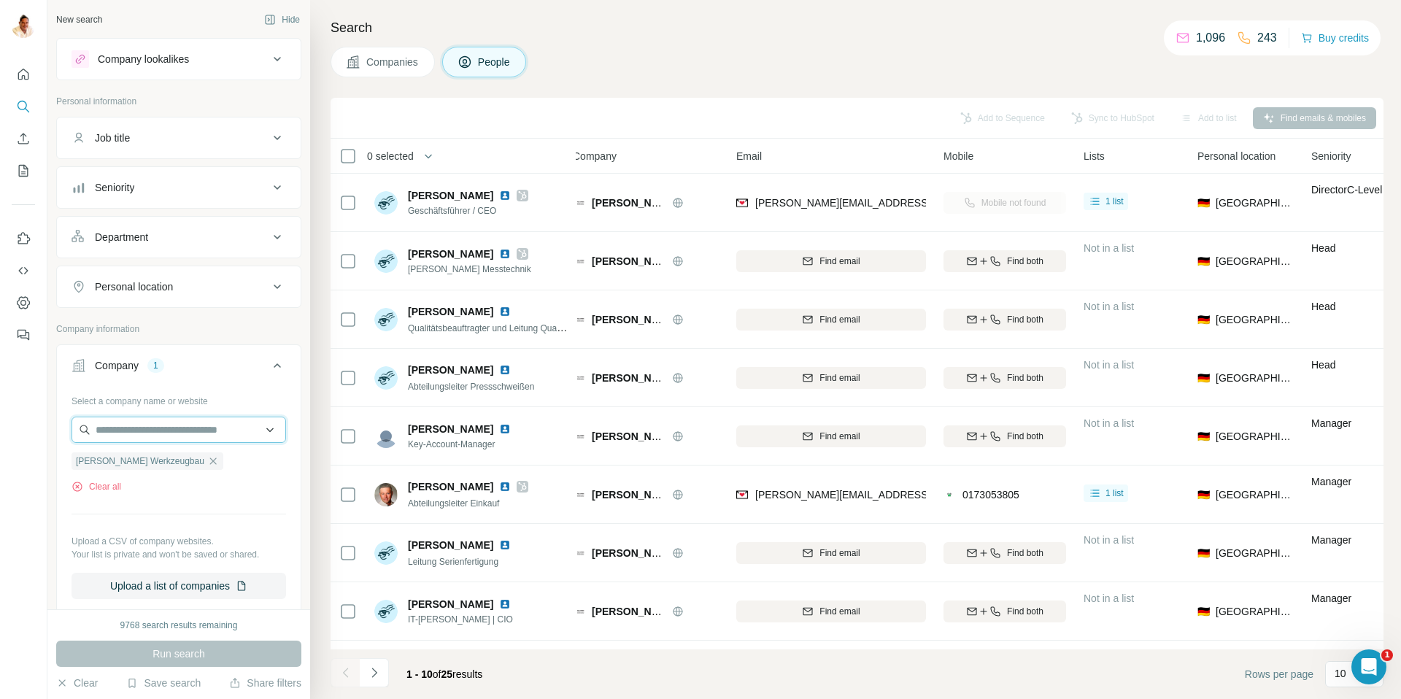
click at [199, 433] on input "text" at bounding box center [179, 430] width 215 height 26
drag, startPoint x: 197, startPoint y: 500, endPoint x: 202, endPoint y: 459, distance: 41.2
click at [198, 493] on div "Select a company name or website Paul Hafner Werkzeugbau Clear all Upload a CSV…" at bounding box center [179, 494] width 215 height 210
drag, startPoint x: 190, startPoint y: 459, endPoint x: 191, endPoint y: 428, distance: 31.4
click at [207, 458] on icon "button" at bounding box center [213, 461] width 12 height 12
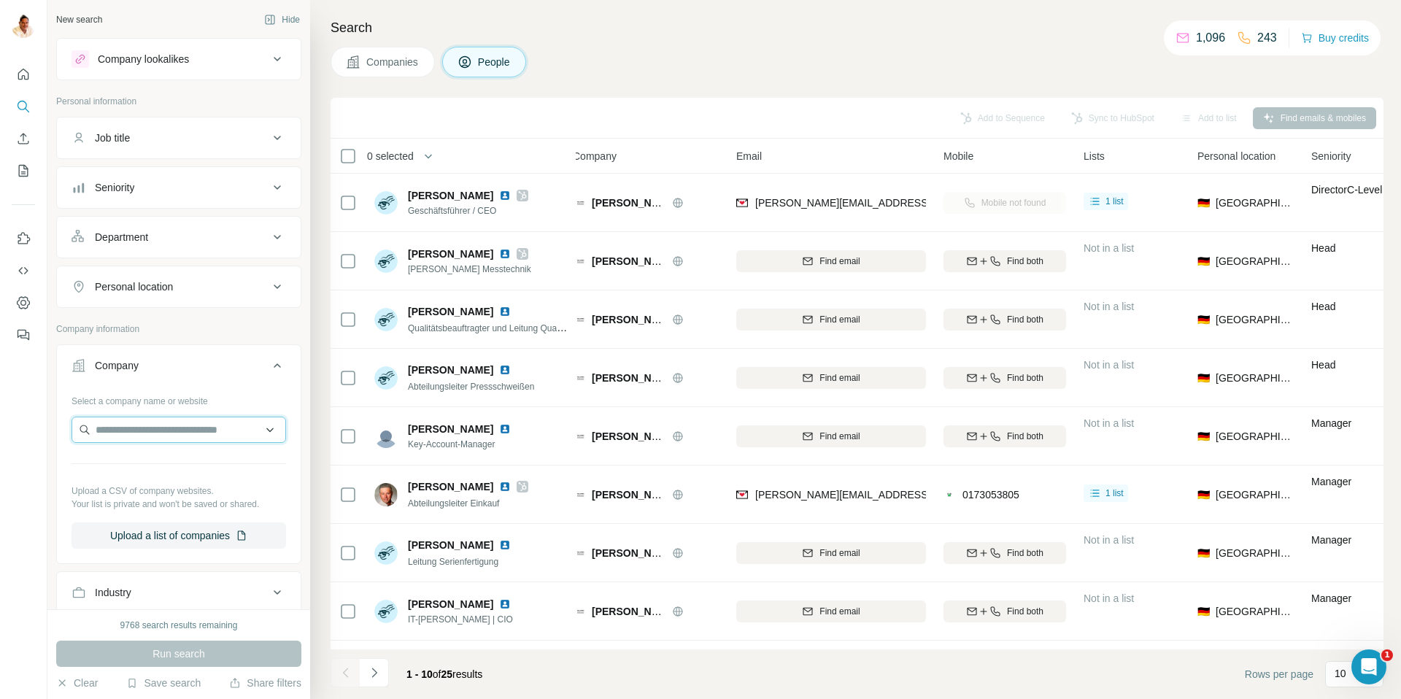
click at [191, 427] on input "text" at bounding box center [179, 430] width 215 height 26
type input "**********"
click at [177, 468] on p "Holzapfel Group - Holzapfel Metallveredelung" at bounding box center [188, 469] width 169 height 29
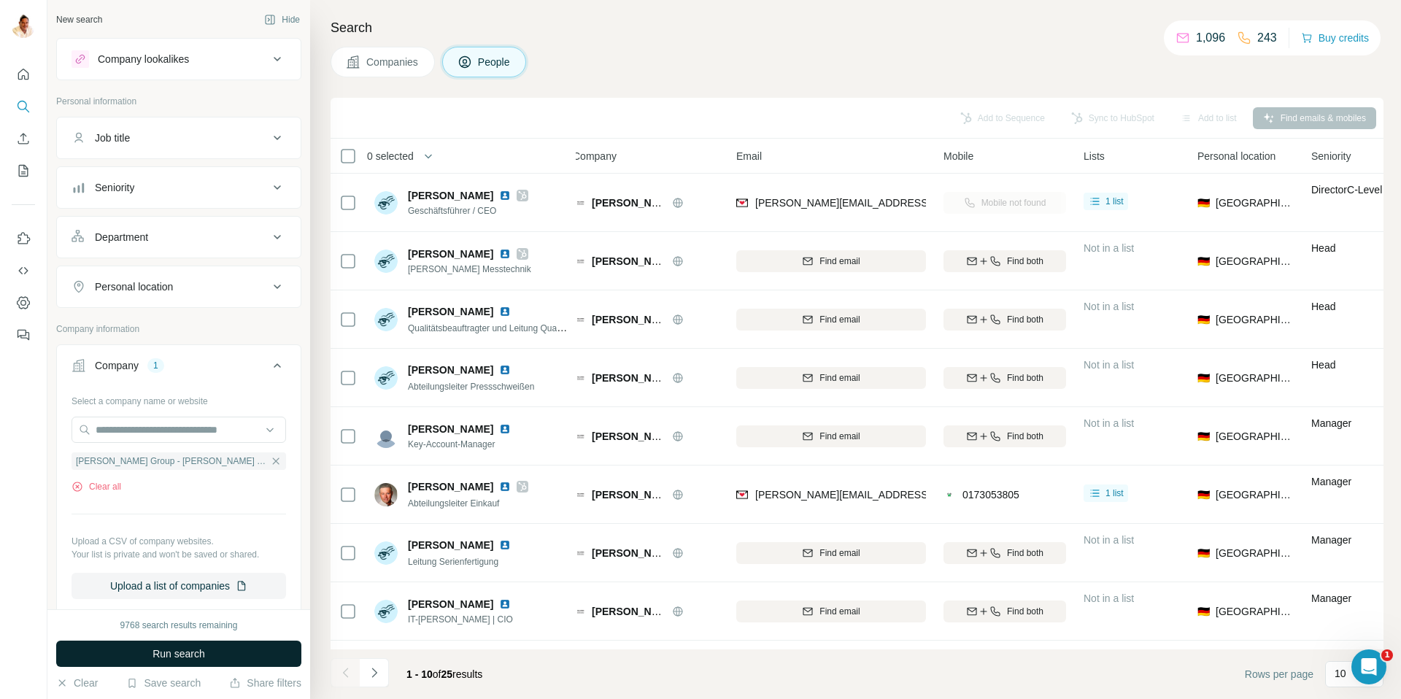
click at [185, 649] on span "Run search" at bounding box center [179, 654] width 53 height 15
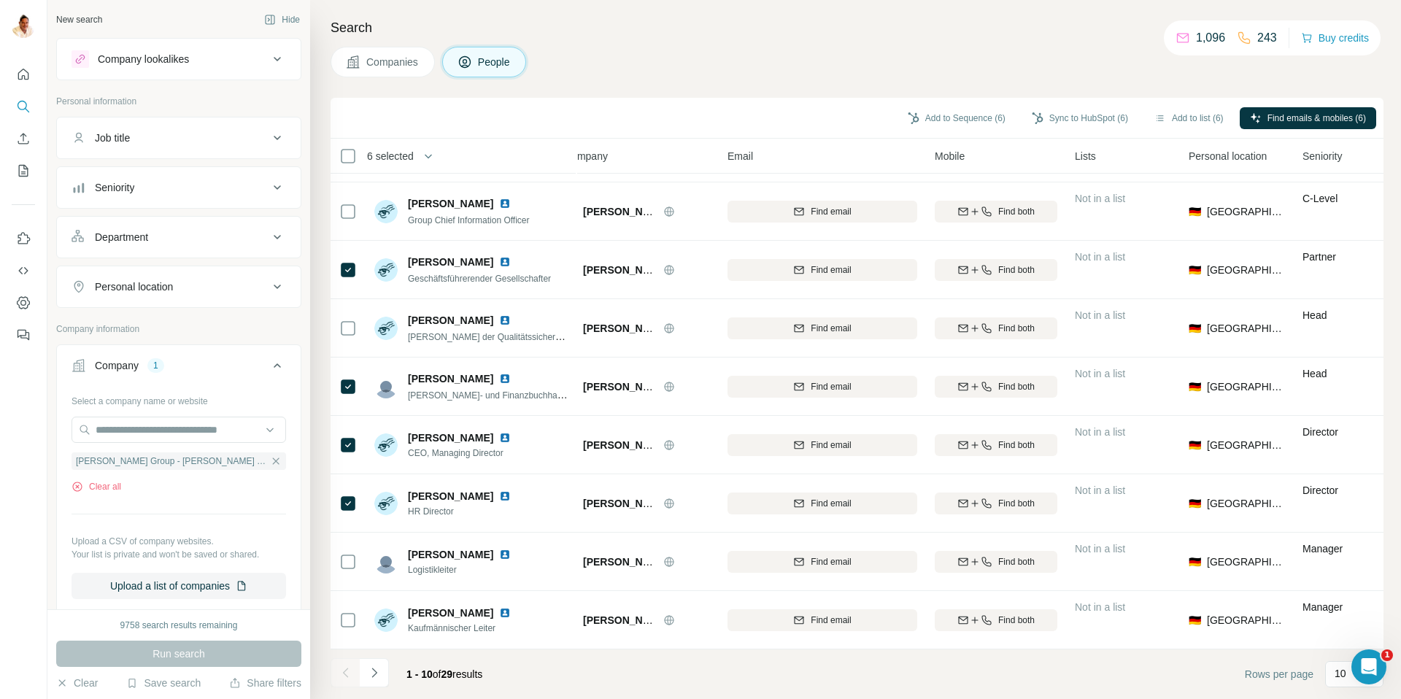
scroll to position [107, 20]
click at [374, 671] on icon "Navigate to next page" at bounding box center [374, 672] width 15 height 15
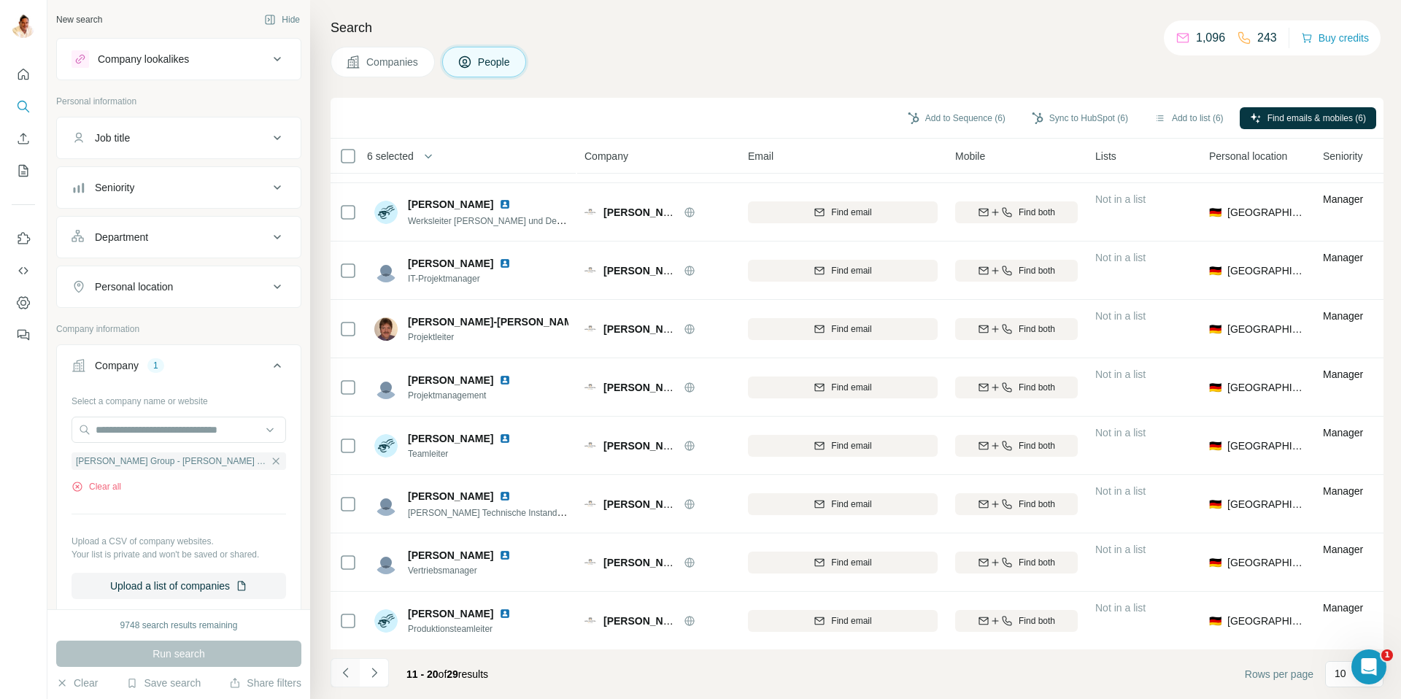
click at [339, 670] on icon "Navigate to previous page" at bounding box center [346, 672] width 15 height 15
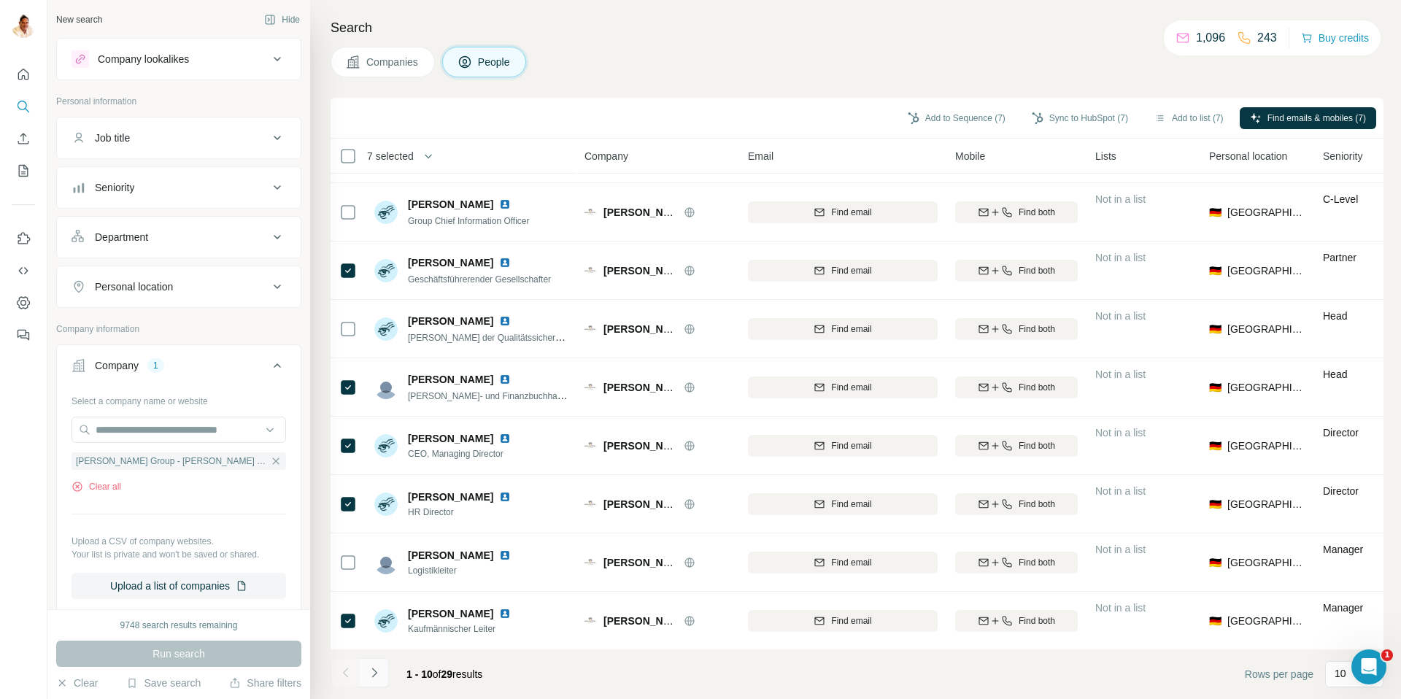
click at [375, 676] on icon "Navigate to next page" at bounding box center [374, 672] width 15 height 15
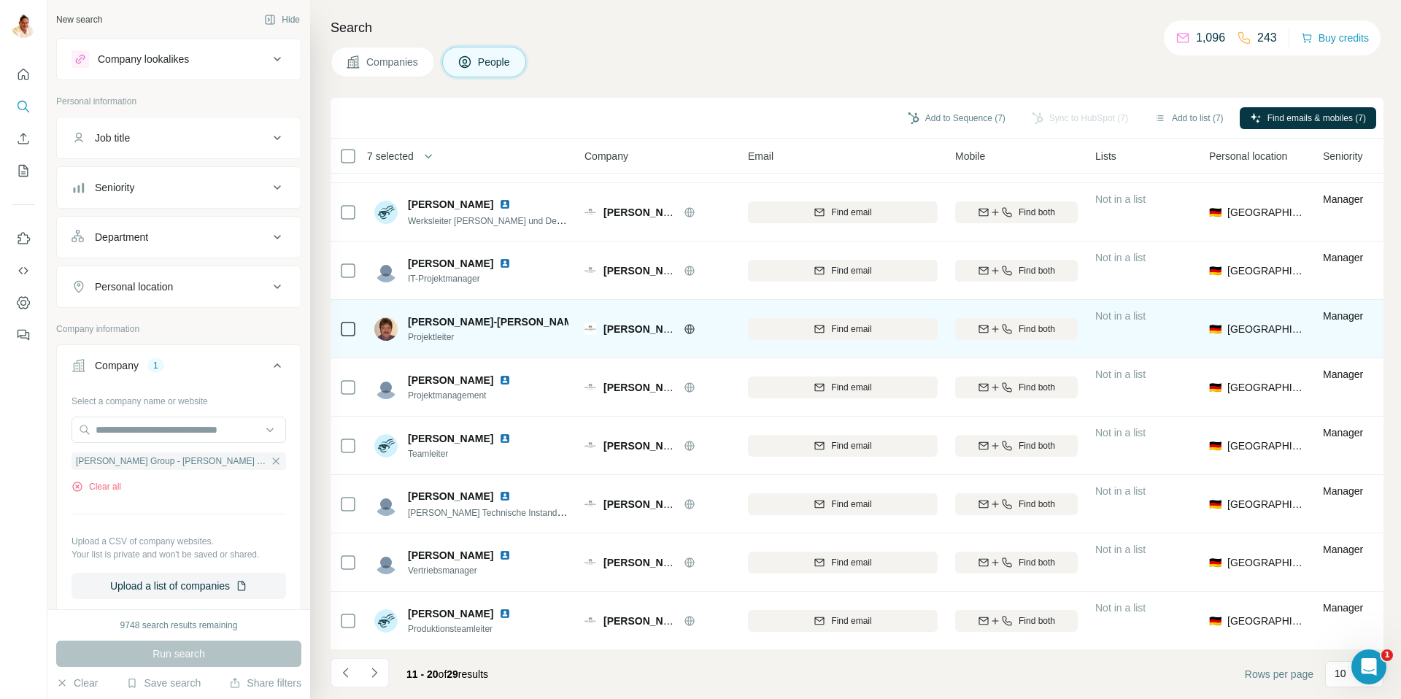
scroll to position [108, 0]
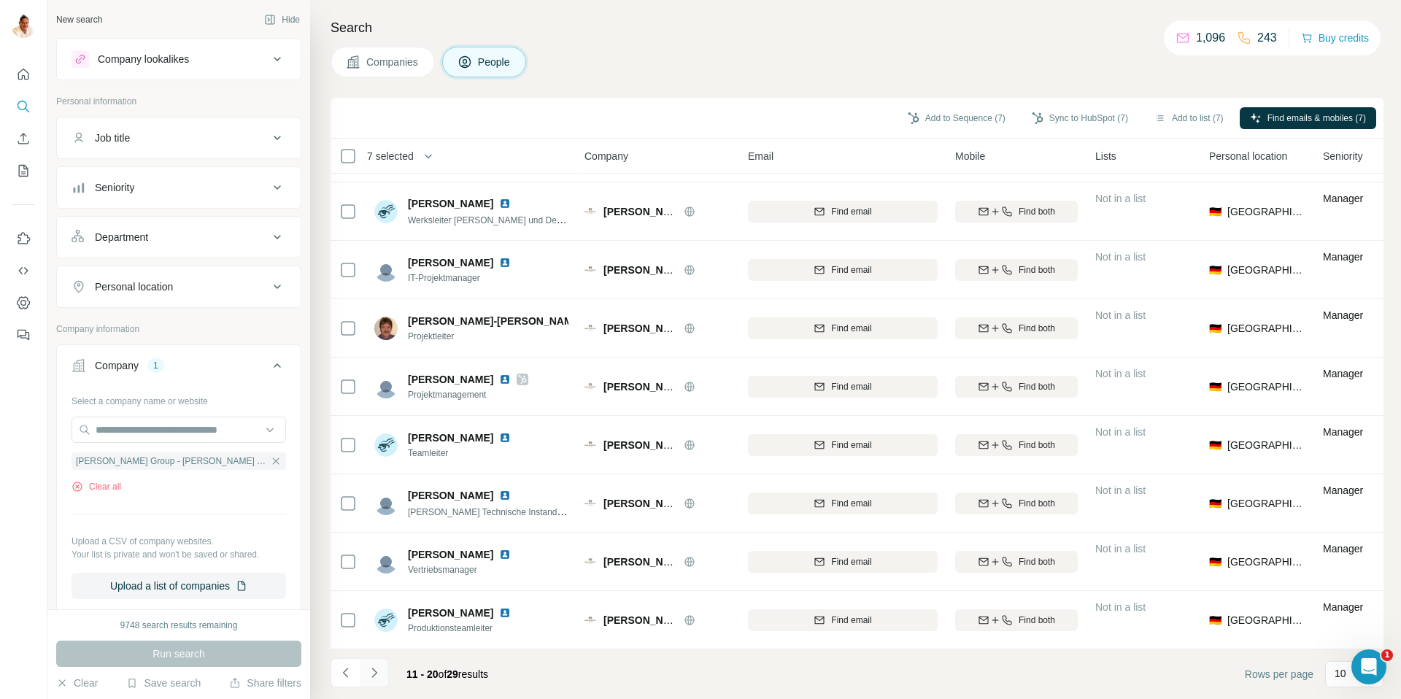
click at [377, 672] on icon "Navigate to next page" at bounding box center [373, 672] width 5 height 9
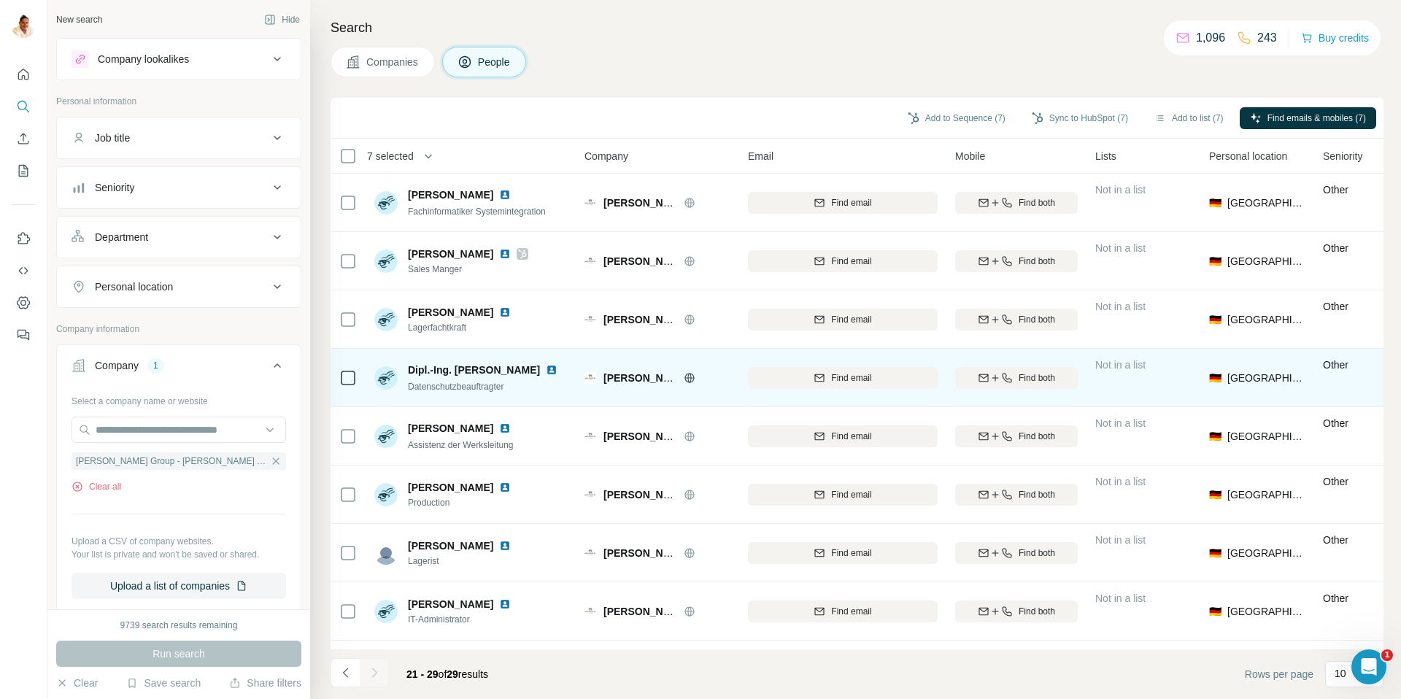
scroll to position [50, 0]
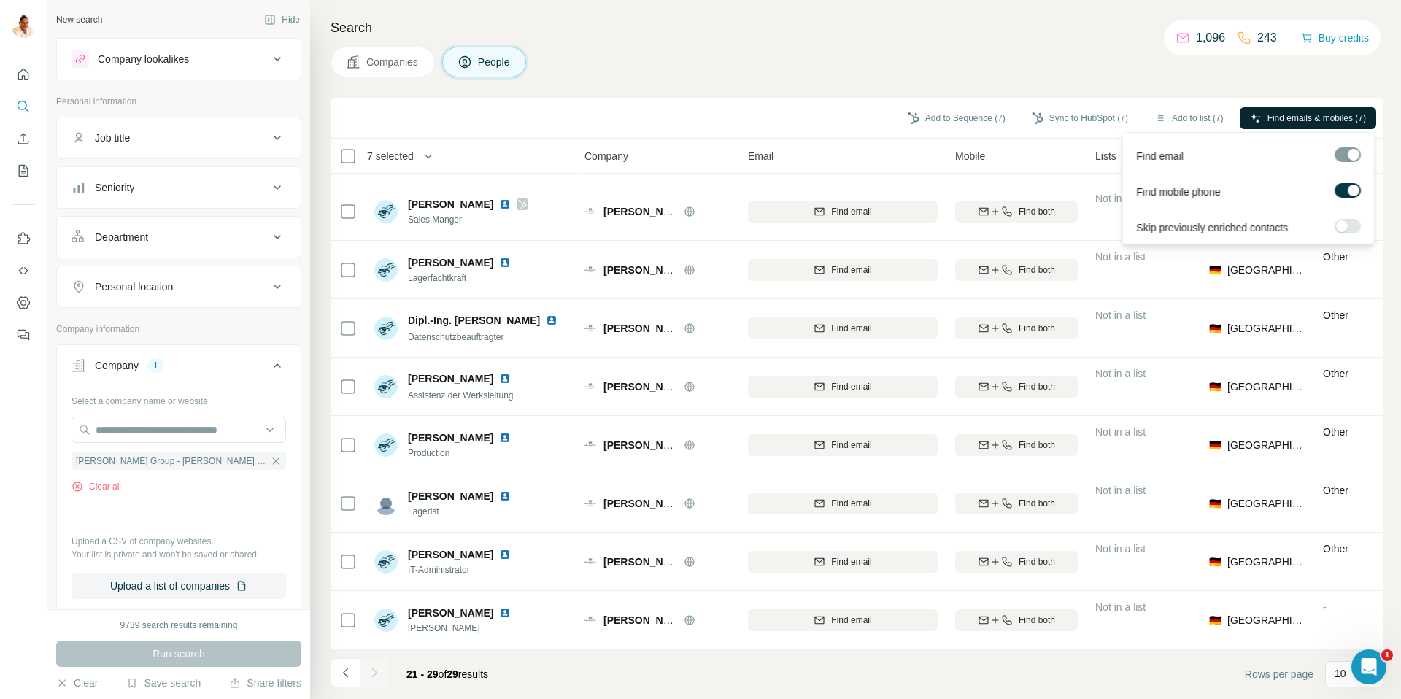
click at [1313, 115] on span "Find emails & mobiles (7)" at bounding box center [1316, 118] width 99 height 13
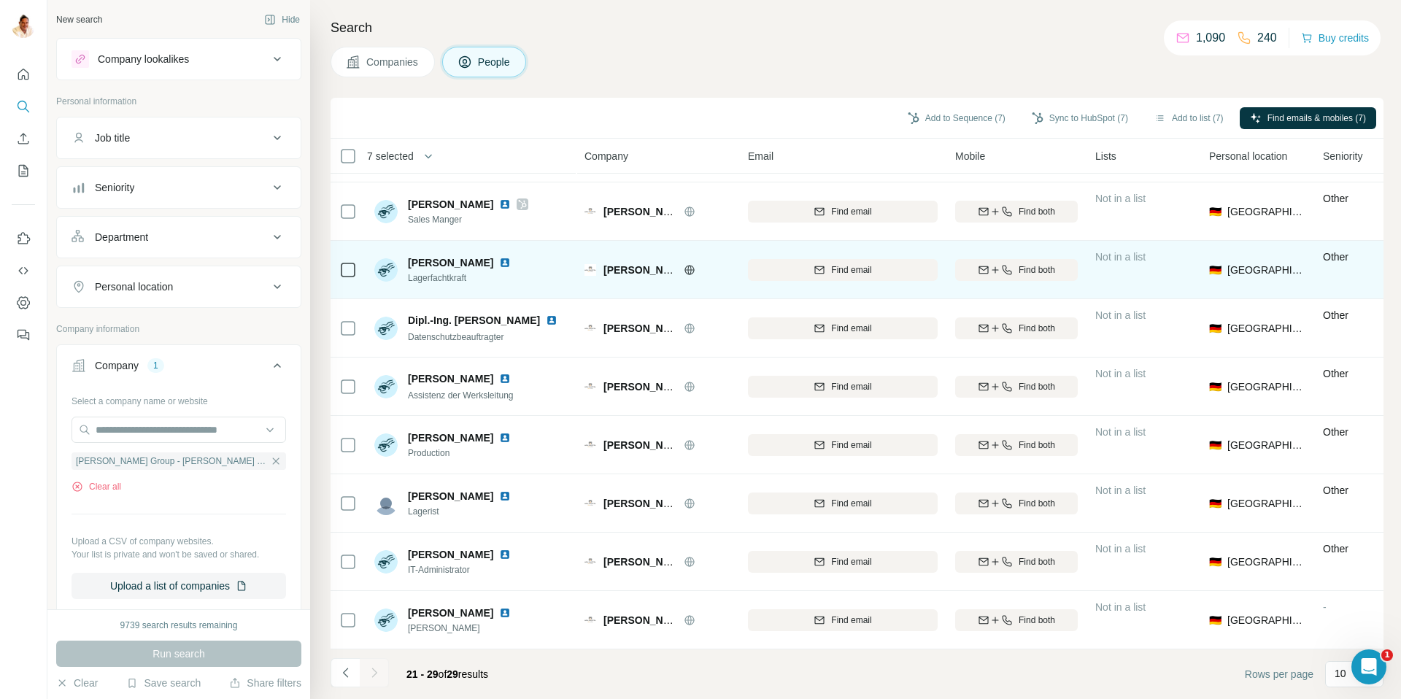
scroll to position [0, 0]
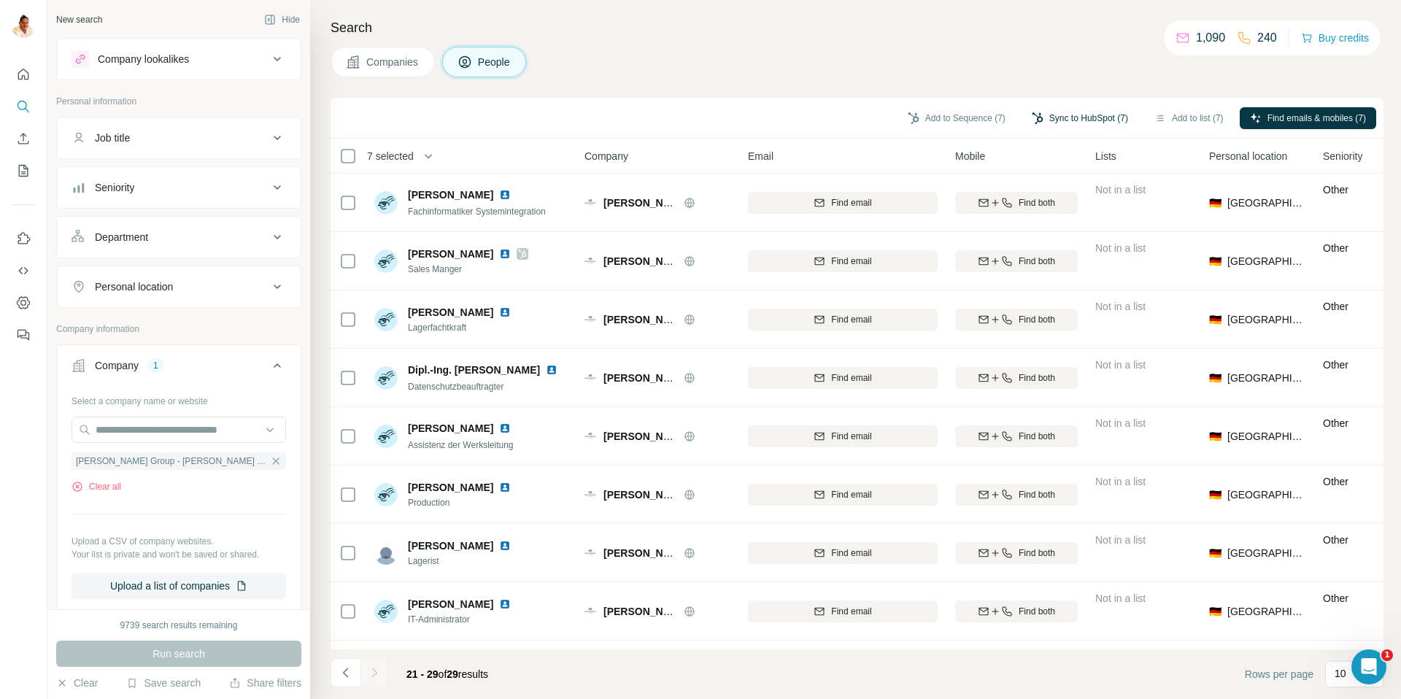
click at [1050, 116] on button "Sync to HubSpot (7)" at bounding box center [1080, 118] width 117 height 22
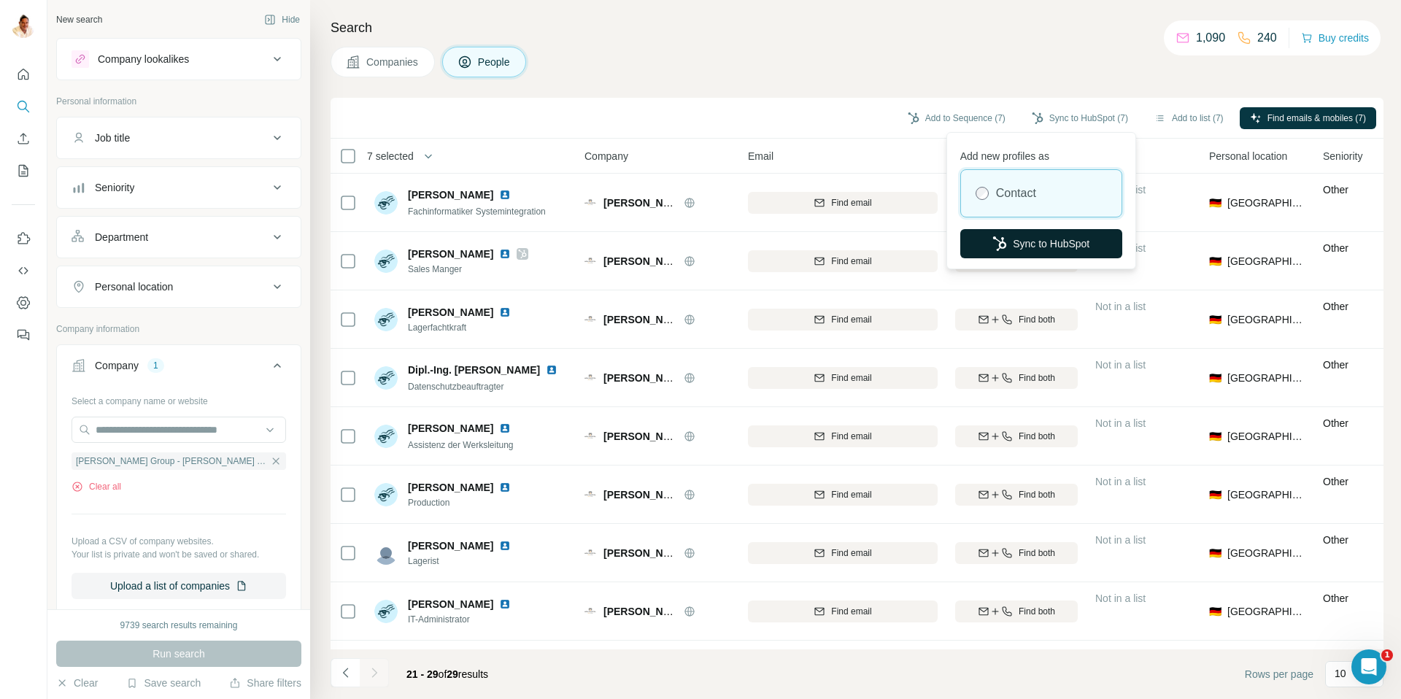
click at [1027, 246] on button "Sync to HubSpot" at bounding box center [1041, 243] width 162 height 29
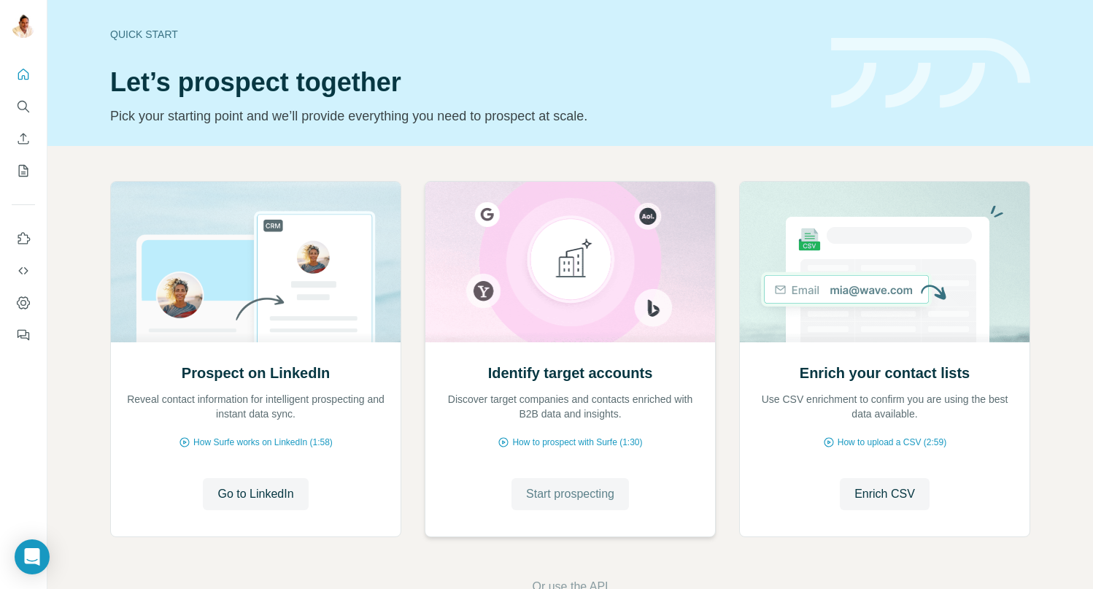
drag, startPoint x: 552, startPoint y: 487, endPoint x: 546, endPoint y: 479, distance: 9.3
click at [551, 487] on span "Start prospecting" at bounding box center [570, 494] width 88 height 18
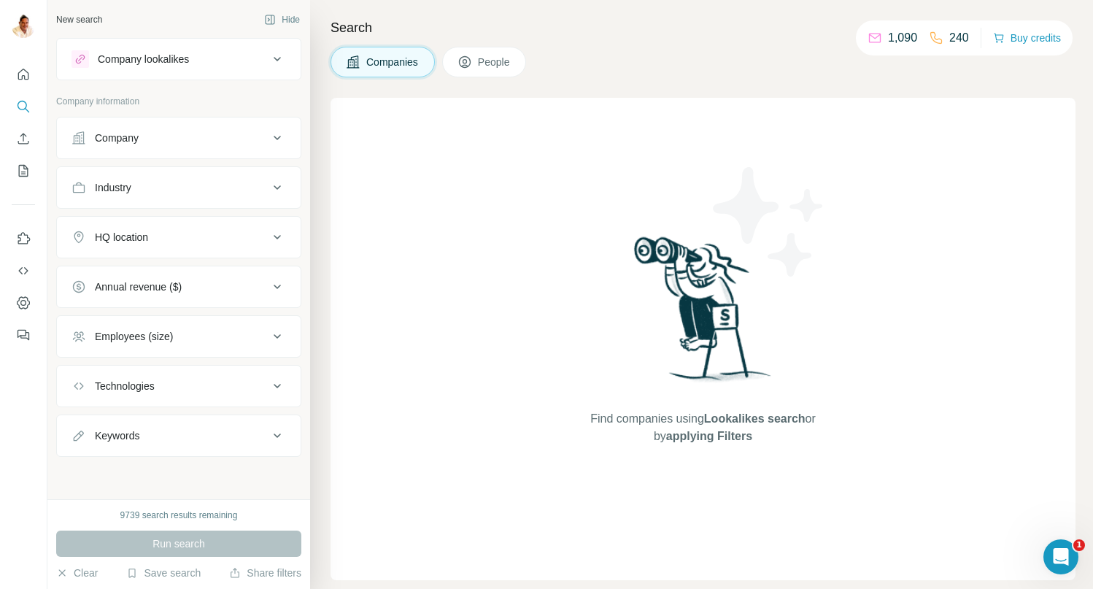
click at [104, 139] on div "Company" at bounding box center [117, 138] width 44 height 15
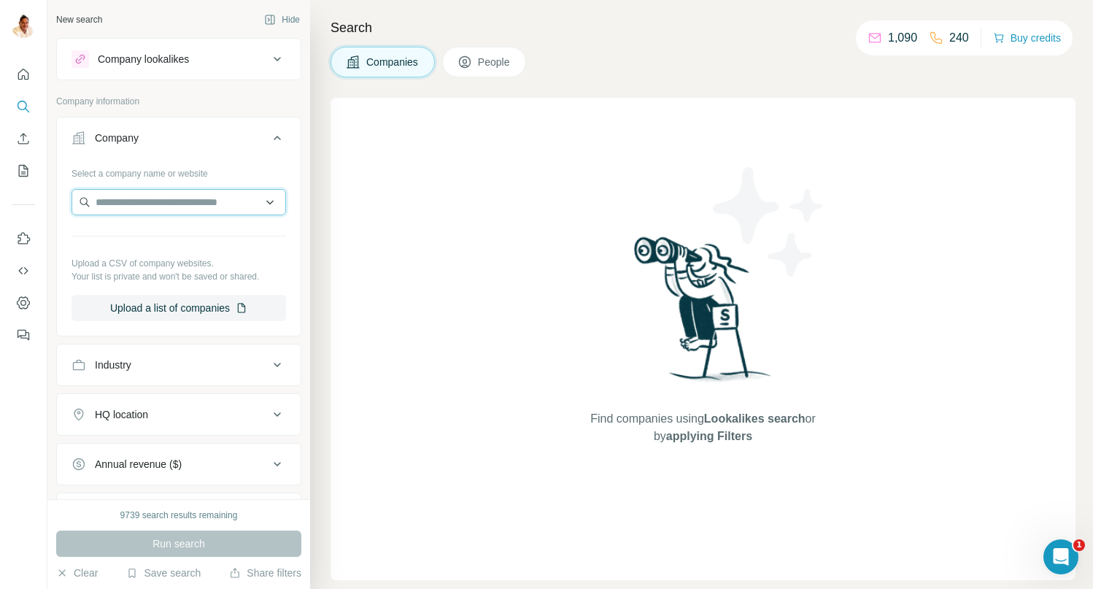
click at [150, 196] on input "text" at bounding box center [179, 202] width 215 height 26
paste input "**********"
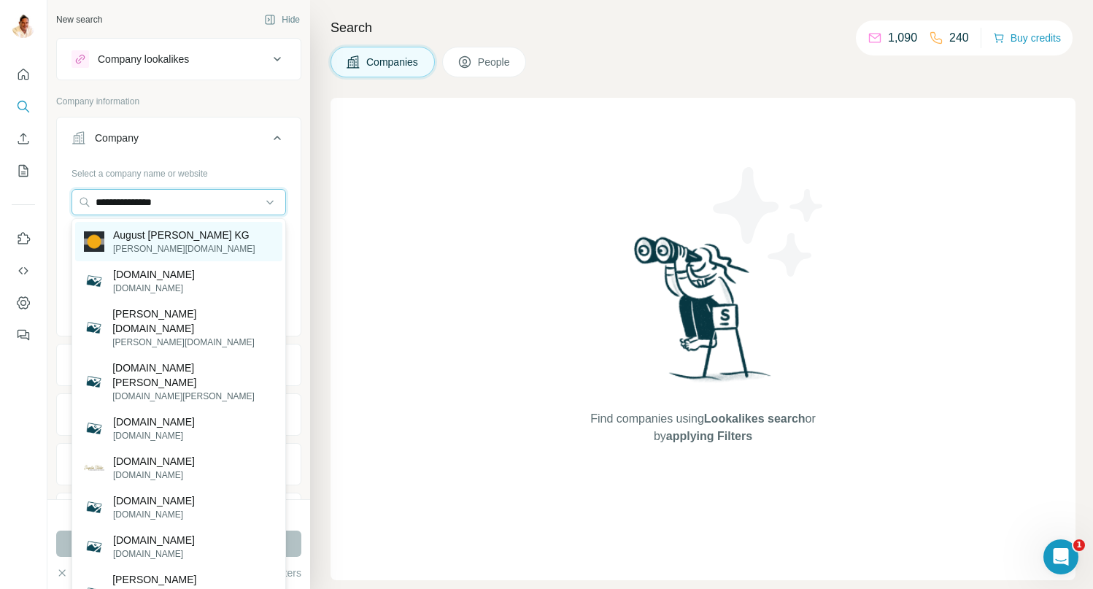
type input "**********"
click at [191, 239] on p "August [PERSON_NAME] KG" at bounding box center [184, 235] width 142 height 15
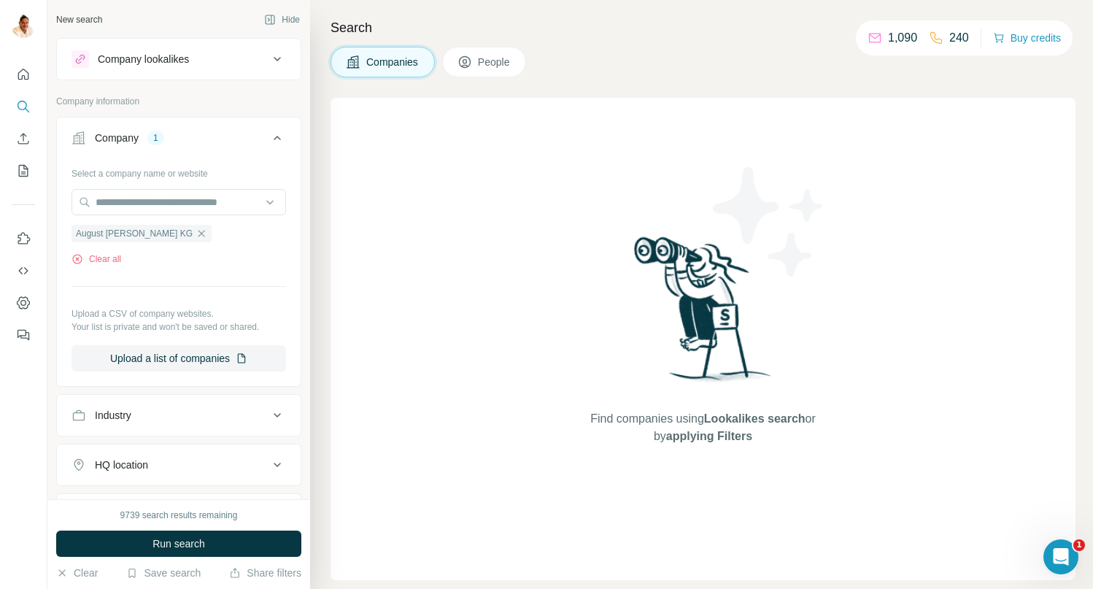
drag, startPoint x: 166, startPoint y: 234, endPoint x: 167, endPoint y: 227, distance: 7.4
click at [196, 232] on icon "button" at bounding box center [202, 234] width 12 height 12
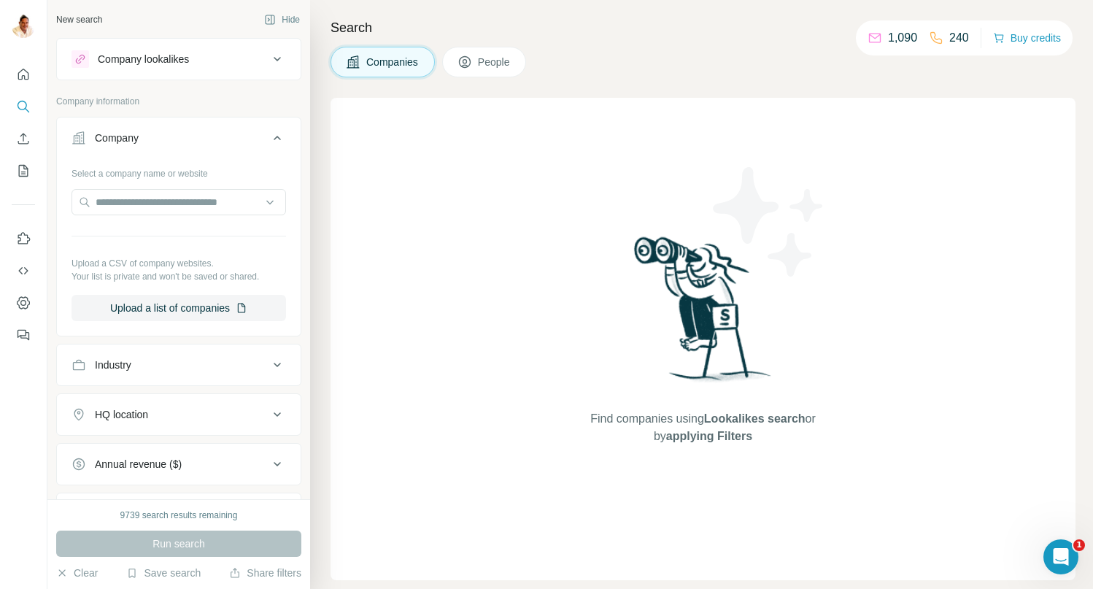
click at [182, 38] on div "Company lookalikes" at bounding box center [178, 59] width 245 height 42
click at [182, 50] on div "Company lookalikes" at bounding box center [170, 59] width 197 height 18
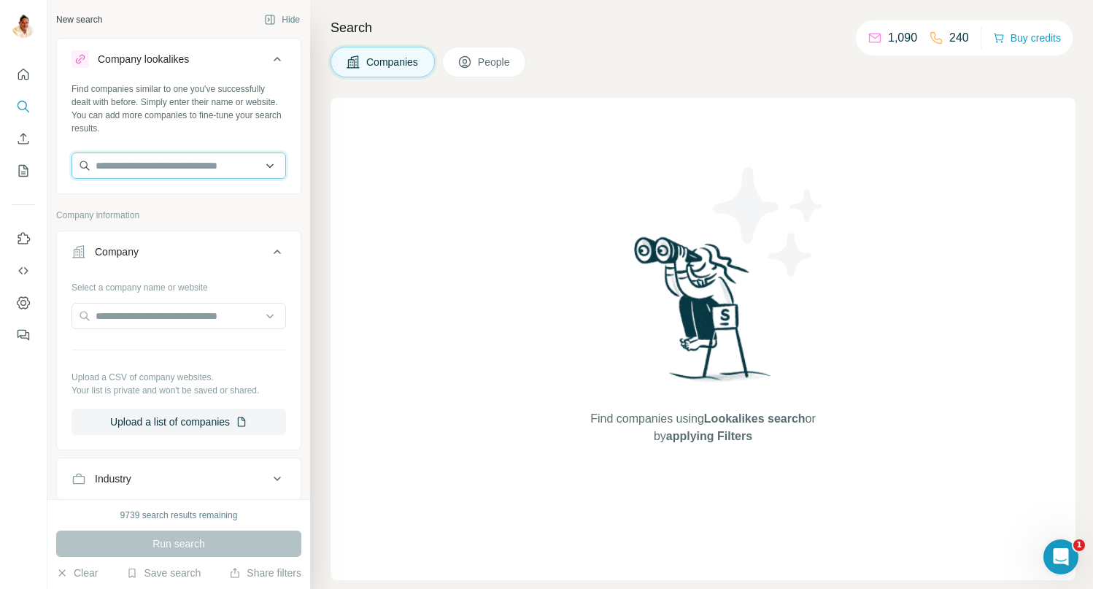
click at [164, 168] on input "text" at bounding box center [179, 166] width 215 height 26
paste input "**********"
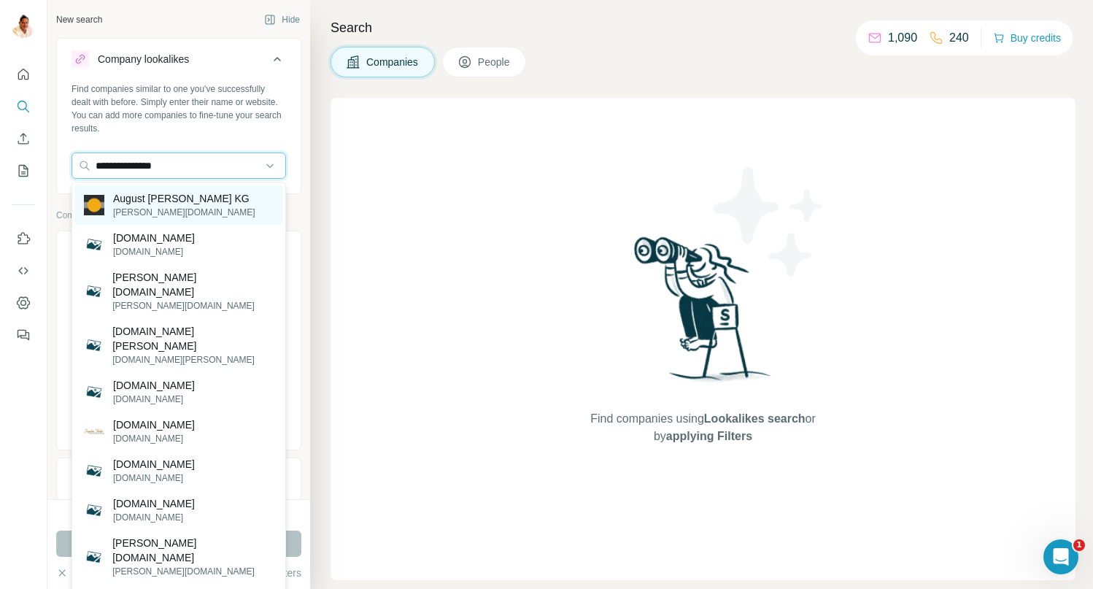
type input "**********"
click at [169, 208] on p "[PERSON_NAME][DOMAIN_NAME]" at bounding box center [184, 212] width 142 height 13
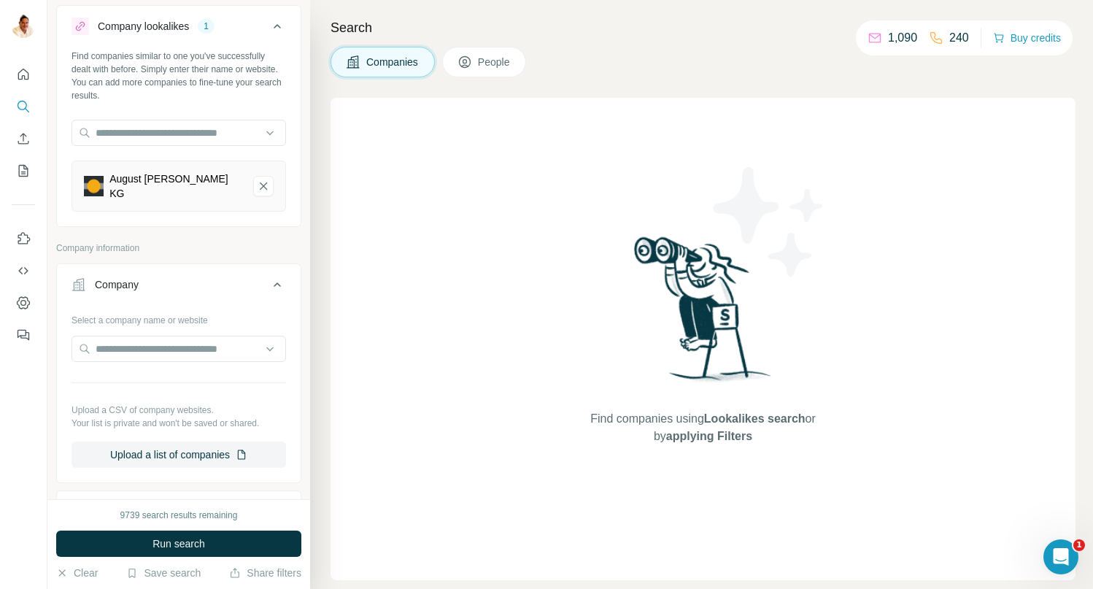
scroll to position [30, 0]
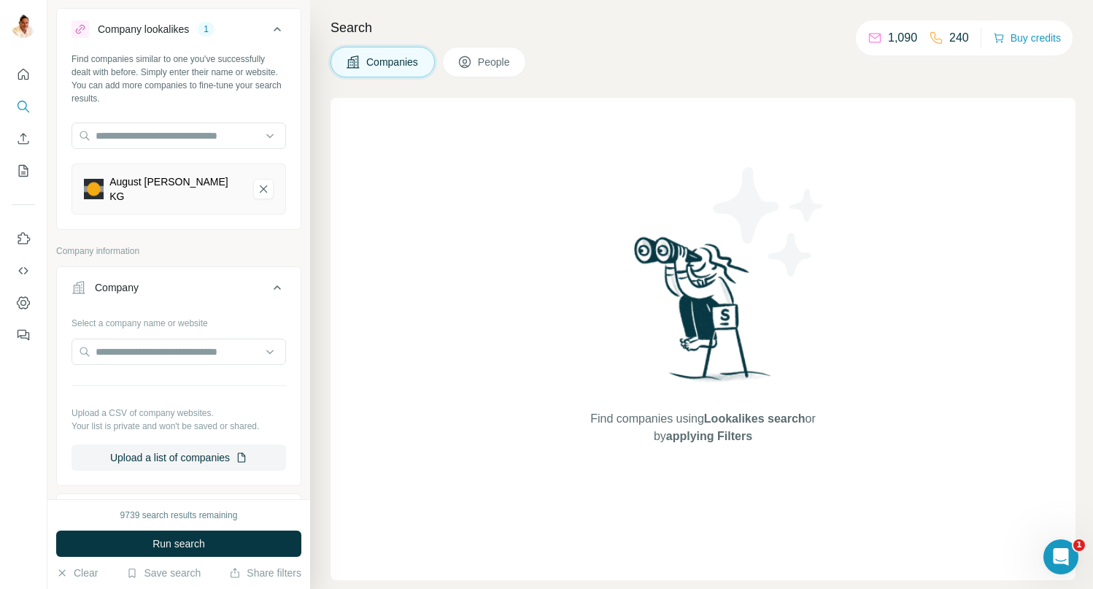
click at [280, 280] on icon at bounding box center [278, 288] width 18 height 18
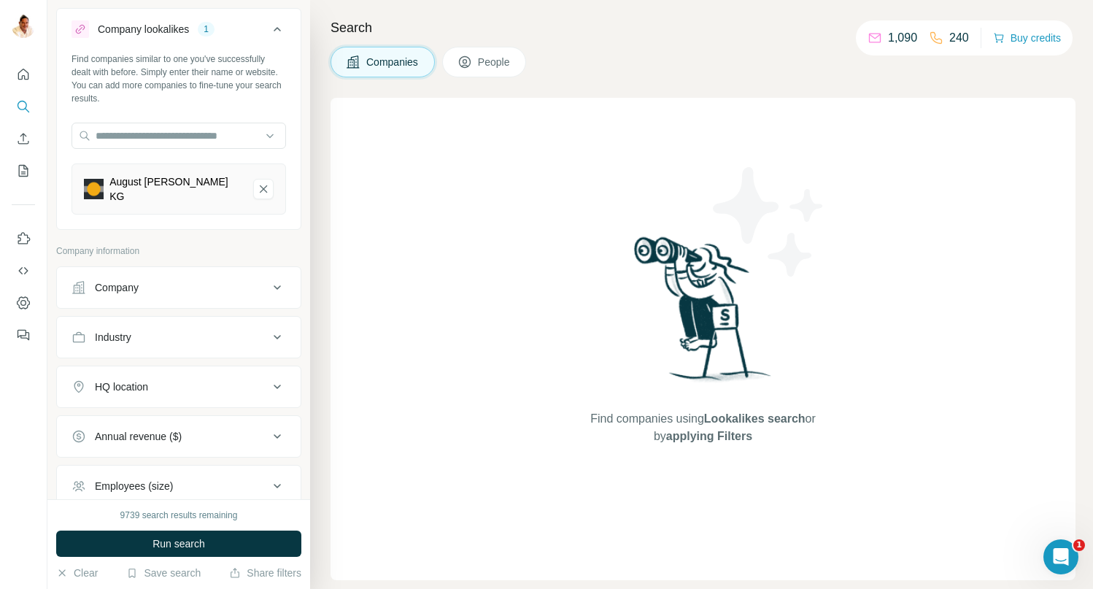
click at [179, 379] on div "HQ location" at bounding box center [170, 386] width 197 height 15
click at [158, 419] on input "text" at bounding box center [179, 423] width 215 height 26
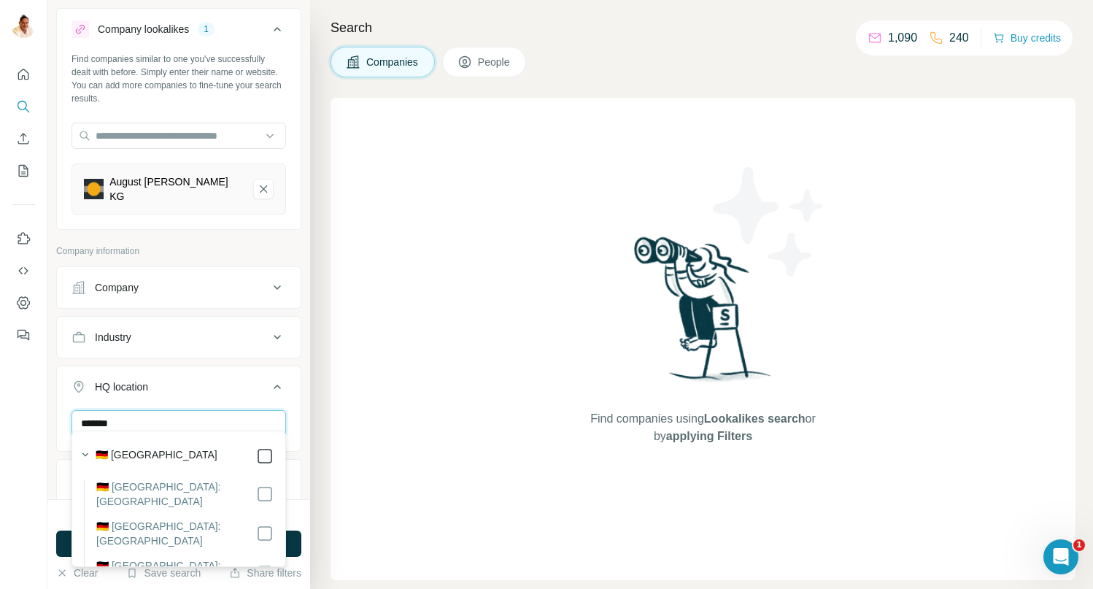
type input "*******"
click at [414, 411] on div "Find companies using Lookalikes search or by applying Filters" at bounding box center [703, 339] width 745 height 482
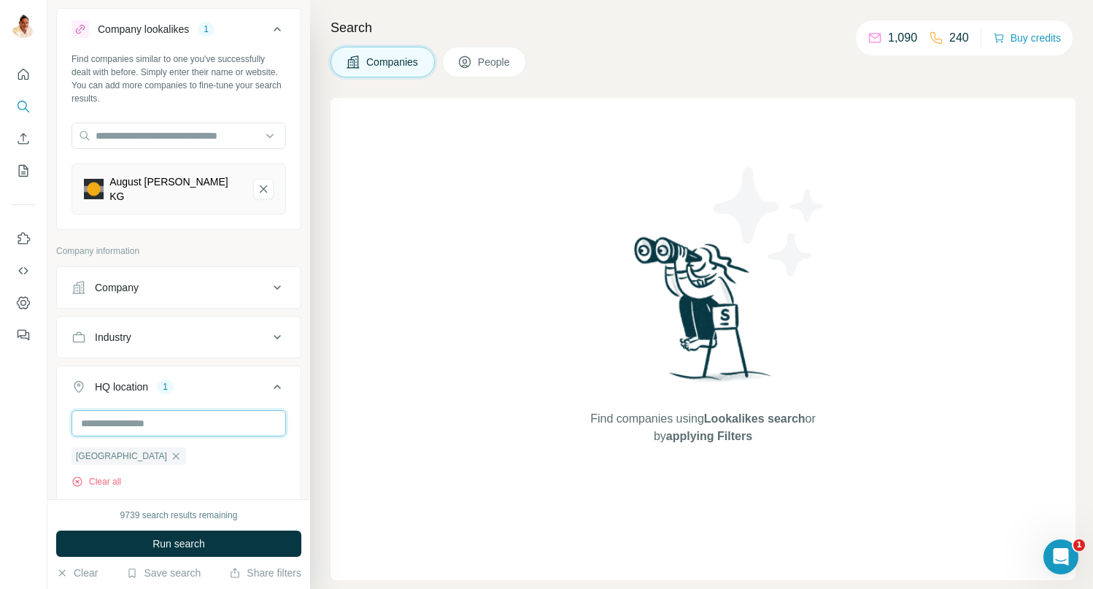
click at [141, 410] on input "text" at bounding box center [179, 423] width 215 height 26
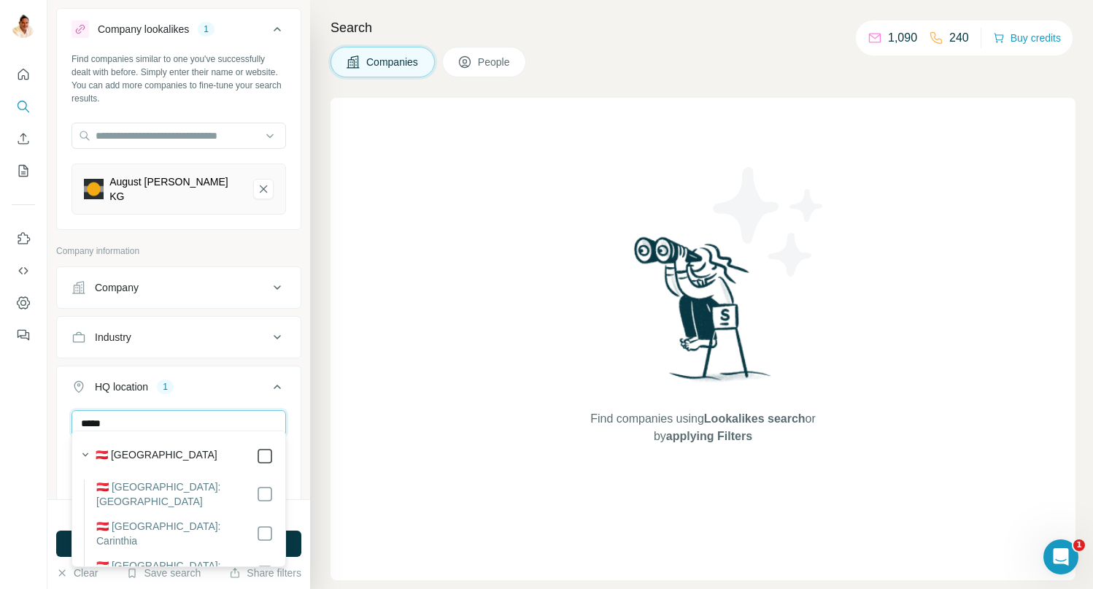
type input "*****"
click at [475, 424] on div "Find companies using Lookalikes search or by applying Filters" at bounding box center [703, 339] width 745 height 482
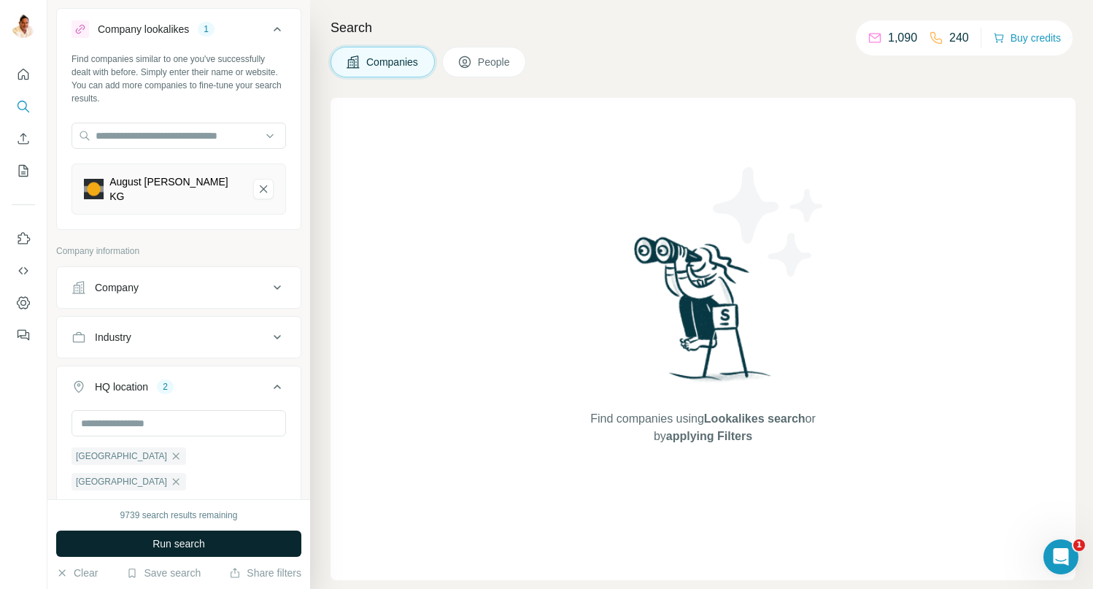
click at [168, 543] on span "Run search" at bounding box center [179, 543] width 53 height 15
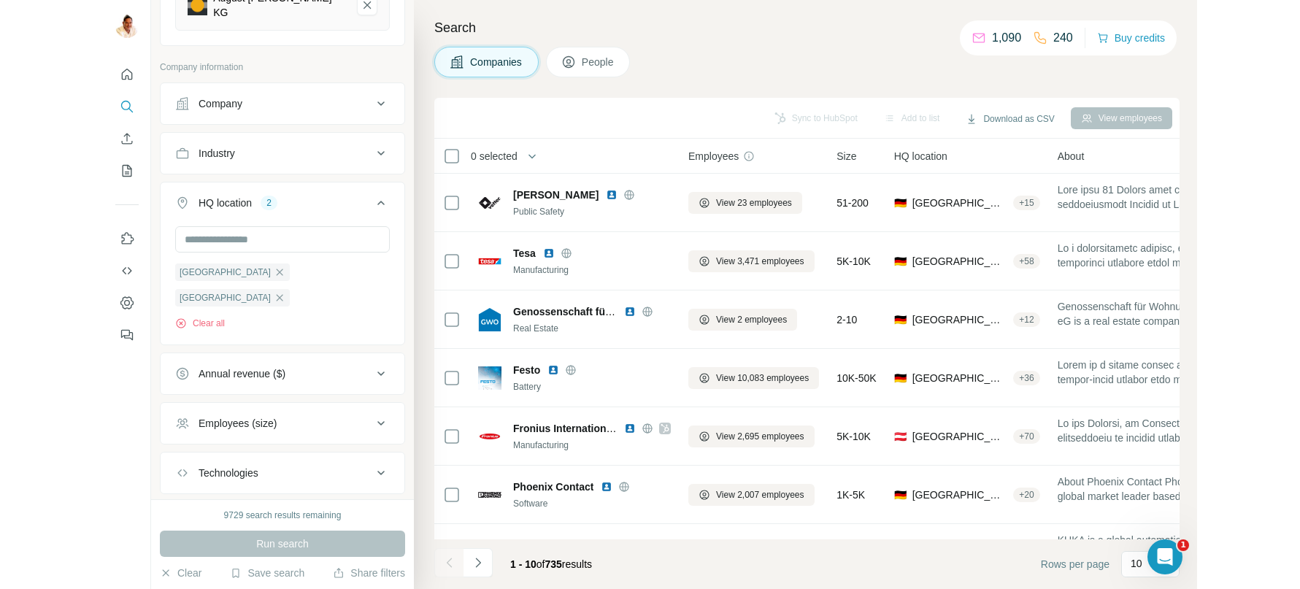
scroll to position [265, 0]
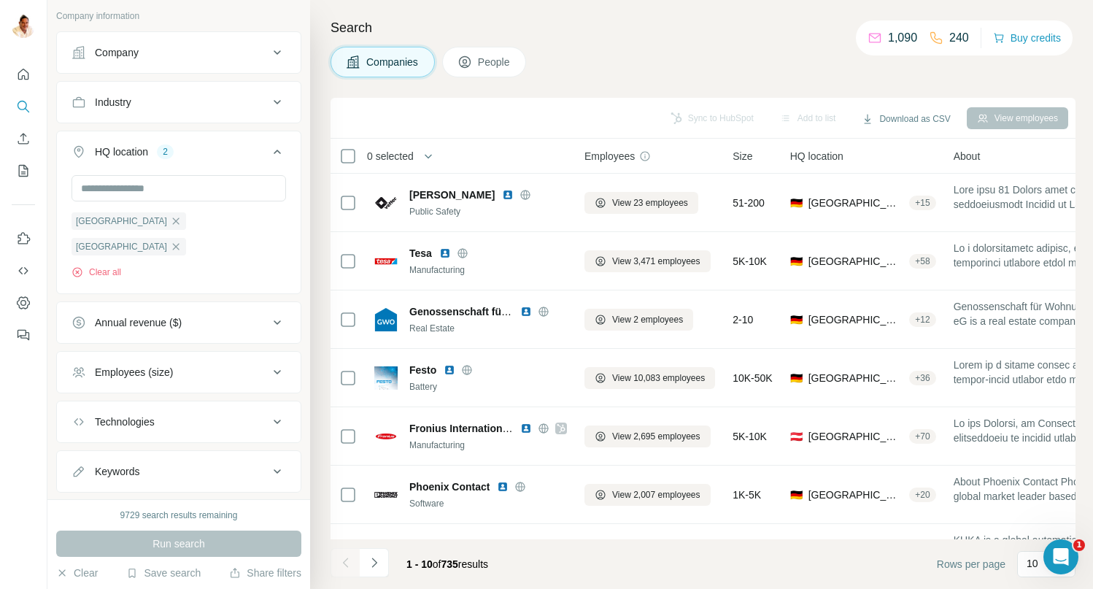
click at [166, 365] on div "Employees (size)" at bounding box center [134, 372] width 78 height 15
click at [77, 476] on icon at bounding box center [81, 485] width 18 height 18
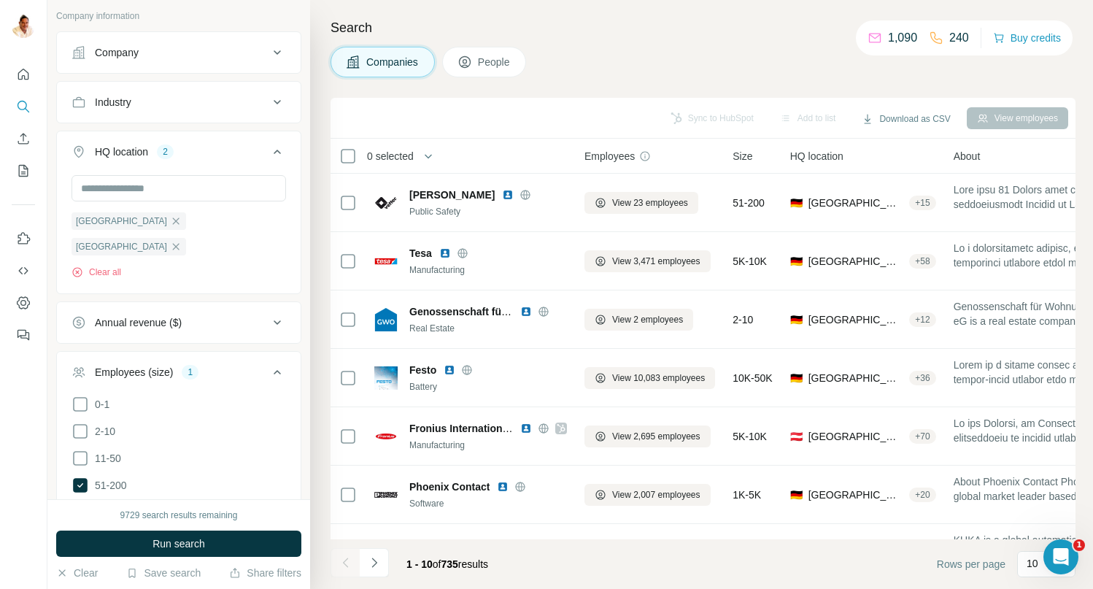
click at [80, 503] on icon at bounding box center [81, 512] width 18 height 18
click at [175, 543] on span "Run search" at bounding box center [179, 543] width 53 height 15
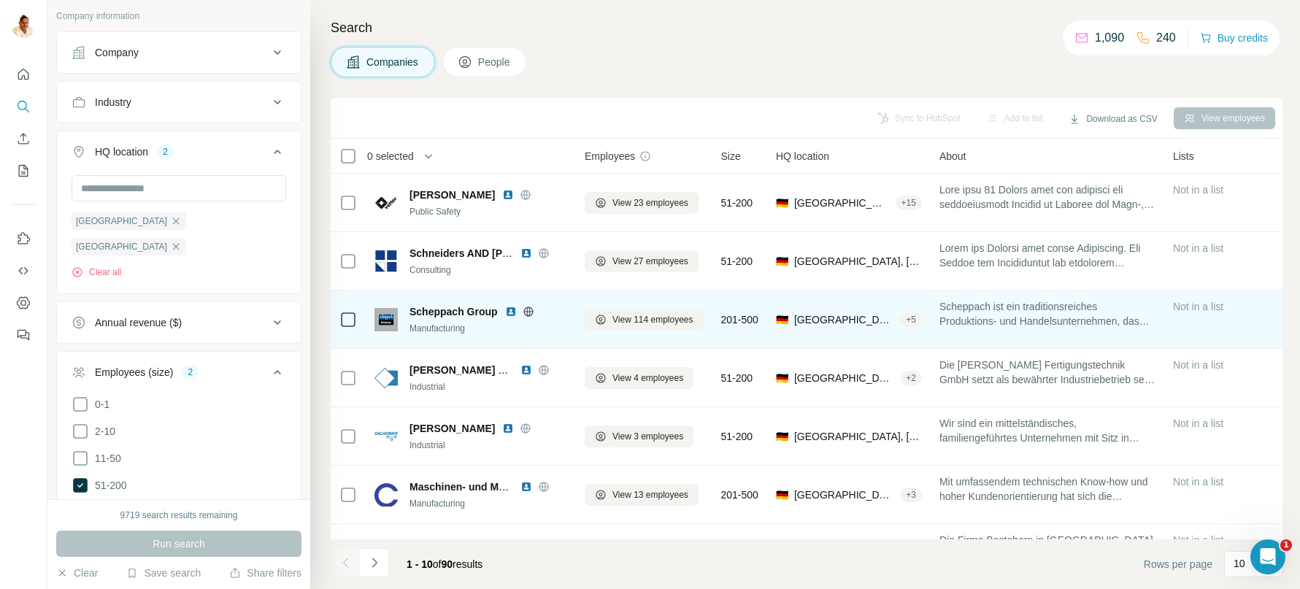
click at [530, 312] on icon at bounding box center [528, 312] width 12 height 12
